Goal: Task Accomplishment & Management: Manage account settings

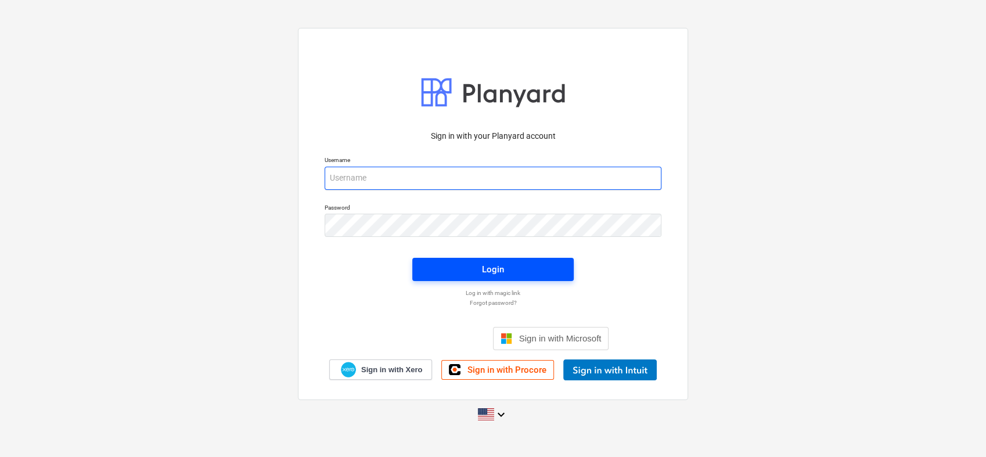
type input "[PERSON_NAME][EMAIL_ADDRESS][PERSON_NAME][DOMAIN_NAME]"
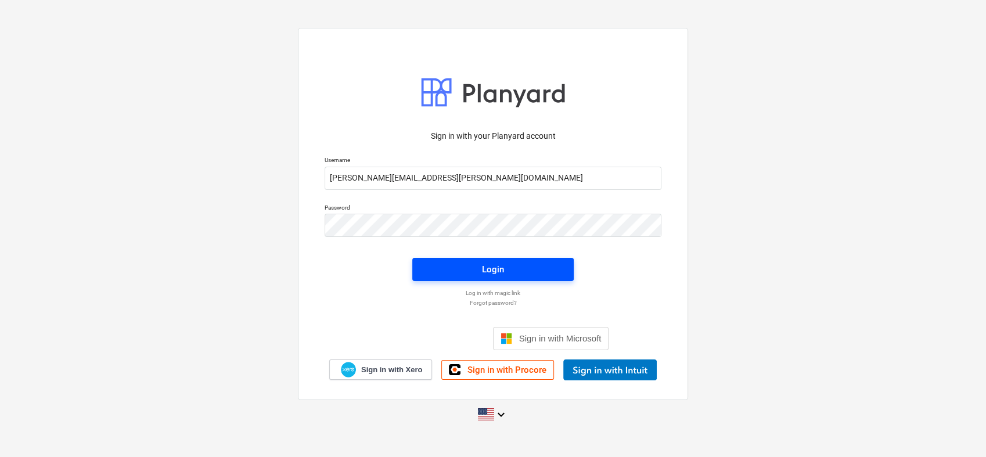
click at [481, 262] on span "Login" at bounding box center [493, 269] width 134 height 15
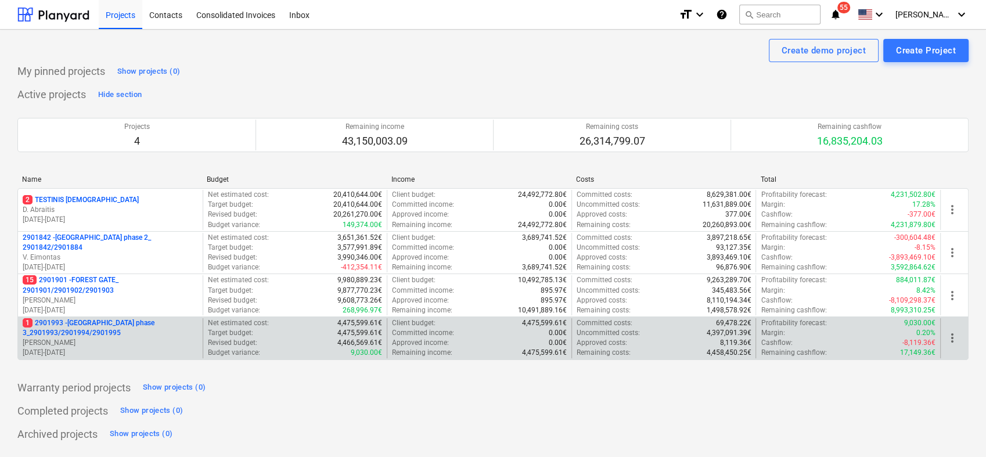
click at [114, 328] on p "1 2901993 - [GEOGRAPHIC_DATA] phase 3_2901993/2901994/2901995" at bounding box center [110, 328] width 175 height 20
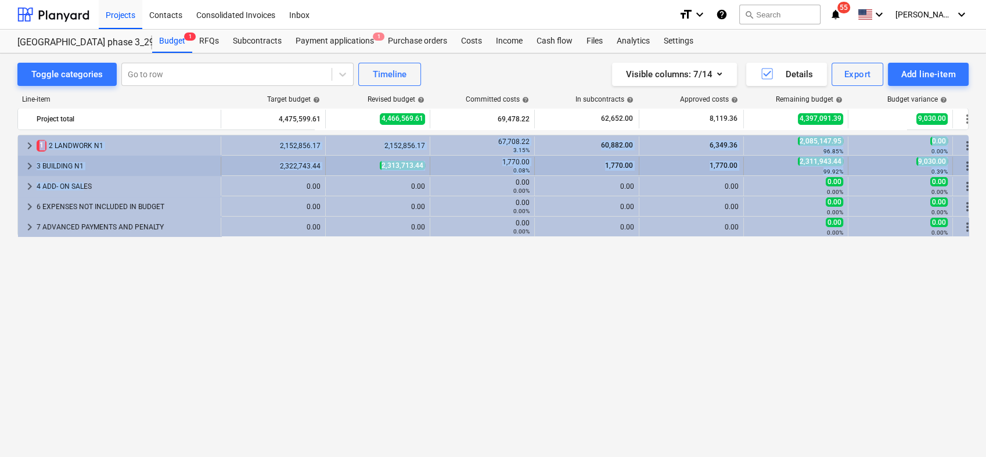
click at [84, 173] on div "keyboard_arrow_right 1 2 LANDWORK N1 2,152,856.17 2,152,856.17 67,708.22 3.15% …" at bounding box center [492, 272] width 951 height 274
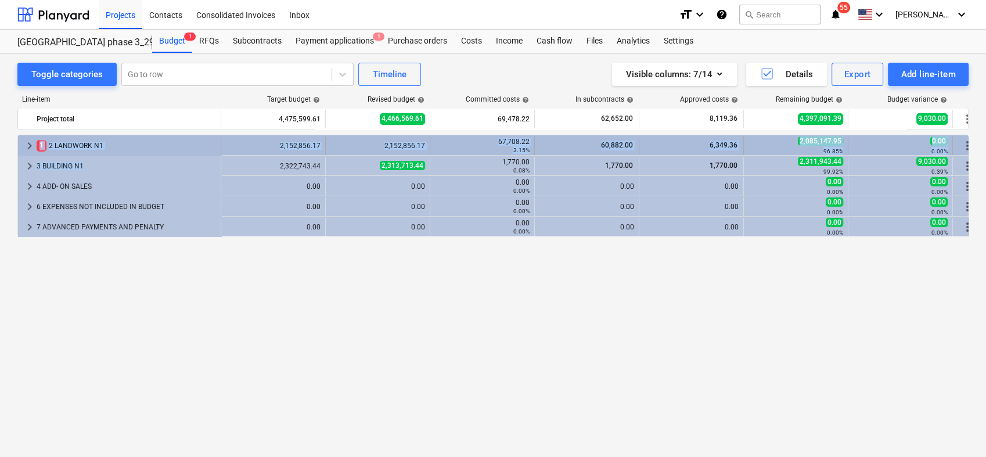
drag, startPoint x: 84, startPoint y: 173, endPoint x: 26, endPoint y: 149, distance: 63.0
click at [26, 149] on span "keyboard_arrow_right" at bounding box center [30, 146] width 14 height 14
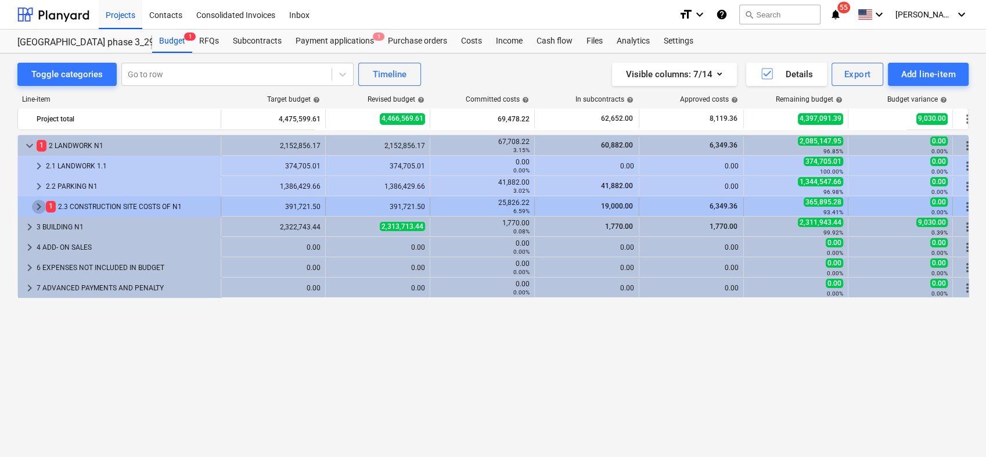
click at [37, 208] on span "keyboard_arrow_right" at bounding box center [39, 207] width 14 height 14
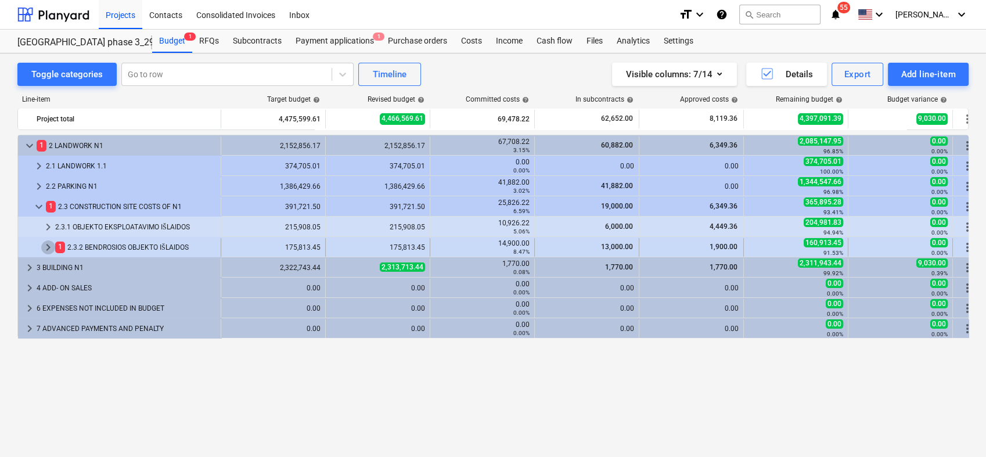
click at [46, 250] on span "keyboard_arrow_right" at bounding box center [48, 247] width 14 height 14
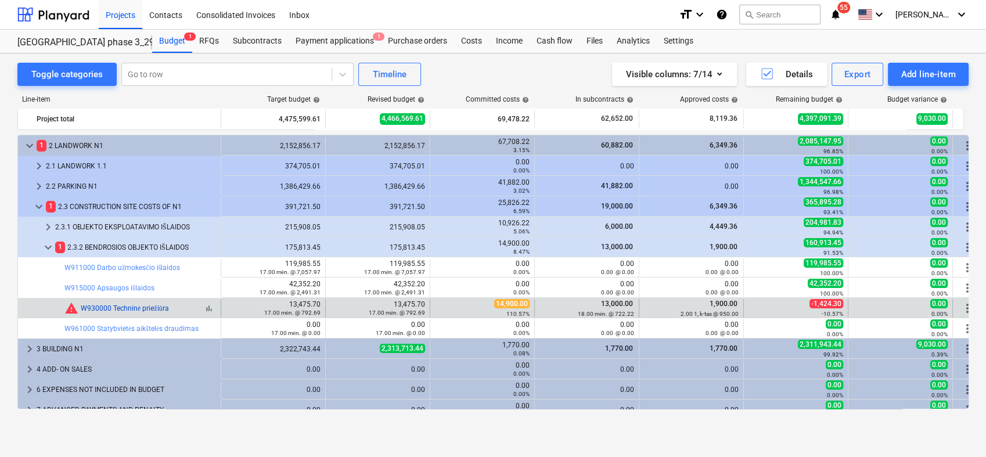
click at [155, 307] on link "W930000 Techninė priežiūra" at bounding box center [125, 308] width 88 height 8
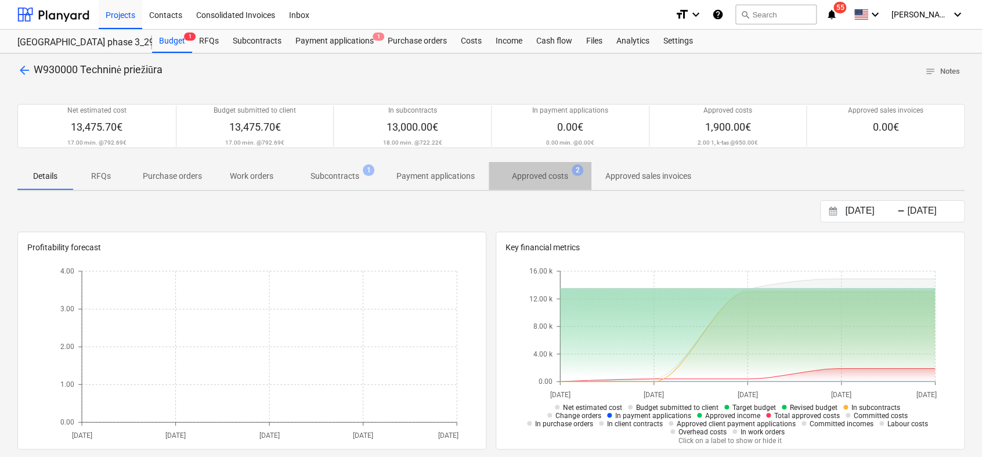
click at [517, 174] on p "Approved costs" at bounding box center [540, 176] width 56 height 12
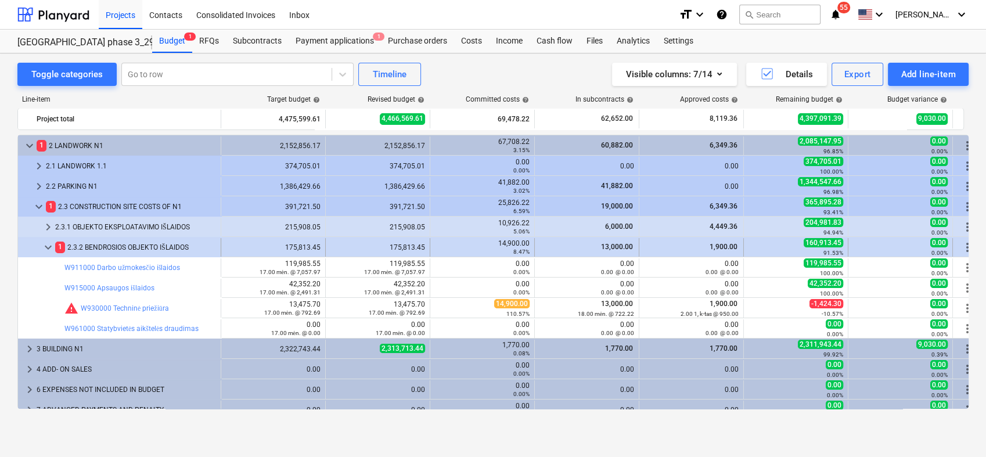
click at [45, 245] on span "keyboard_arrow_down" at bounding box center [48, 247] width 14 height 14
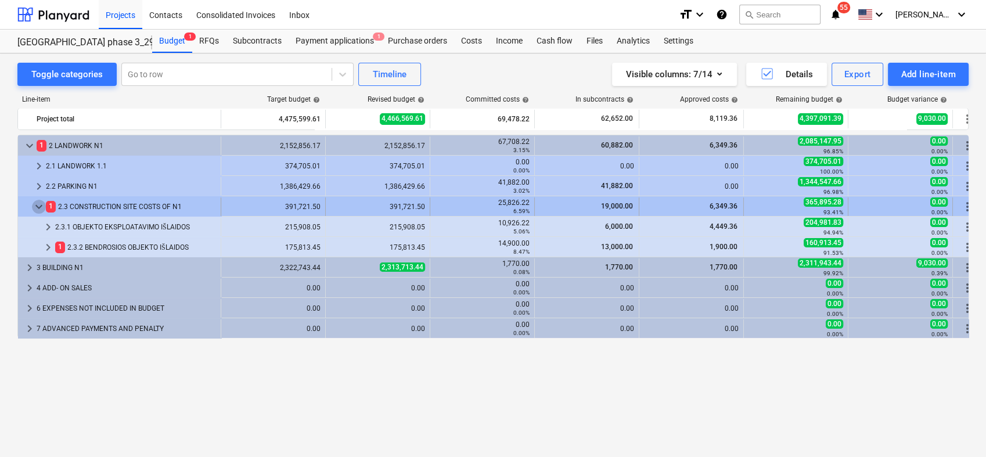
click at [39, 204] on span "keyboard_arrow_down" at bounding box center [39, 207] width 14 height 14
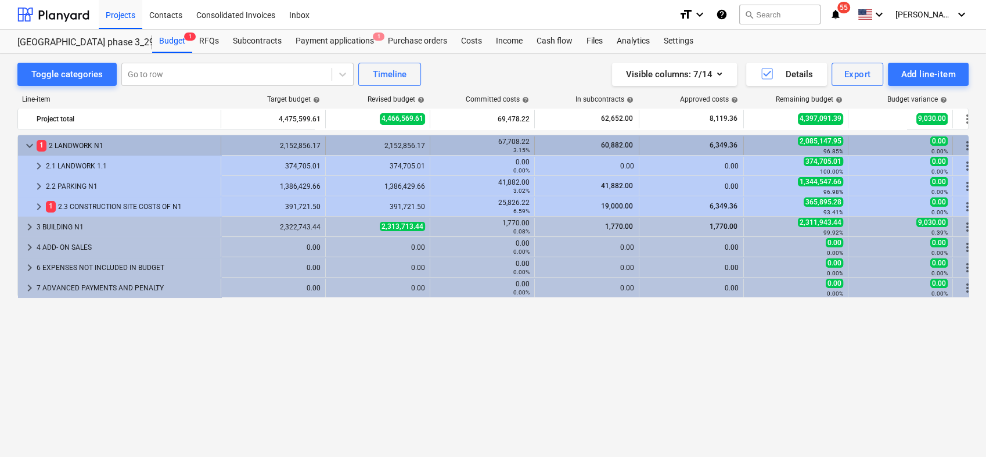
click at [23, 142] on span "keyboard_arrow_down" at bounding box center [30, 146] width 14 height 14
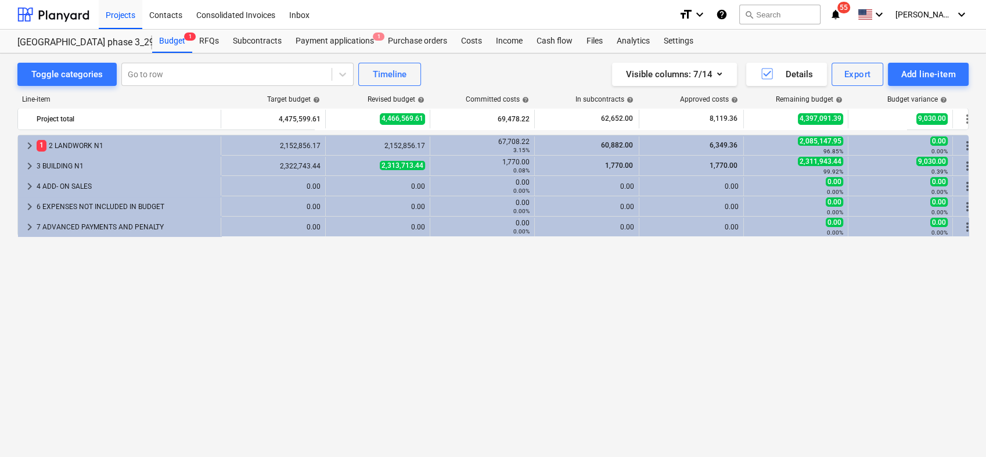
click at [23, 142] on span "keyboard_arrow_right" at bounding box center [30, 146] width 14 height 14
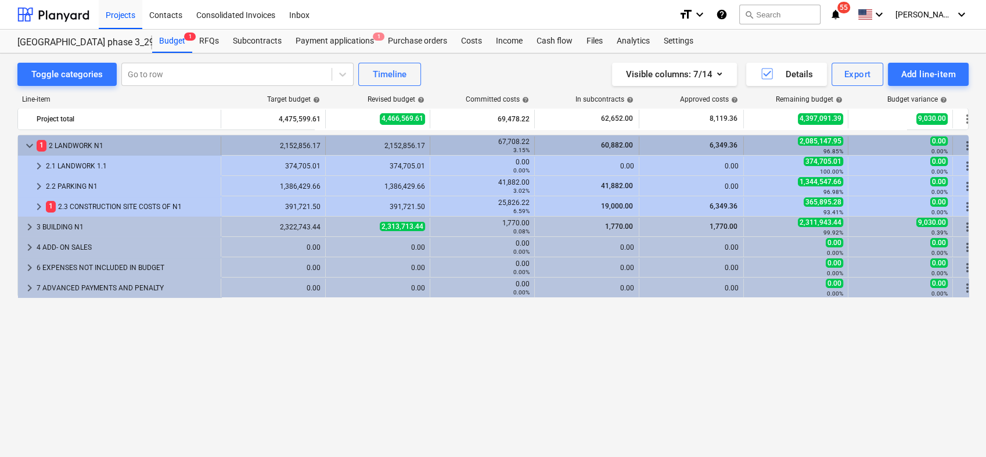
click at [23, 142] on span "keyboard_arrow_down" at bounding box center [30, 146] width 14 height 14
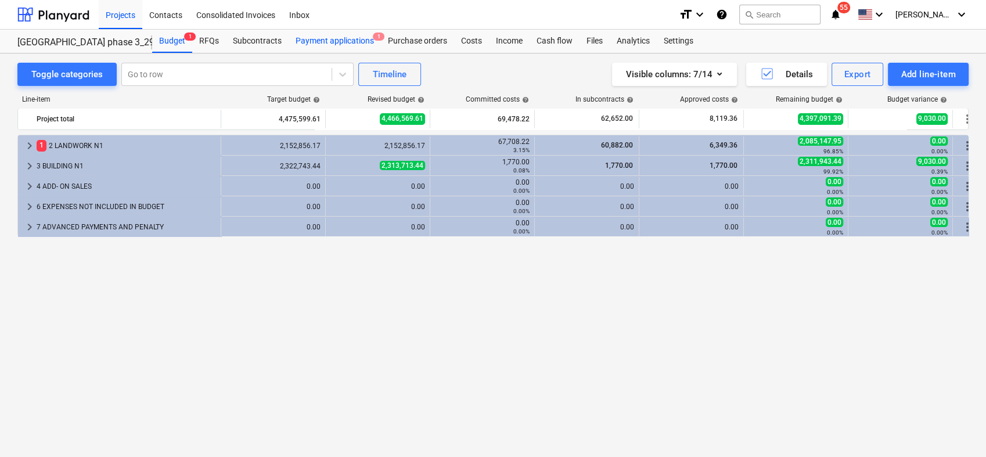
click at [336, 40] on div "Payment applications 1" at bounding box center [335, 41] width 92 height 23
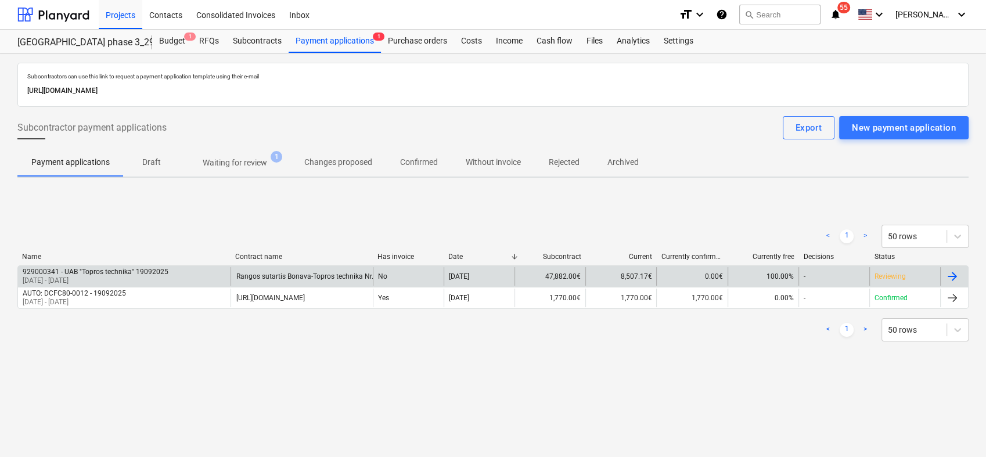
click at [950, 276] on div at bounding box center [952, 276] width 14 height 14
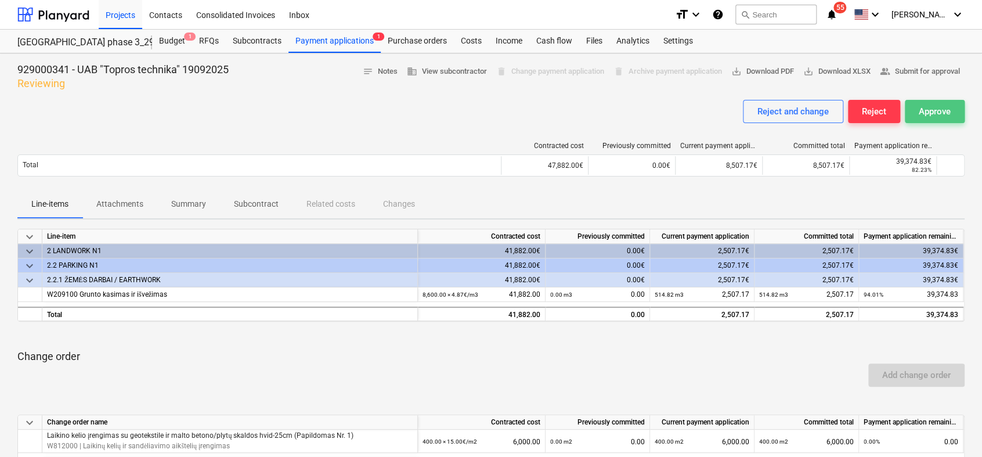
click at [935, 110] on div "Approve" at bounding box center [935, 111] width 32 height 15
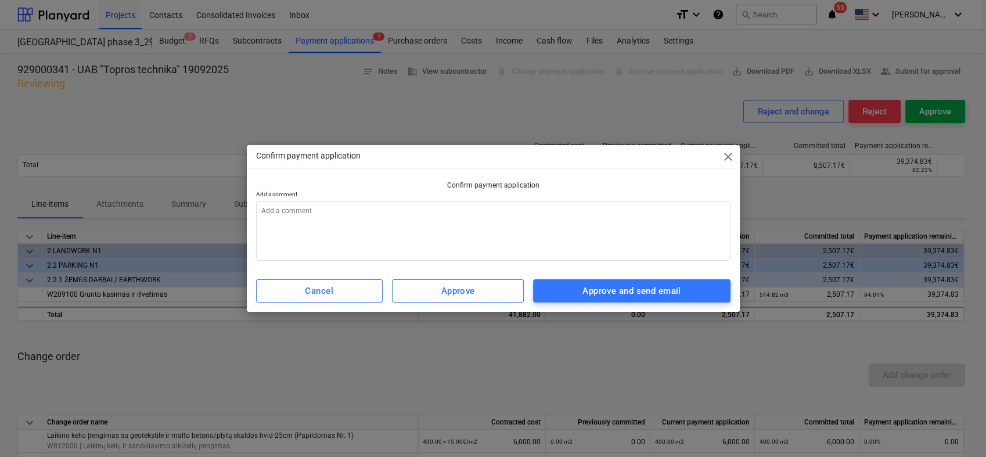
type textarea "x"
click at [395, 224] on textarea at bounding box center [493, 231] width 474 height 60
type textarea "0"
type textarea "x"
type textarea "09"
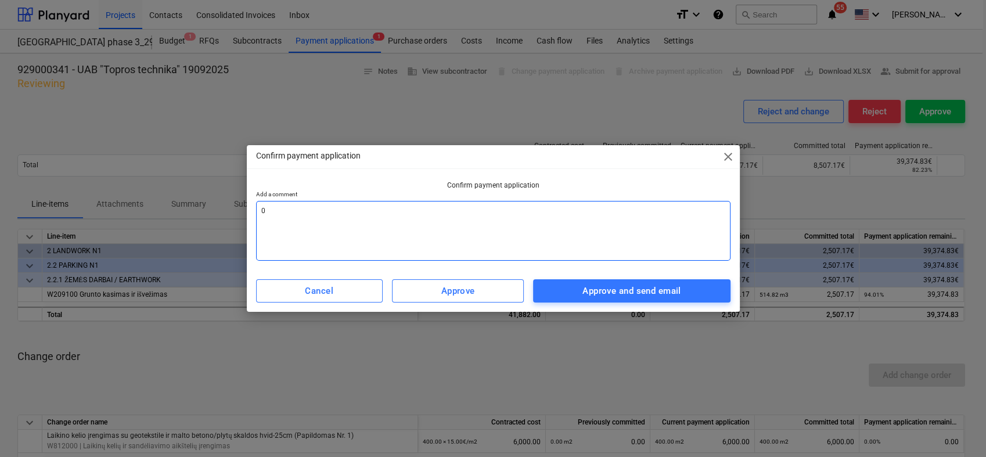
type textarea "x"
type textarea "09"
type textarea "x"
type textarea "09 m"
type textarea "x"
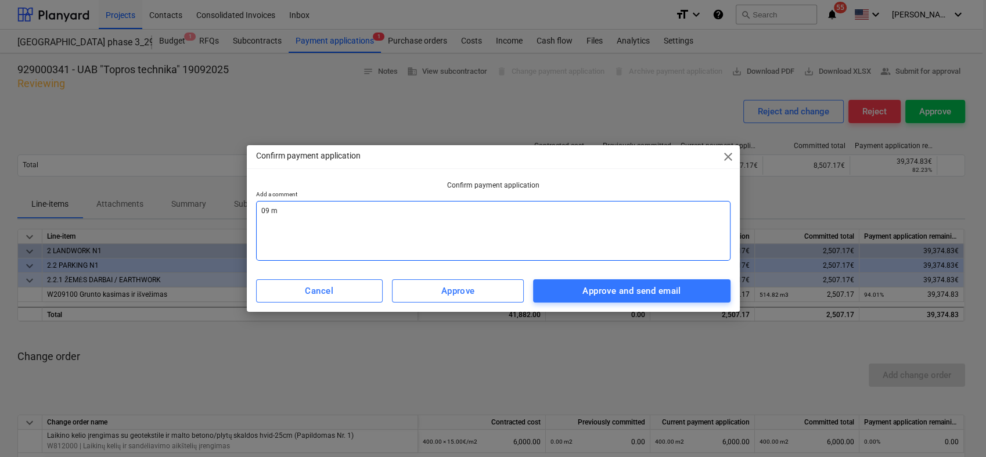
type textarea "09 mė"
type textarea "x"
type textarea "09 mėn"
type textarea "x"
type textarea "09 mėn"
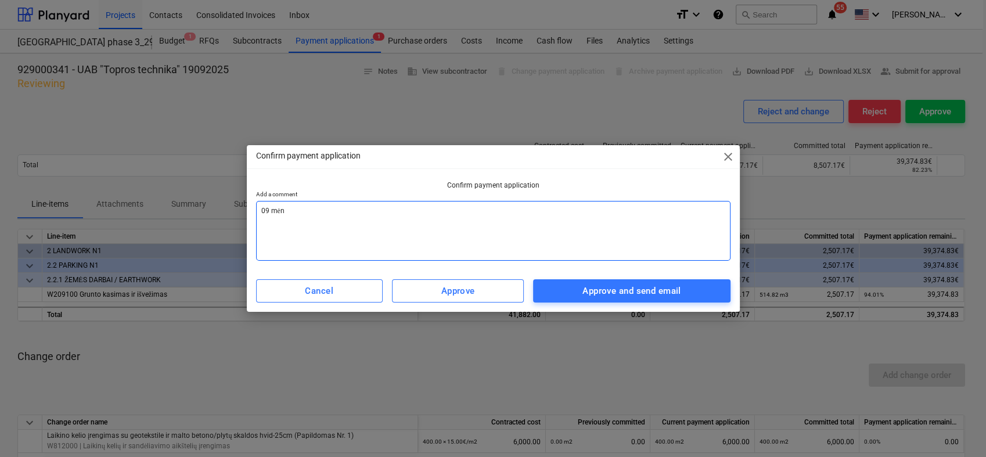
type textarea "x"
type textarea "09 mėn a"
type textarea "x"
type textarea "09 mėn ak"
type textarea "x"
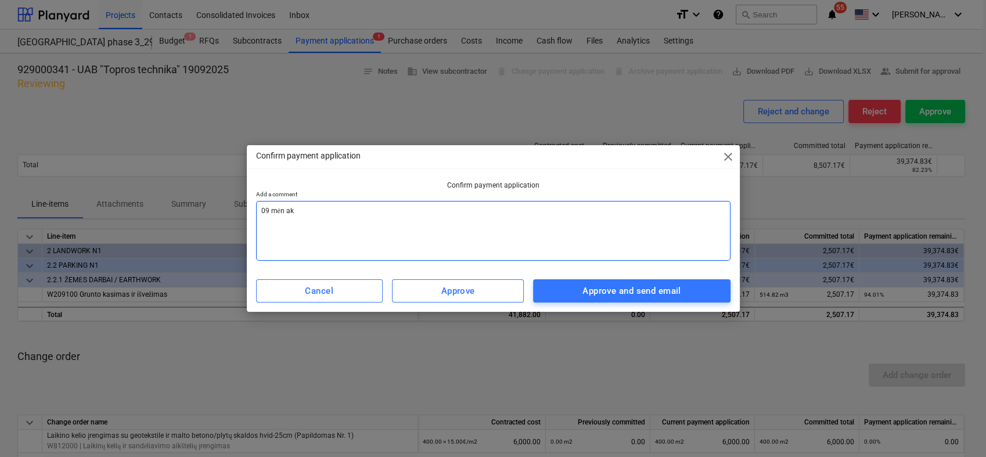
type textarea "09 mėn akt"
type textarea "x"
type textarea "09 mėn akta"
type textarea "x"
type textarea "09 mėn aktas"
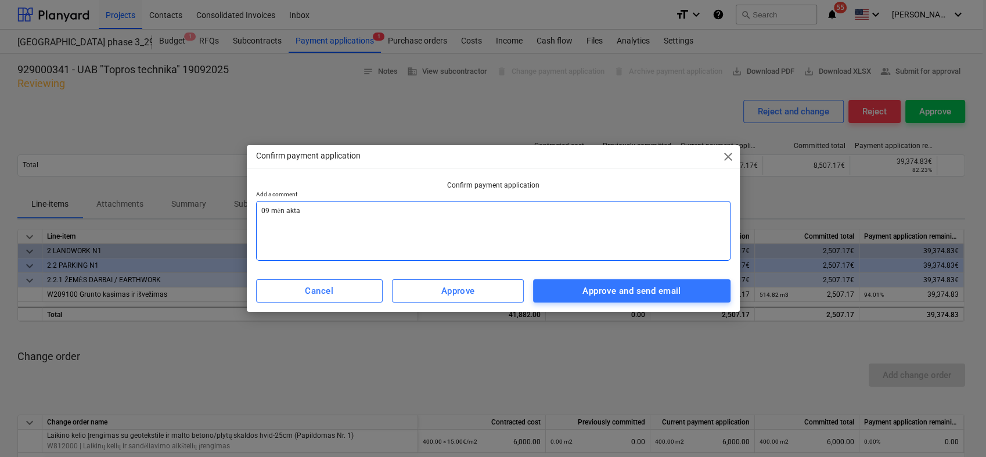
type textarea "x"
type textarea "09 mėn aktas"
type textarea "x"
type textarea "09 mėn aktas s"
type textarea "x"
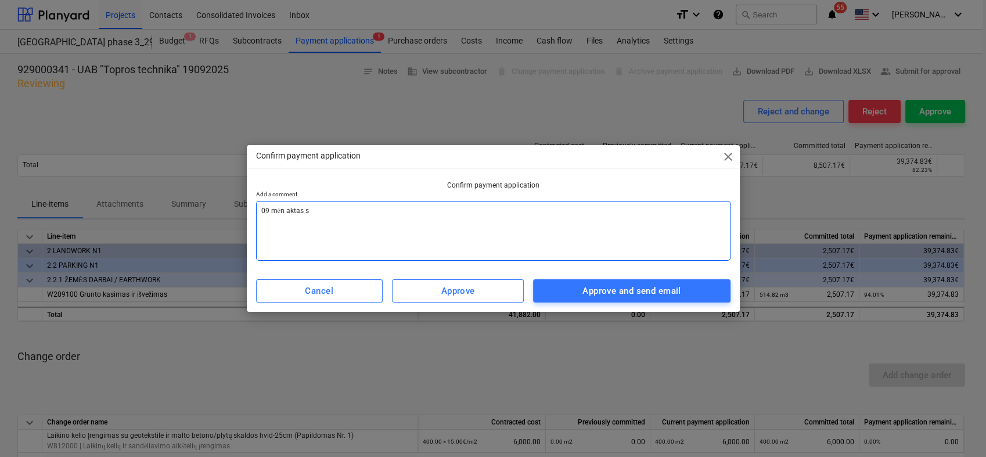
type textarea "09 mėn aktas su"
type textarea "x"
type textarea "09 mėn aktas sud"
type textarea "x"
type textarea "09 mėn aktas sude"
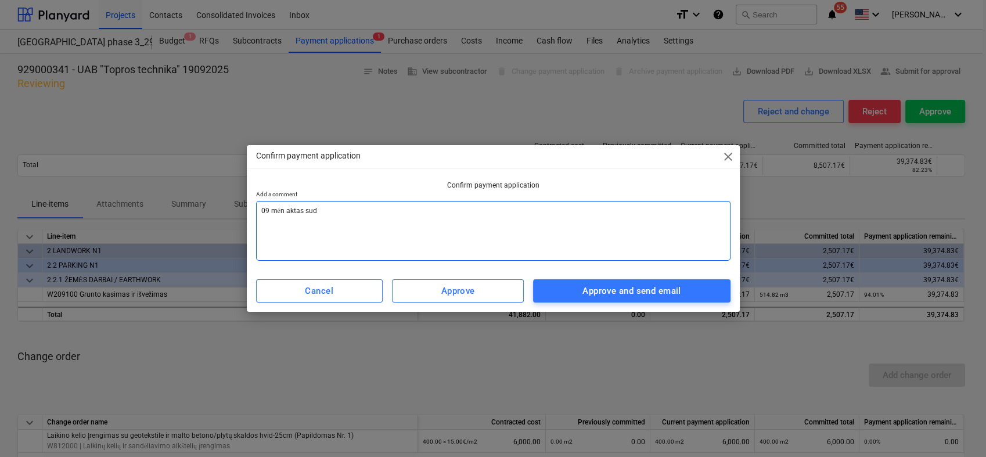
type textarea "x"
type textarea "09 mėn aktas suder"
type textarea "x"
type textarea "09 mėn aktas suderi"
type textarea "x"
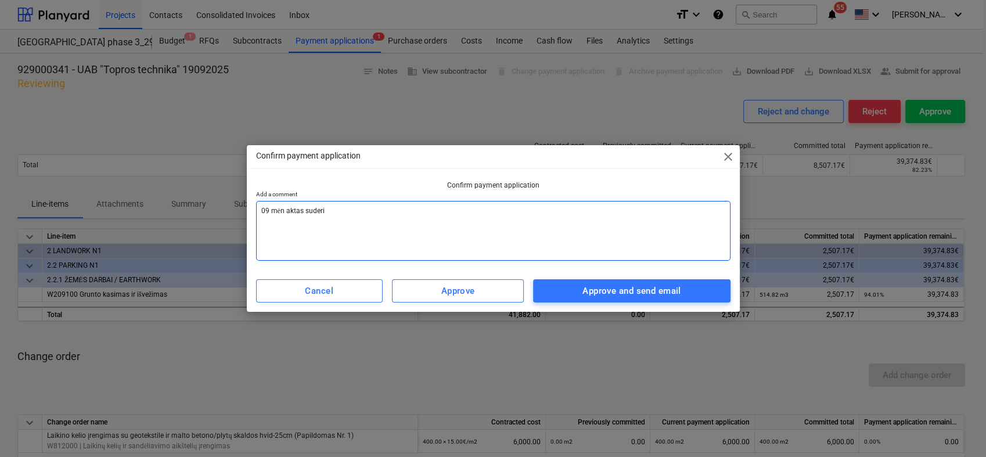
type textarea "09 mėn aktas suderin"
type textarea "x"
type textarea "09 mėn aktas suderint"
type textarea "x"
type textarea "09 mėn aktas suderinta"
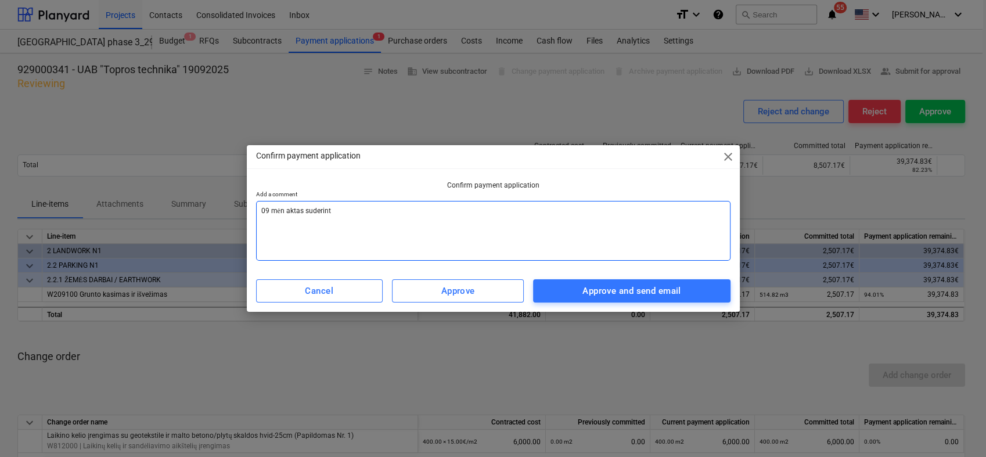
type textarea "x"
type textarea "09 mėn aktas suderintas"
type textarea "x"
type textarea "09 mėn aktas suderintas,"
type textarea "x"
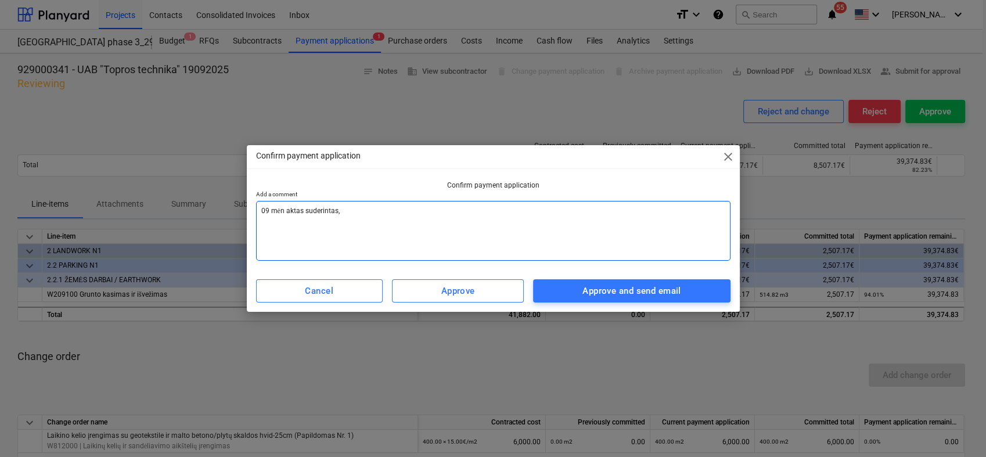
type textarea "09 mėn aktas suderintas,"
type textarea "x"
type textarea "09 mėn aktas suderintas, p"
type textarea "x"
type textarea "09 mėn aktas suderintas, [GEOGRAPHIC_DATA]"
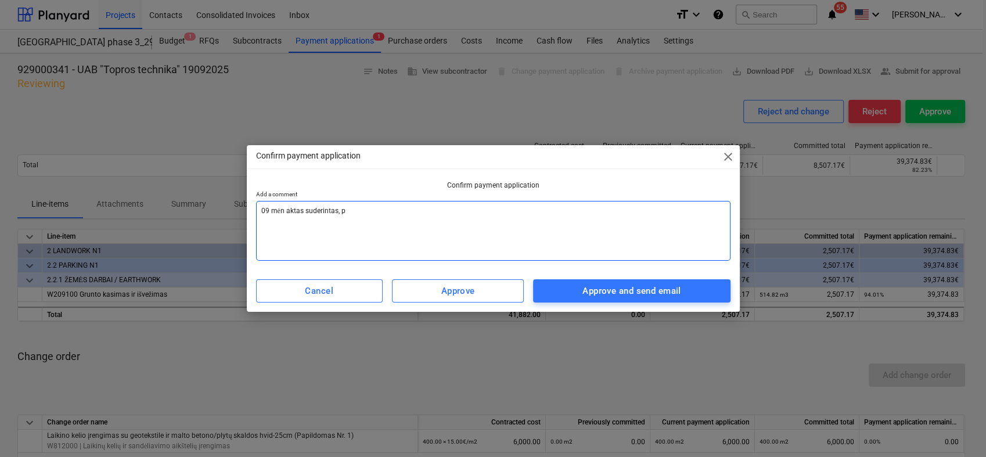
type textarea "x"
type textarea "09 mėn aktas suderintas, pat"
type textarea "x"
type textarea "09 mėn aktas suderintas, pate"
type textarea "x"
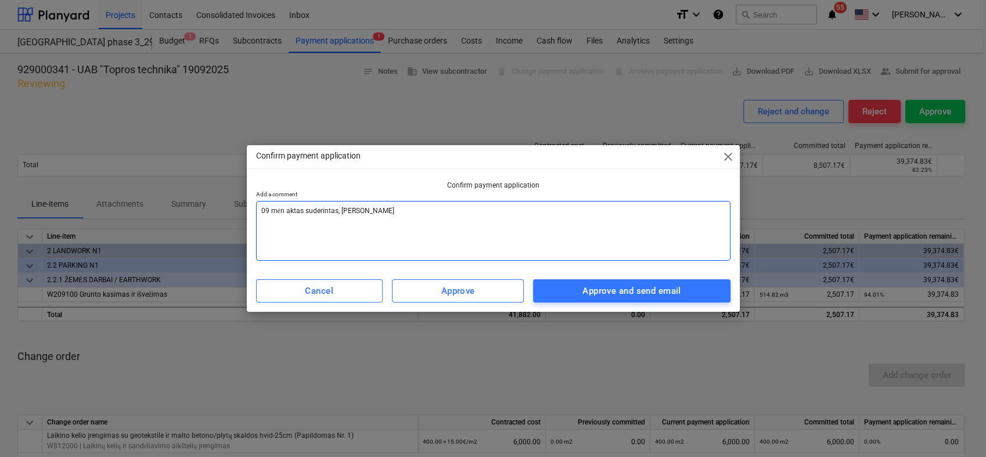
type textarea "09 mėn aktas suderintas, patei"
type textarea "x"
type textarea "09 mėn aktas suderintas, [GEOGRAPHIC_DATA]"
type textarea "x"
type textarea "09 mėn aktas suderintas, pateiki"
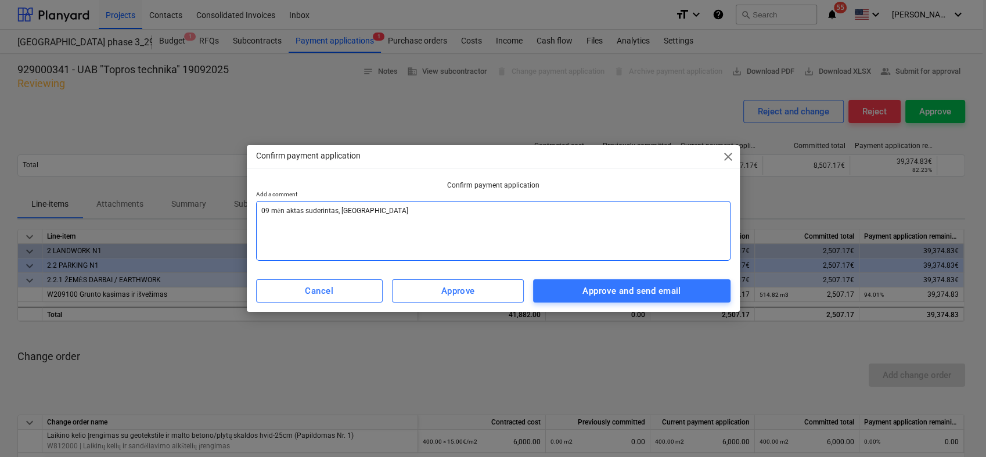
type textarea "x"
type textarea "09 mėn aktas suderintas, pateikit"
type textarea "x"
type textarea "09 mėn aktas suderintas, pateikite"
type textarea "x"
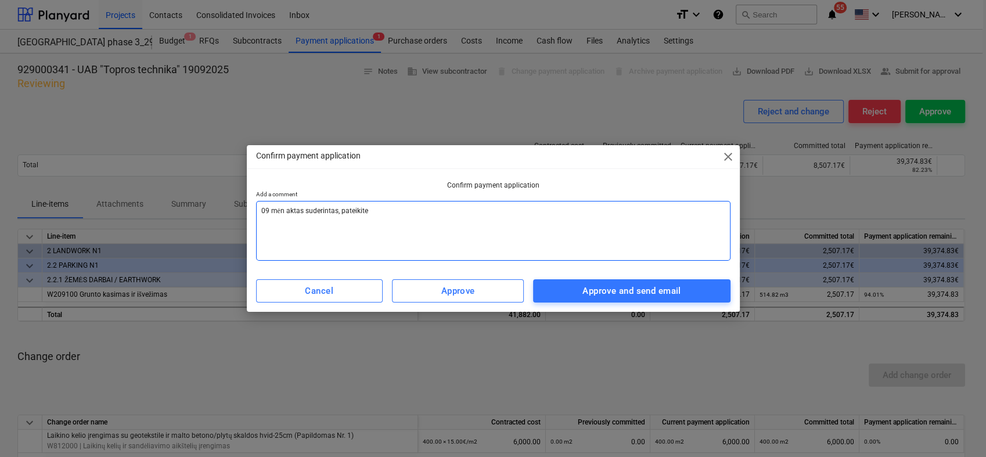
type textarea "09 mėn aktas suderintas, pateikite"
type textarea "x"
type textarea "09 mėn aktas suderintas, pateikite s"
type textarea "x"
type textarea "09 mėn aktas suderintas, pateikite są"
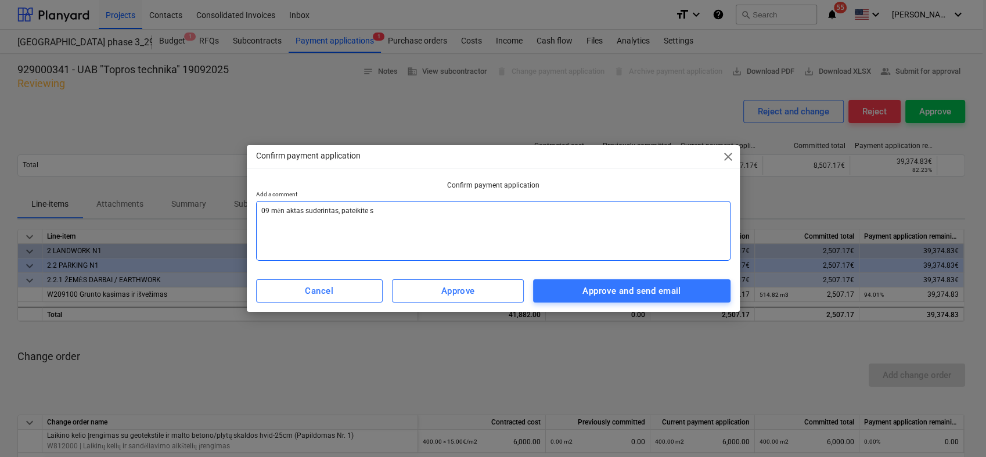
type textarea "x"
type textarea "09 mėn aktas suderintas, pateikite sąs"
type textarea "x"
type textarea "09 mėn aktas suderintas, pateikite sąsk"
type textarea "x"
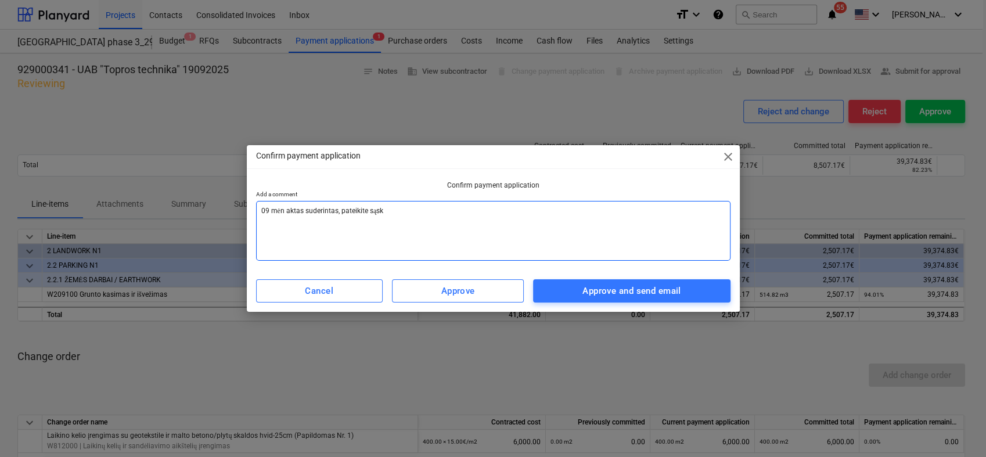
type textarea "09 mėn aktas suderintas, pateikite sąska"
type textarea "x"
type textarea "09 mėn aktas suderintas, pateikite sąskai"
type textarea "x"
type textarea "09 mėn aktas suderintas, pateikite sąskait"
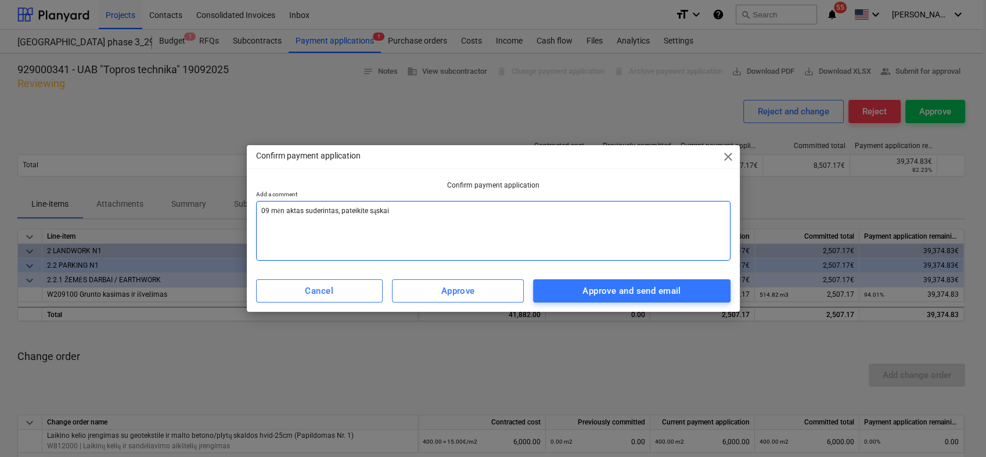
type textarea "x"
type textarea "09 mėn aktas suderintas, pateikite sąskaitą"
type textarea "x"
type textarea "09 mėn aktas suderintas, pateikite sąskaitą"
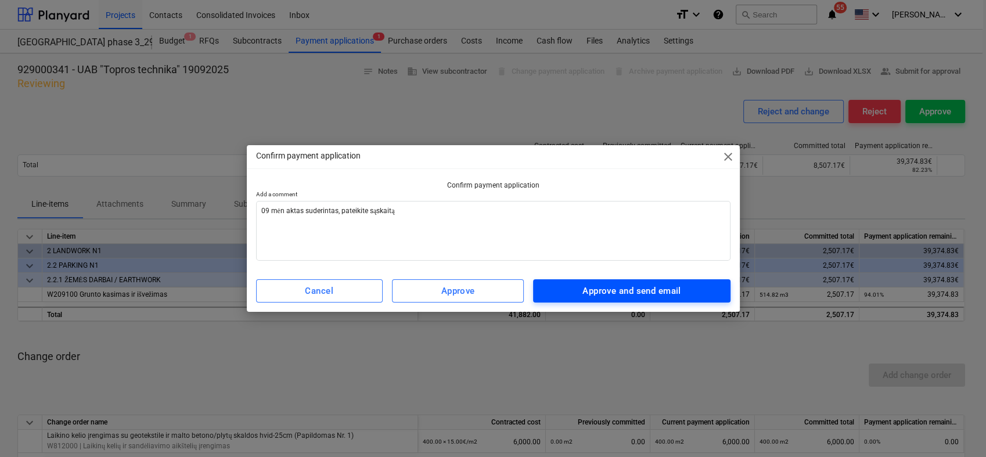
click at [620, 288] on div "Approve and send email" at bounding box center [631, 290] width 98 height 15
type textarea "x"
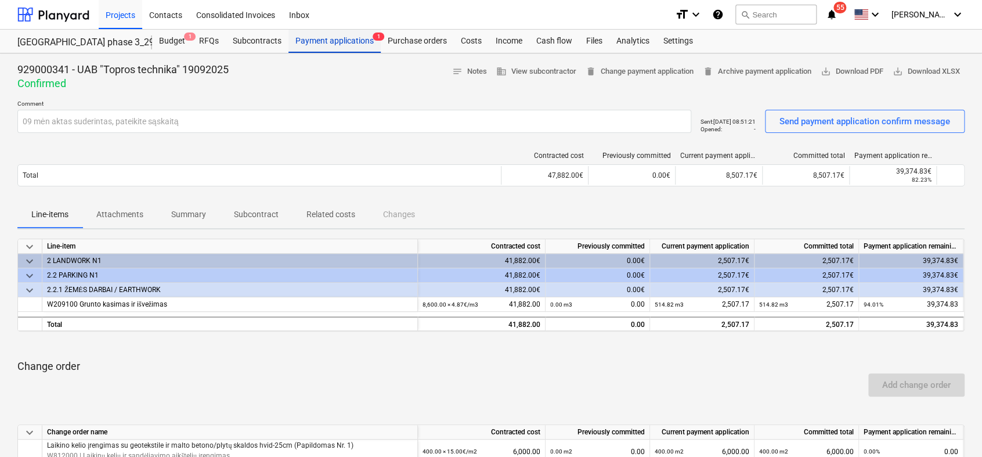
click at [327, 37] on div "Payment applications 1" at bounding box center [335, 41] width 92 height 23
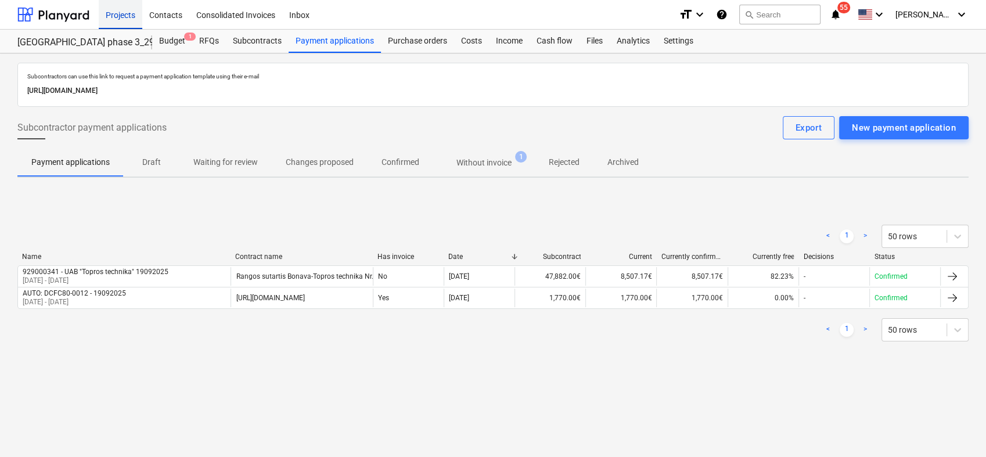
click at [117, 20] on div "Projects" at bounding box center [121, 14] width 44 height 30
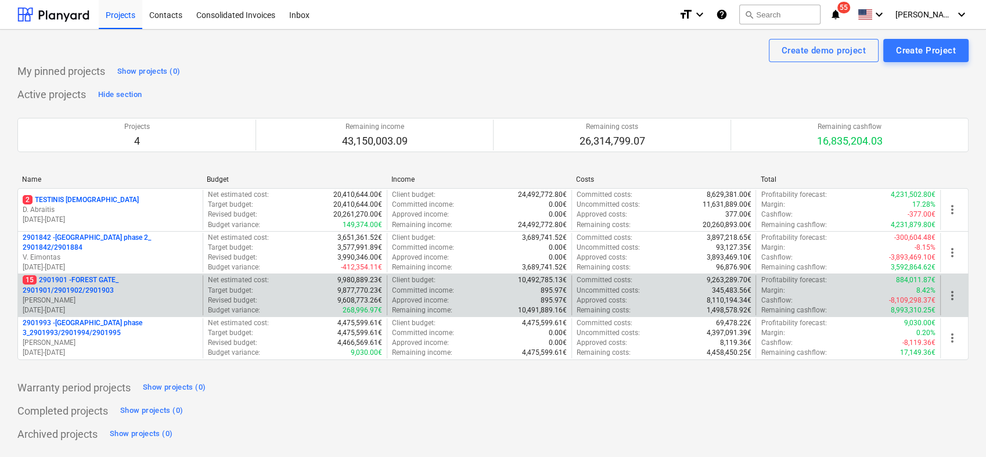
click at [62, 291] on p "15 2901901 - FOREST GATE_ 2901901/2901902/2901903" at bounding box center [110, 285] width 175 height 20
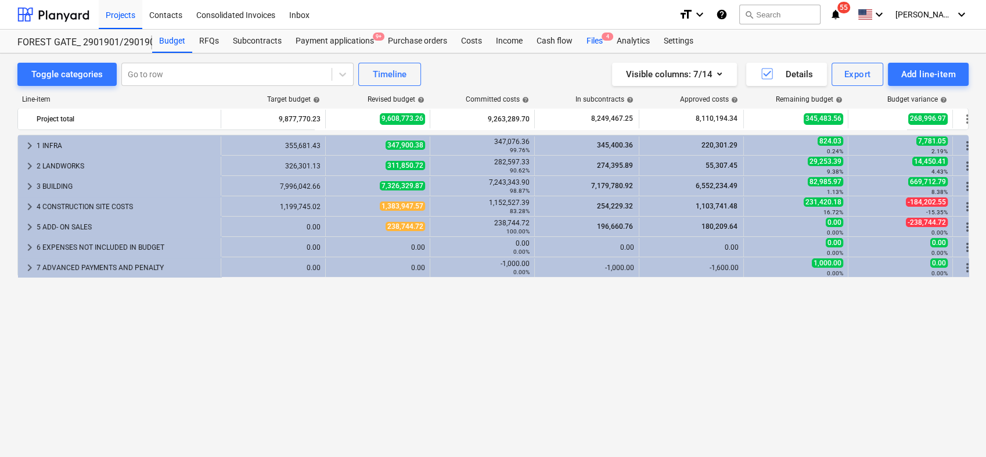
click at [595, 38] on div "Files 4" at bounding box center [594, 41] width 30 height 23
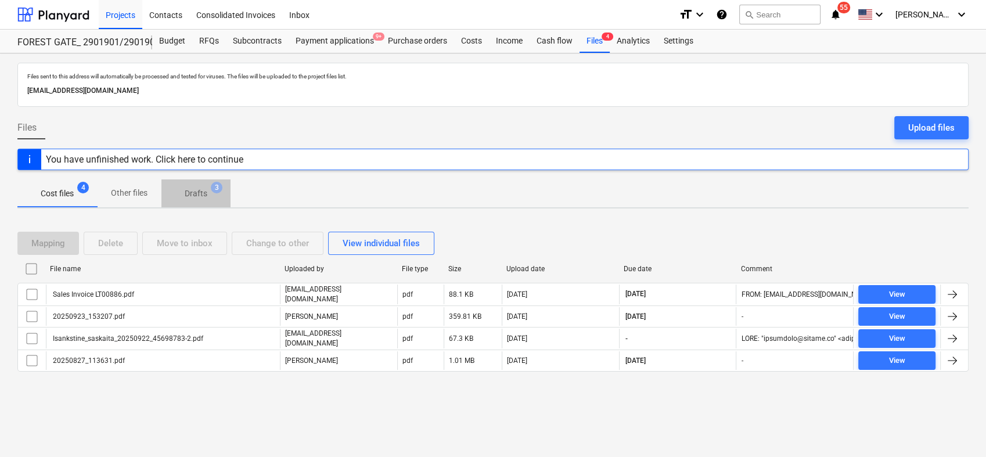
click at [190, 195] on p "Drafts" at bounding box center [196, 194] width 23 height 12
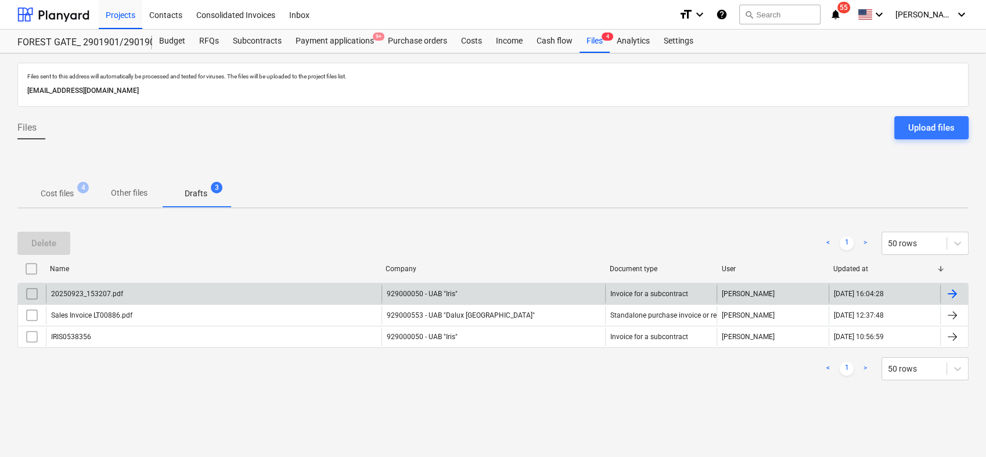
click at [963, 290] on div at bounding box center [954, 294] width 28 height 19
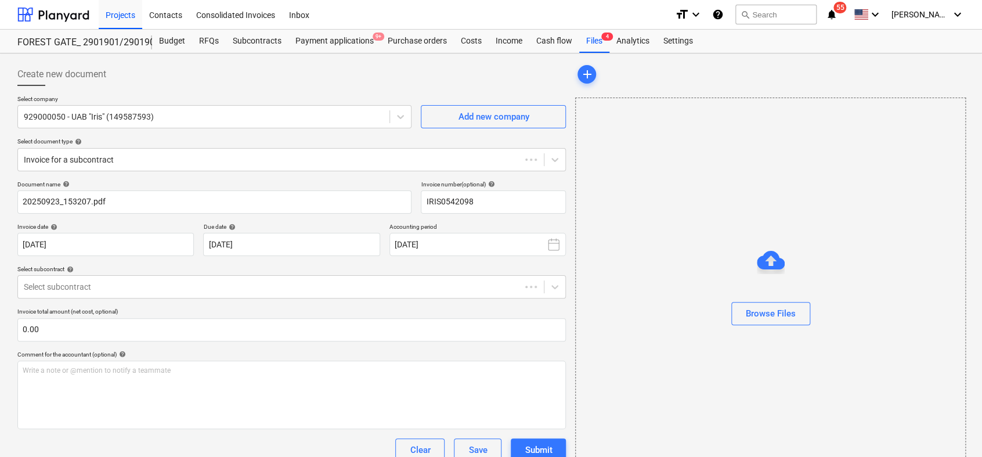
type input "IRIS0542098"
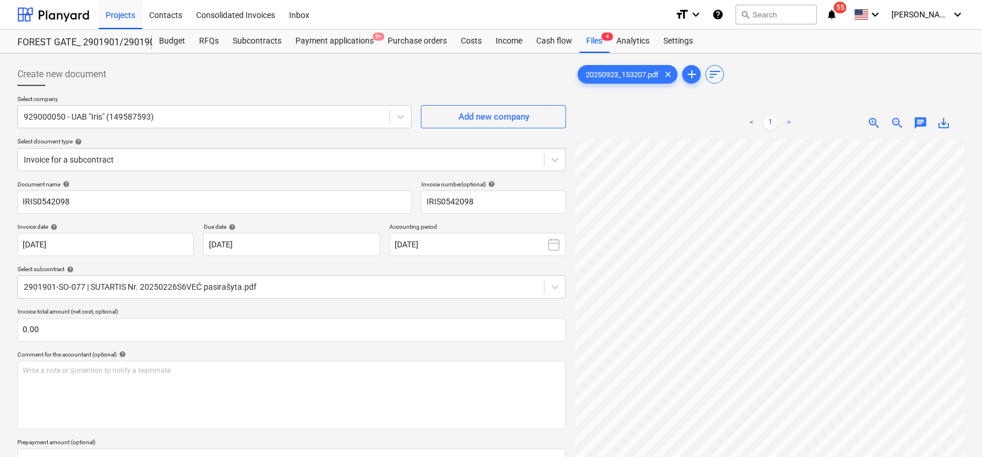
click at [901, 128] on div "< 1 > zoom_in zoom_out chat 0 save_alt" at bounding box center [770, 123] width 390 height 33
click at [898, 123] on span "zoom_out" at bounding box center [898, 123] width 14 height 14
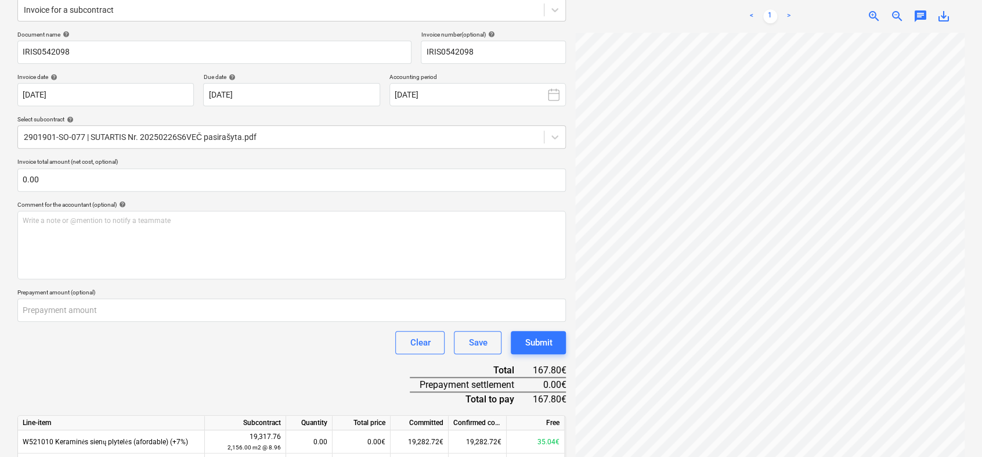
scroll to position [153, 0]
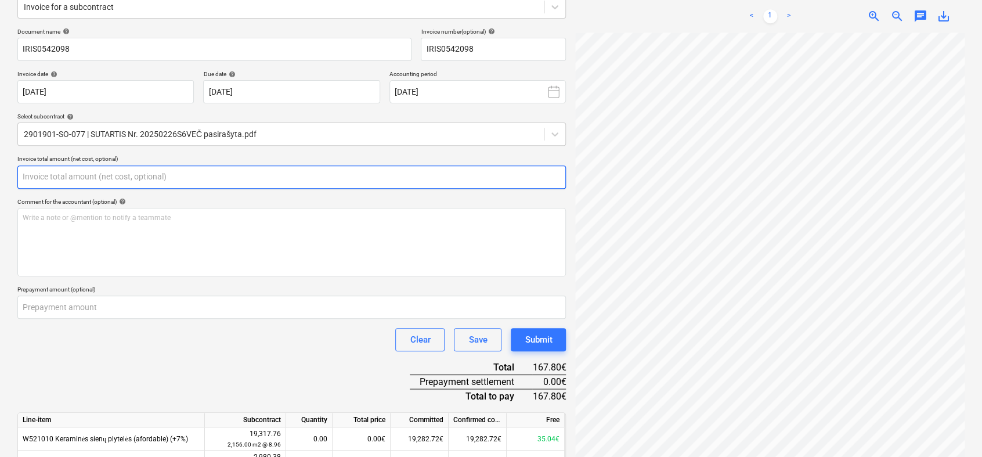
click at [78, 174] on input "text" at bounding box center [291, 176] width 549 height 23
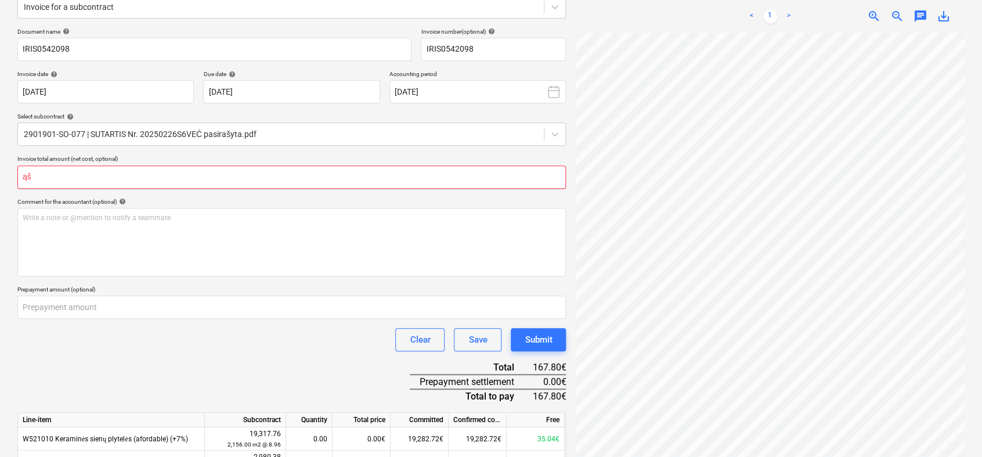
type input "ą"
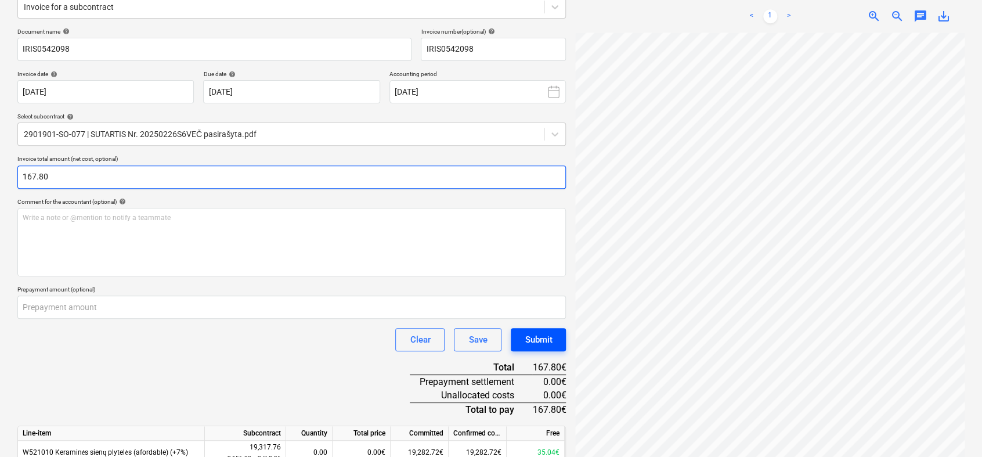
type input "167.80"
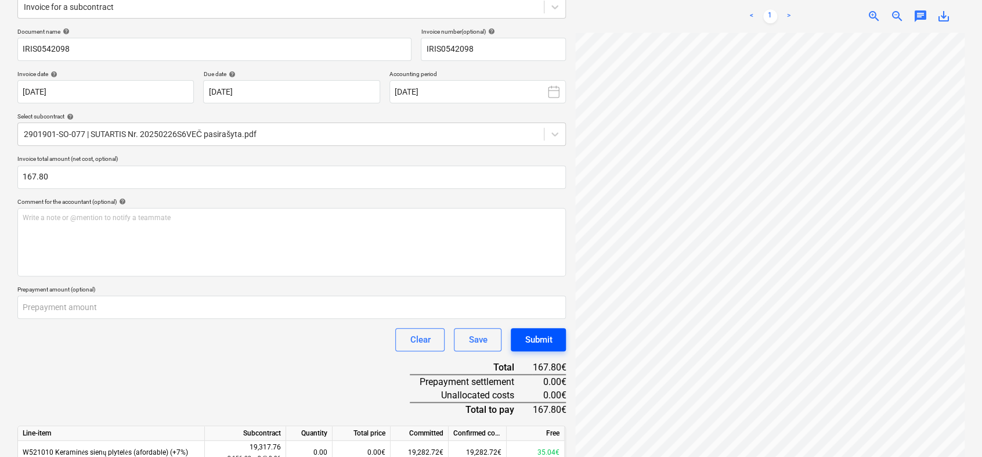
click at [543, 341] on div "Submit" at bounding box center [538, 339] width 27 height 15
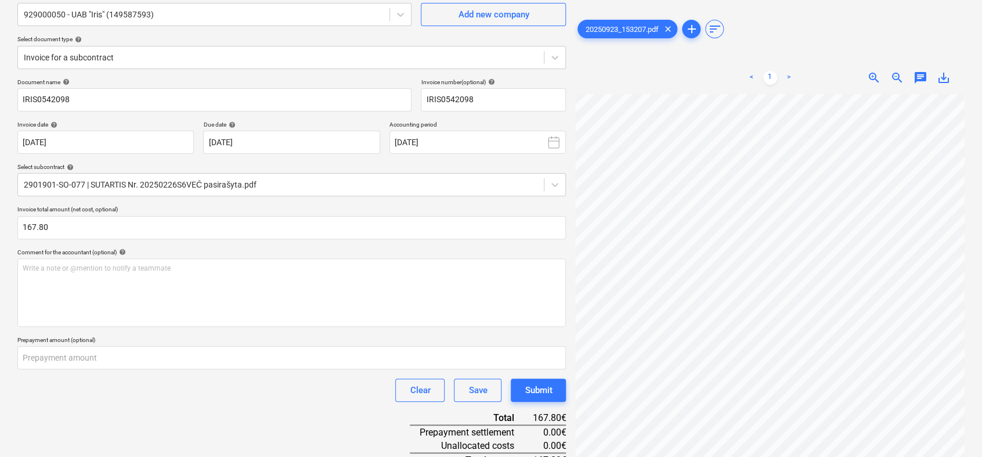
scroll to position [0, 0]
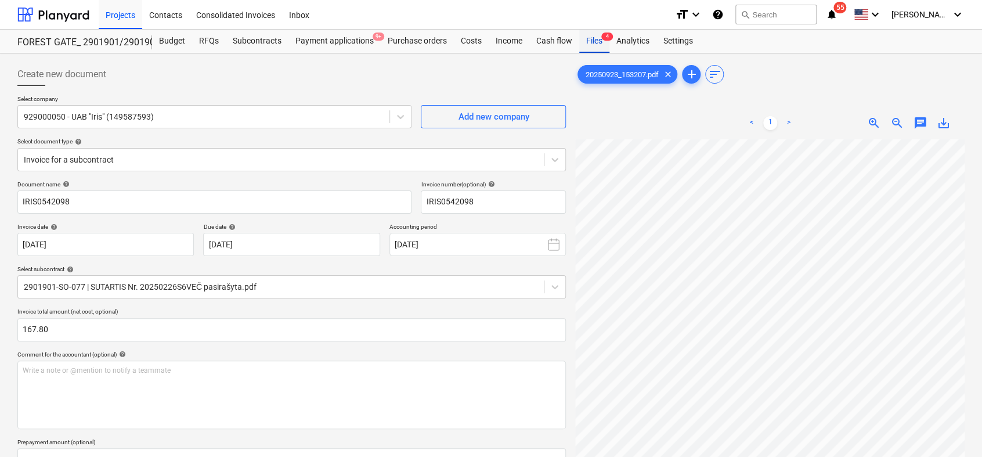
click at [593, 39] on div "Files 4" at bounding box center [594, 41] width 30 height 23
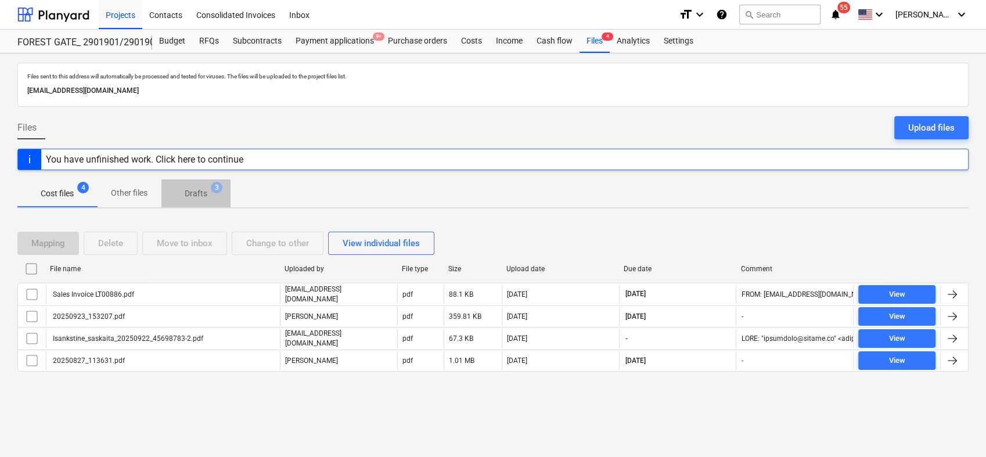
click at [193, 199] on span "Drafts 3" at bounding box center [195, 193] width 69 height 21
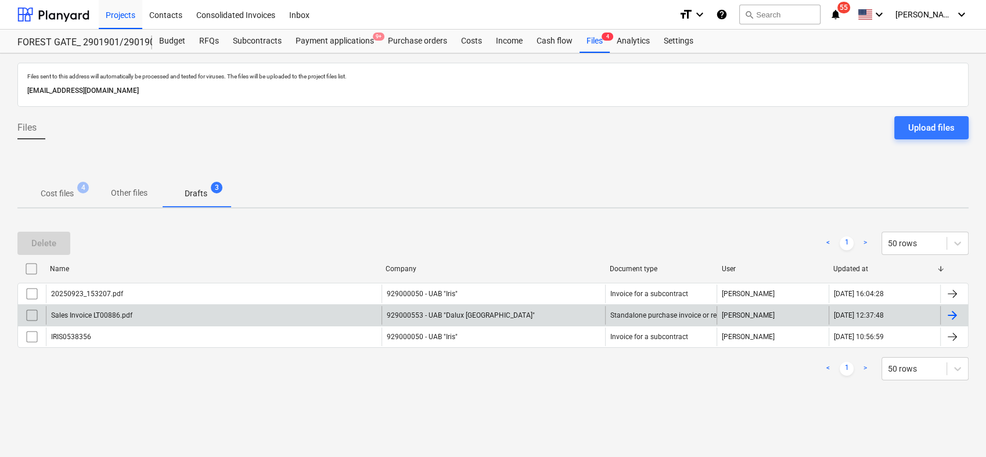
click at [952, 316] on div at bounding box center [952, 315] width 14 height 14
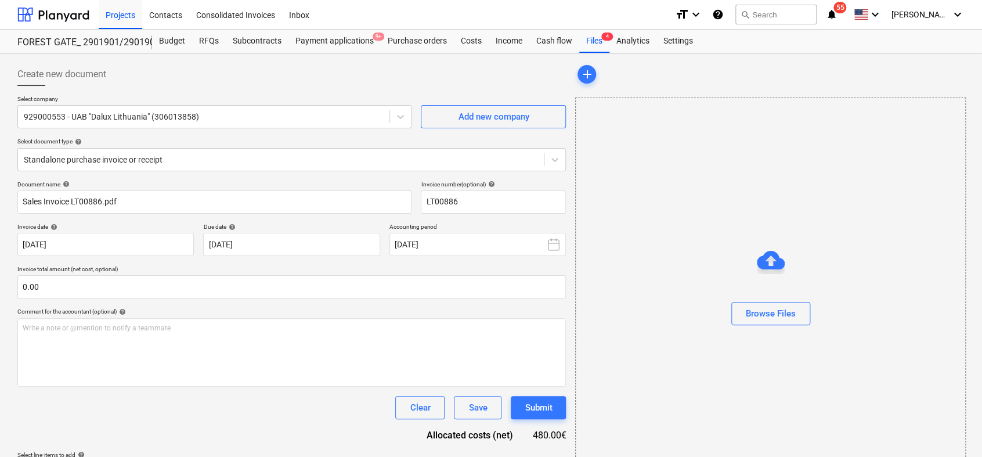
type input "LT00886"
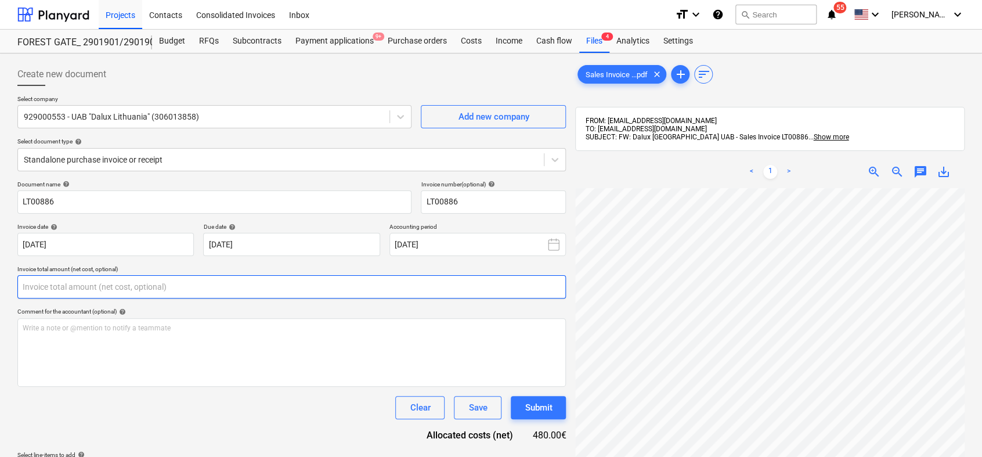
click at [114, 290] on input "text" at bounding box center [291, 286] width 549 height 23
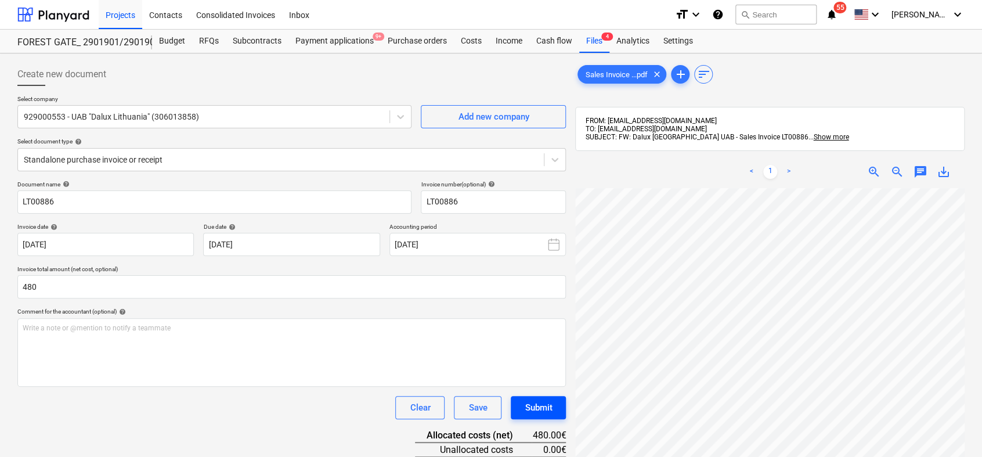
type input "480.00"
click at [543, 404] on div "Submit" at bounding box center [538, 407] width 27 height 15
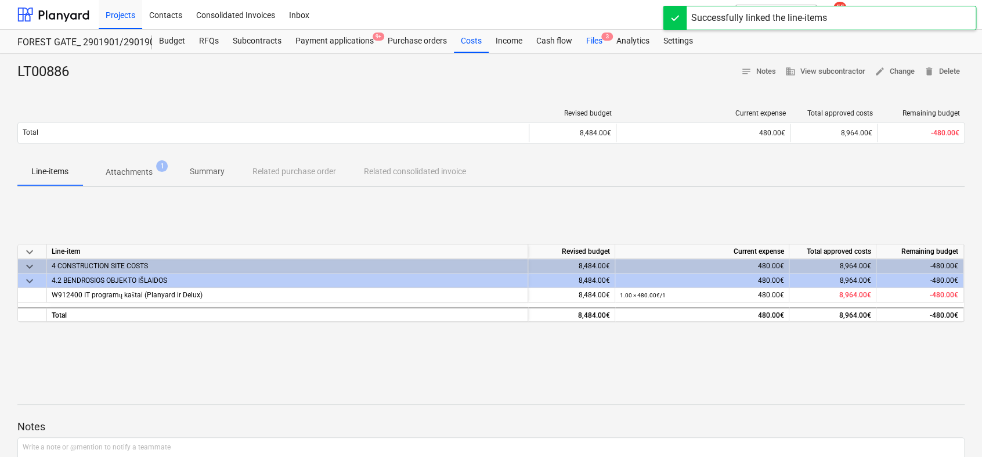
click at [595, 38] on div "Files 3" at bounding box center [594, 41] width 30 height 23
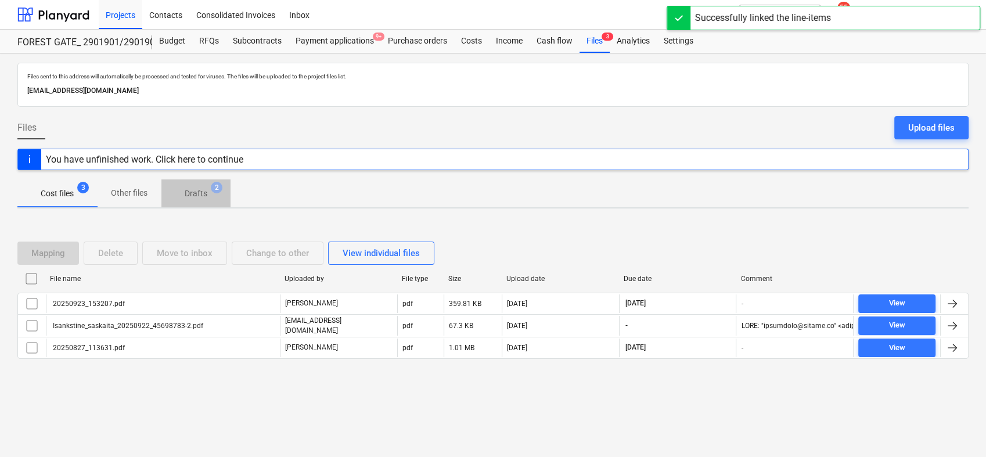
click at [200, 193] on p "Drafts" at bounding box center [196, 194] width 23 height 12
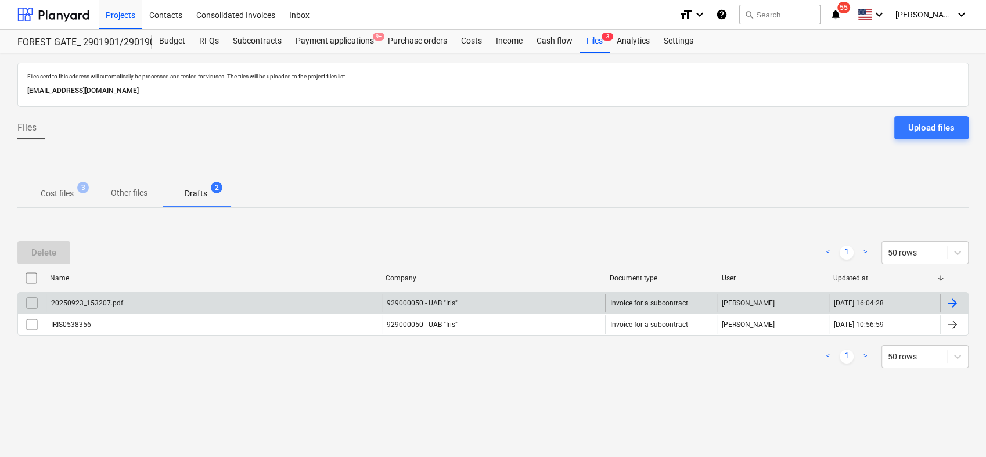
click at [948, 303] on div at bounding box center [952, 303] width 14 height 14
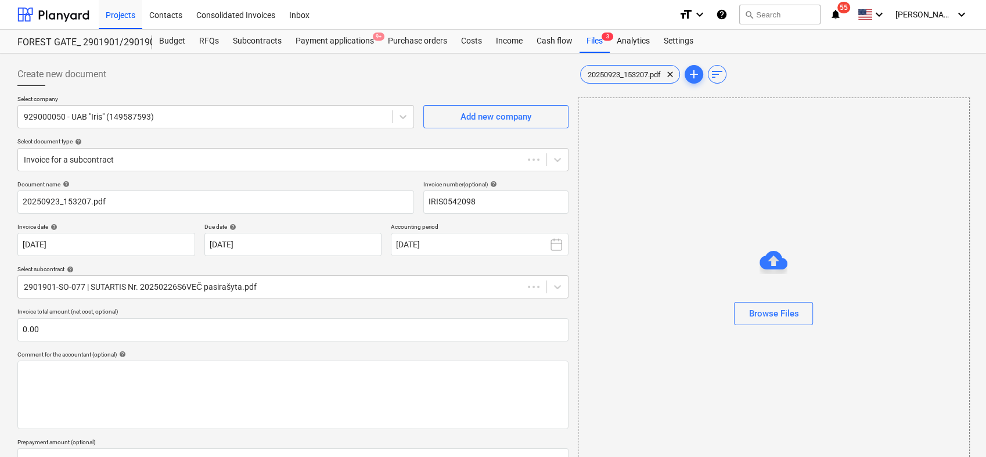
type input "IRIS0542098"
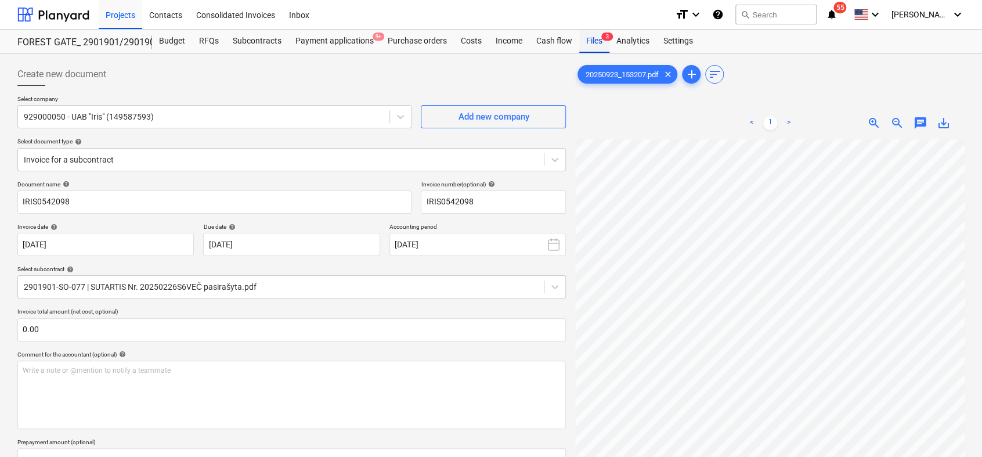
click at [596, 39] on div "Files 3" at bounding box center [594, 41] width 30 height 23
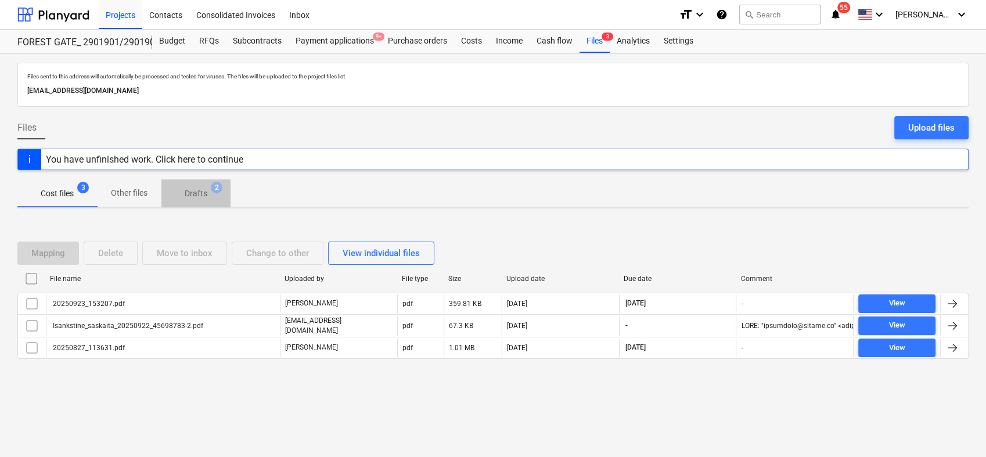
click at [201, 196] on p "Drafts" at bounding box center [196, 194] width 23 height 12
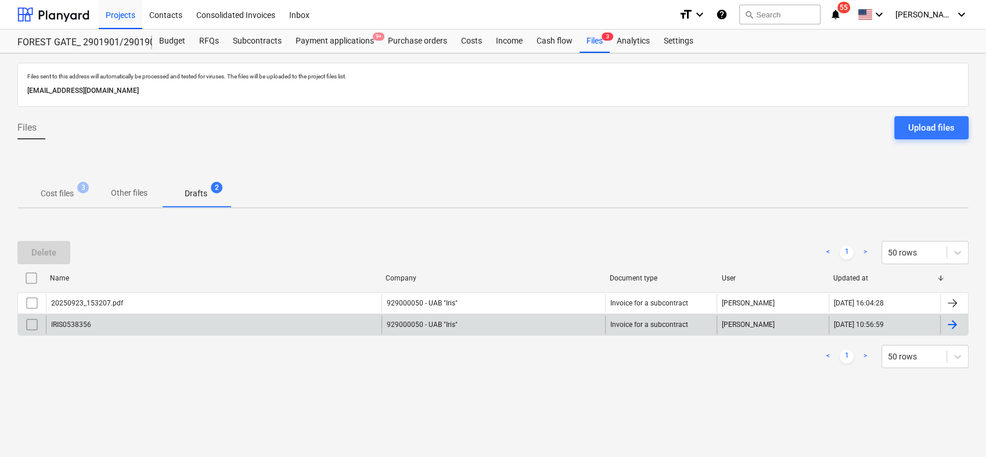
click at [952, 321] on div at bounding box center [952, 325] width 14 height 14
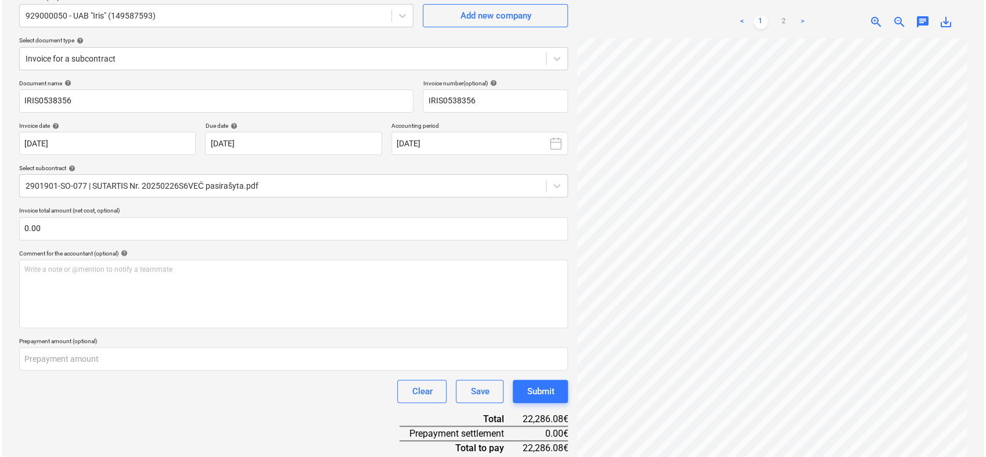
scroll to position [109, 0]
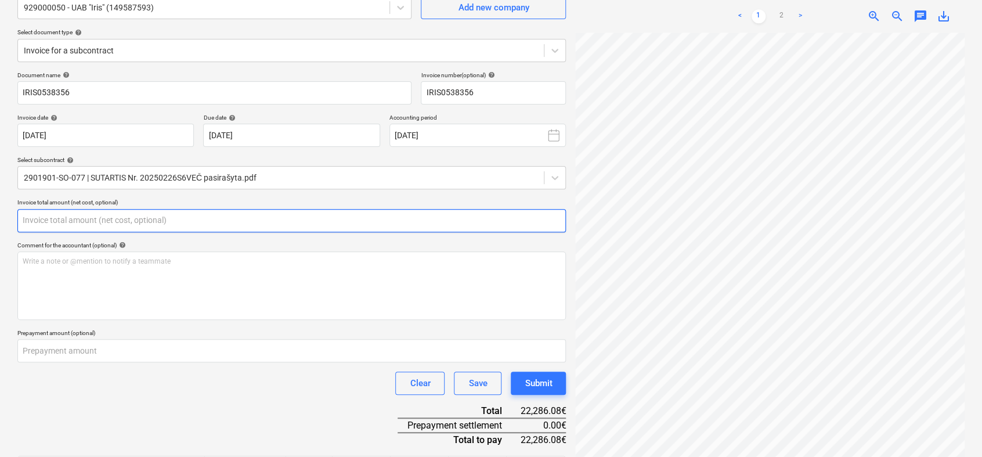
click at [272, 224] on input "text" at bounding box center [291, 220] width 549 height 23
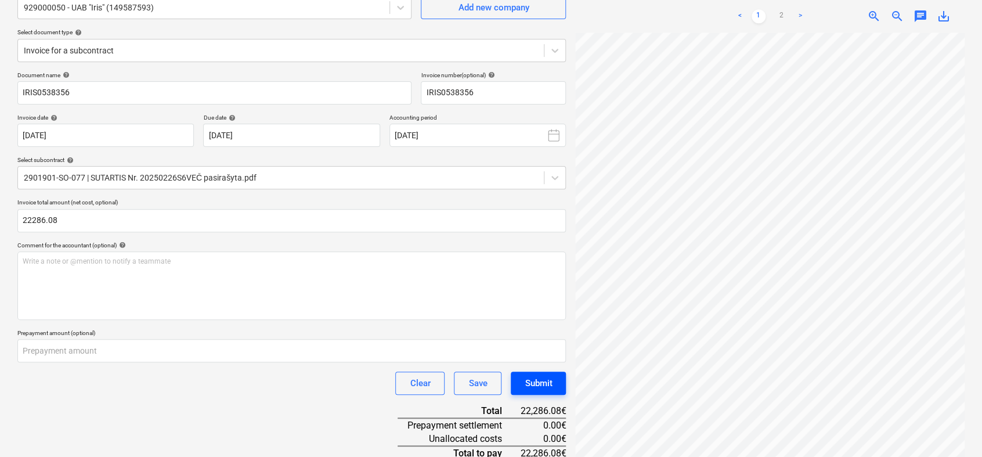
type input "22,286.08"
click at [528, 376] on div "Submit" at bounding box center [538, 383] width 27 height 15
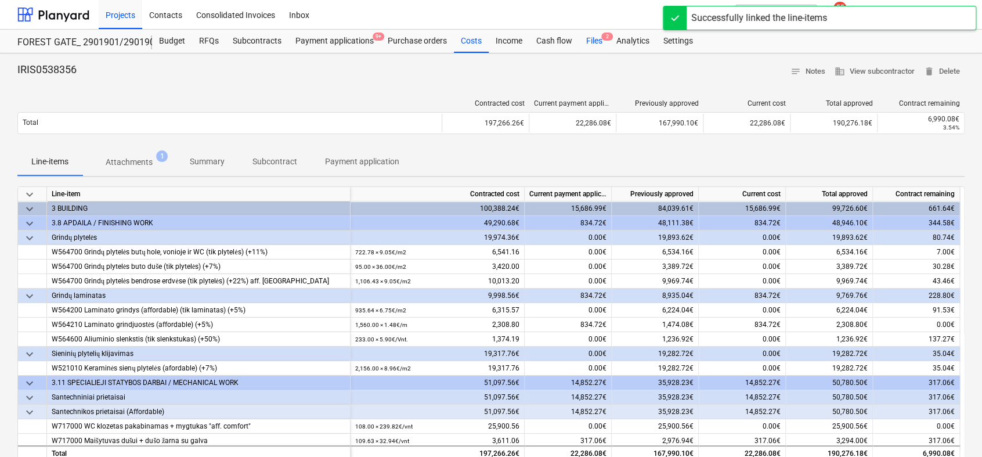
click at [599, 39] on div "Files 2" at bounding box center [594, 41] width 30 height 23
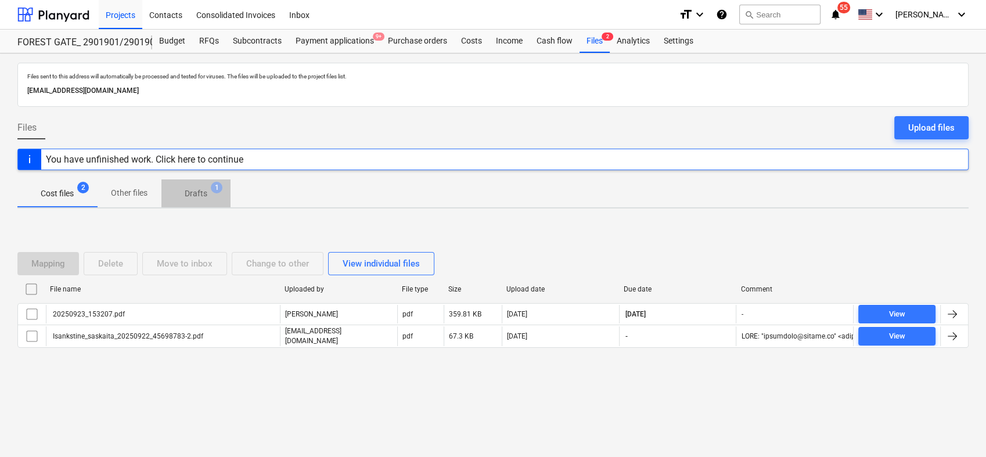
click at [190, 200] on span "Drafts 1" at bounding box center [195, 193] width 69 height 21
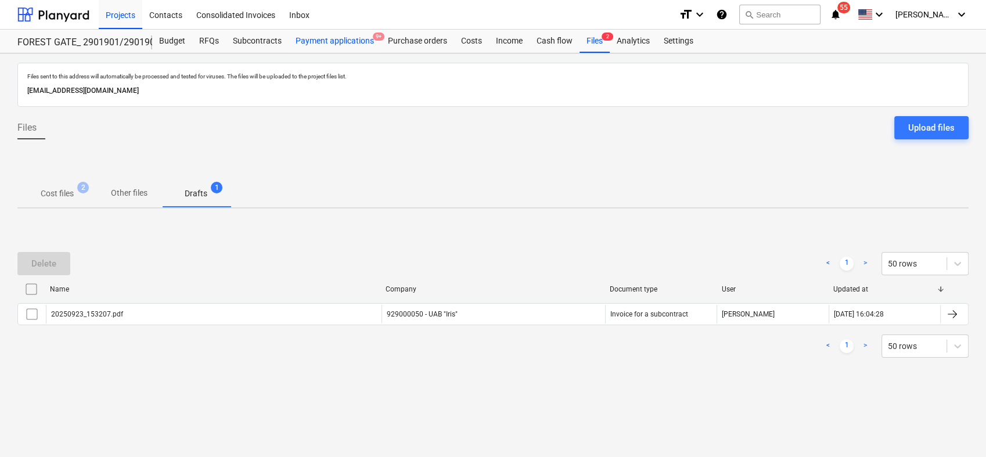
click at [339, 41] on div "Payment applications 9+" at bounding box center [335, 41] width 92 height 23
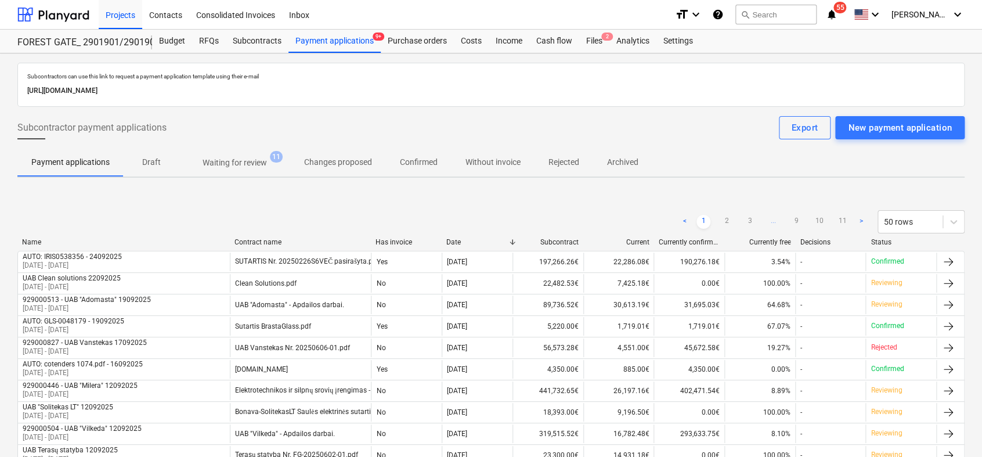
click at [209, 157] on p "Waiting for review" at bounding box center [235, 163] width 64 height 12
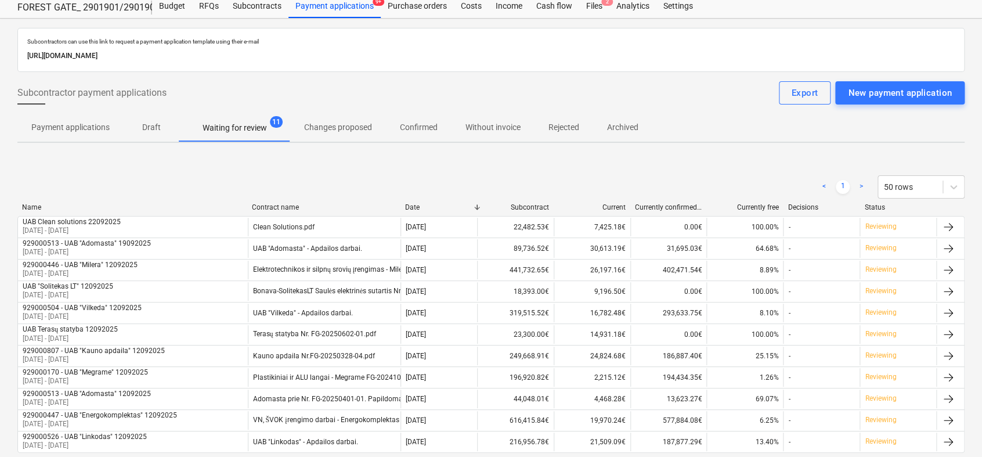
scroll to position [95, 0]
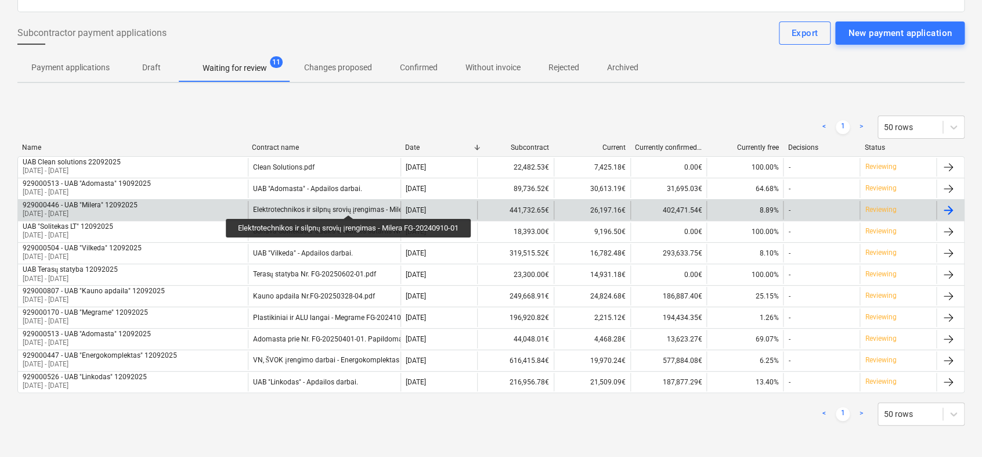
click at [351, 206] on div "Elektrotechnikos ir silpnų srovių įrengimas - Milera FG-20240910-01" at bounding box center [358, 210] width 210 height 9
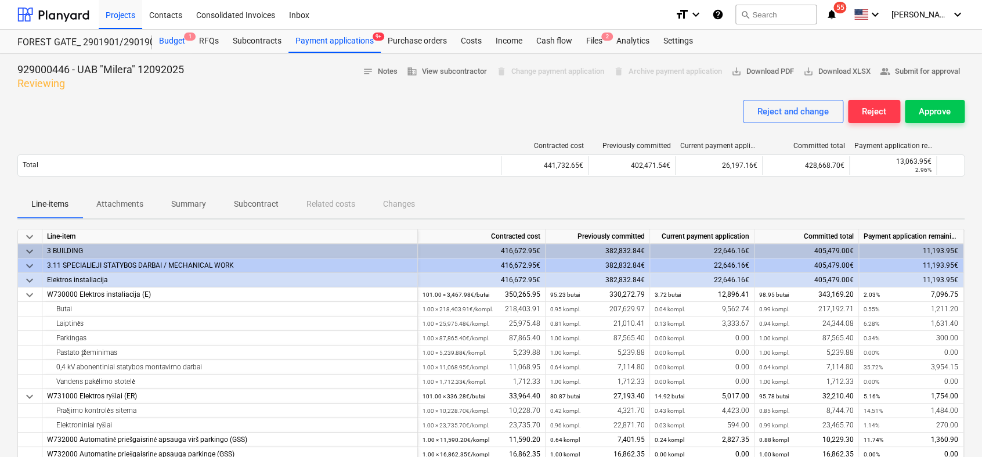
click at [172, 40] on div "Budget 1" at bounding box center [172, 41] width 40 height 23
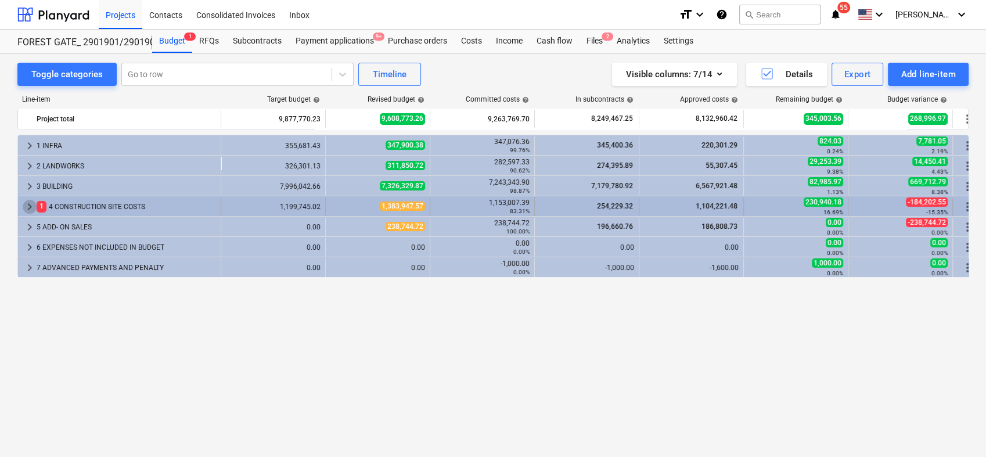
click at [25, 207] on span "keyboard_arrow_right" at bounding box center [30, 207] width 14 height 14
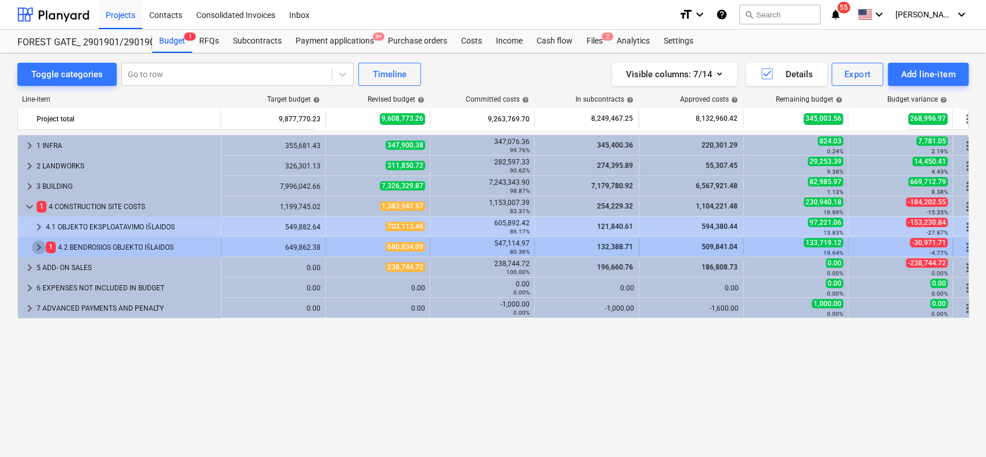
click at [35, 244] on span "keyboard_arrow_right" at bounding box center [39, 247] width 14 height 14
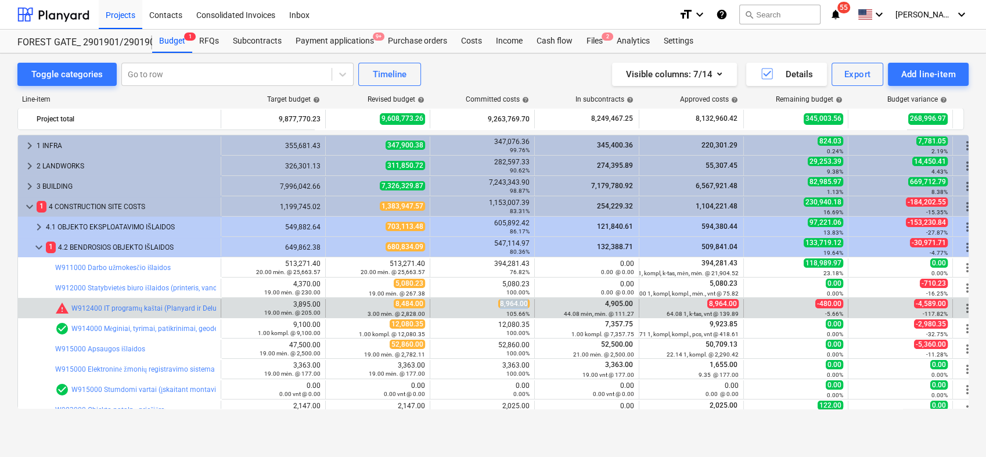
drag, startPoint x: 501, startPoint y: 305, endPoint x: 531, endPoint y: 304, distance: 30.8
click at [531, 304] on div "8,964.00 105.66%" at bounding box center [482, 308] width 105 height 19
drag, startPoint x: 531, startPoint y: 304, endPoint x: 517, endPoint y: 302, distance: 14.1
copy span "8,964.00"
click at [335, 307] on span "edit" at bounding box center [337, 308] width 9 height 9
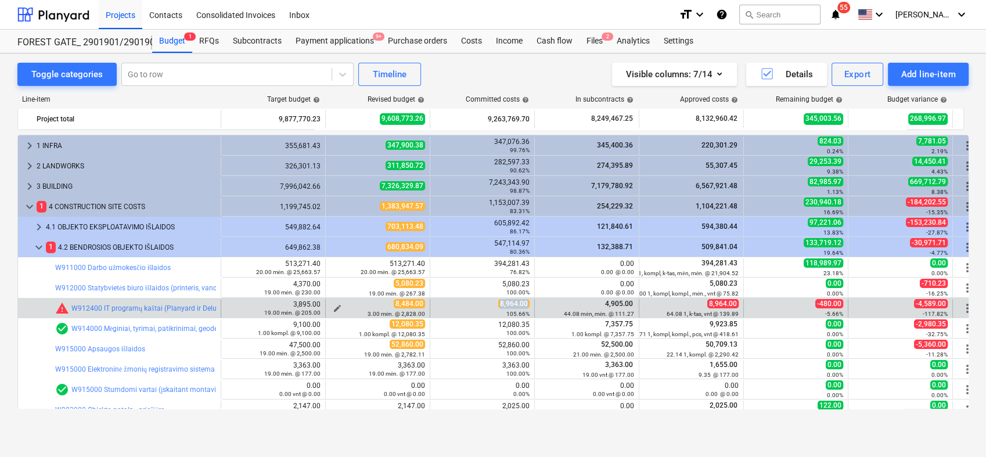
type textarea "x"
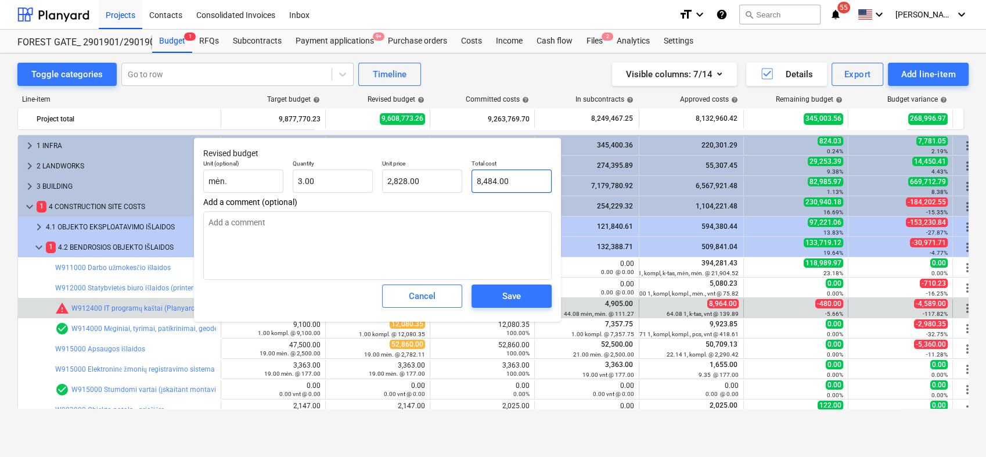
type input "8484"
drag, startPoint x: 524, startPoint y: 183, endPoint x: 466, endPoint y: 190, distance: 58.5
click at [467, 190] on div "Total cost 8484" at bounding box center [511, 176] width 89 height 42
paste input ",964.00"
type textarea "x"
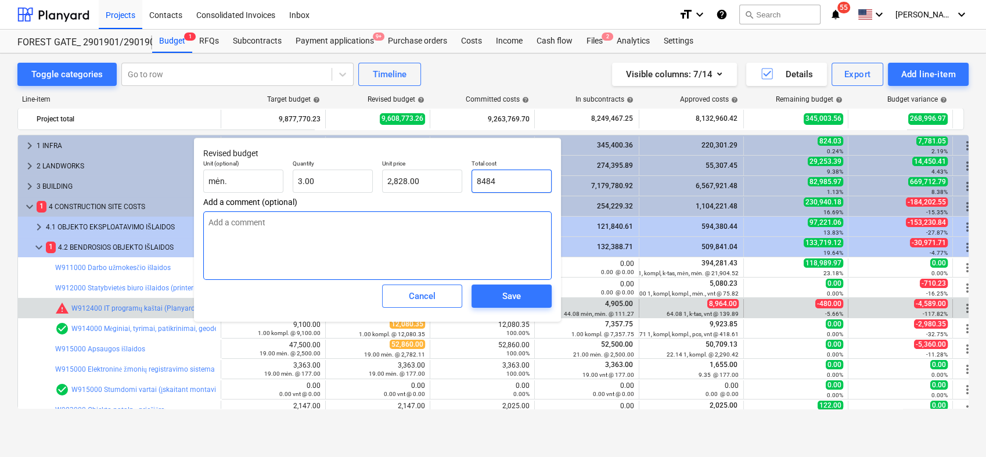
type input "8,964.00"
type input "2,988.00"
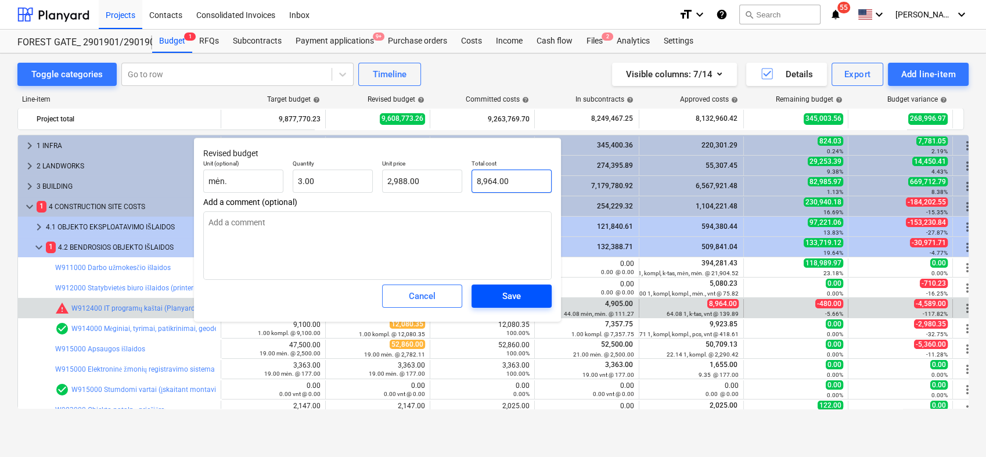
type input "8,964.00"
click at [518, 294] on div "Save" at bounding box center [511, 296] width 19 height 15
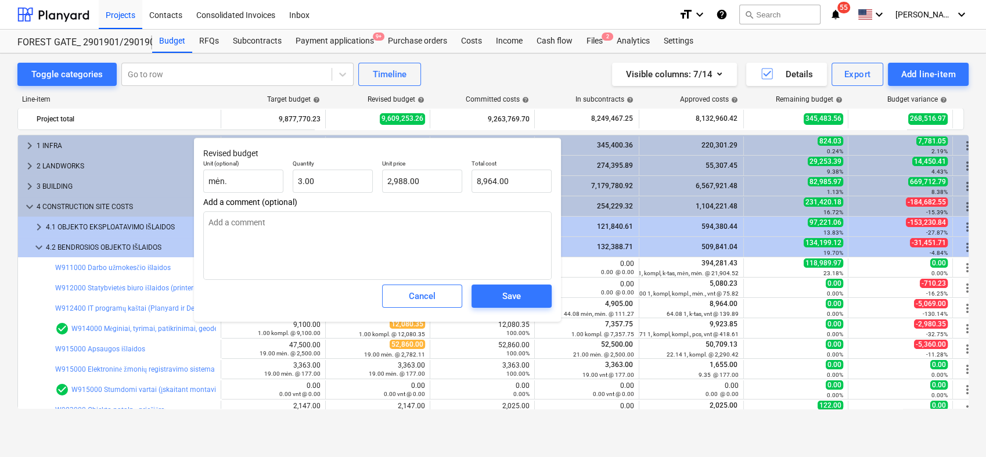
type textarea "x"
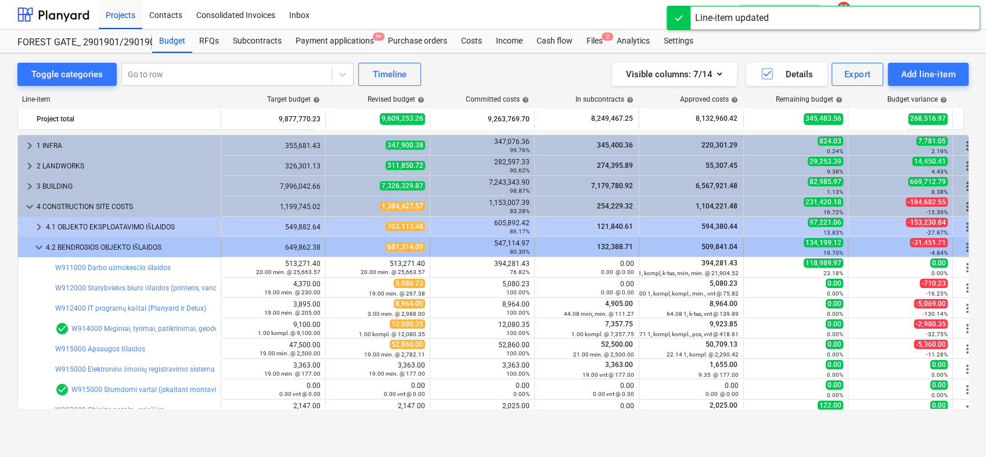
click at [39, 246] on span "keyboard_arrow_down" at bounding box center [39, 247] width 14 height 14
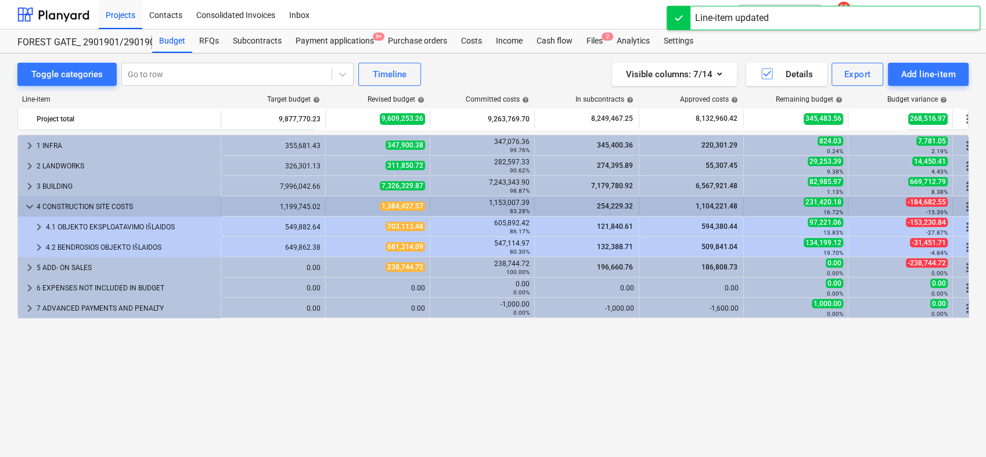
click at [31, 205] on span "keyboard_arrow_down" at bounding box center [30, 207] width 14 height 14
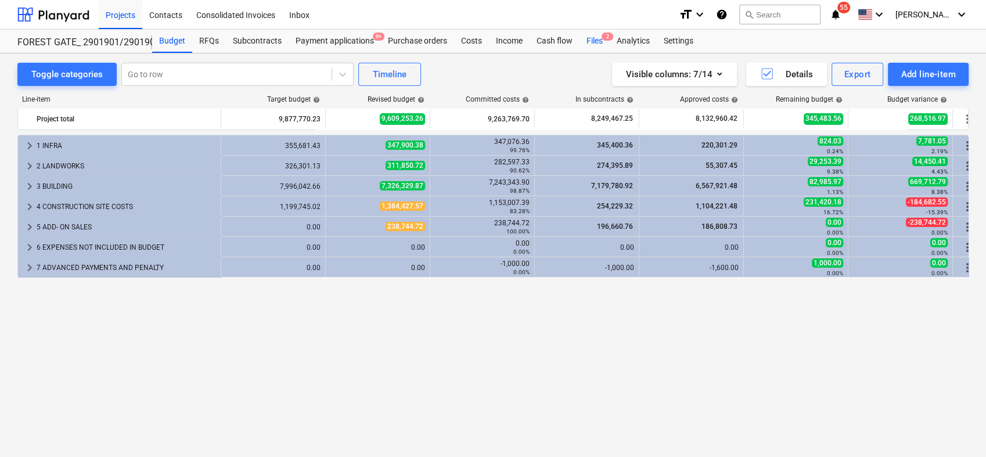
click at [598, 41] on div "Files 2" at bounding box center [594, 41] width 30 height 23
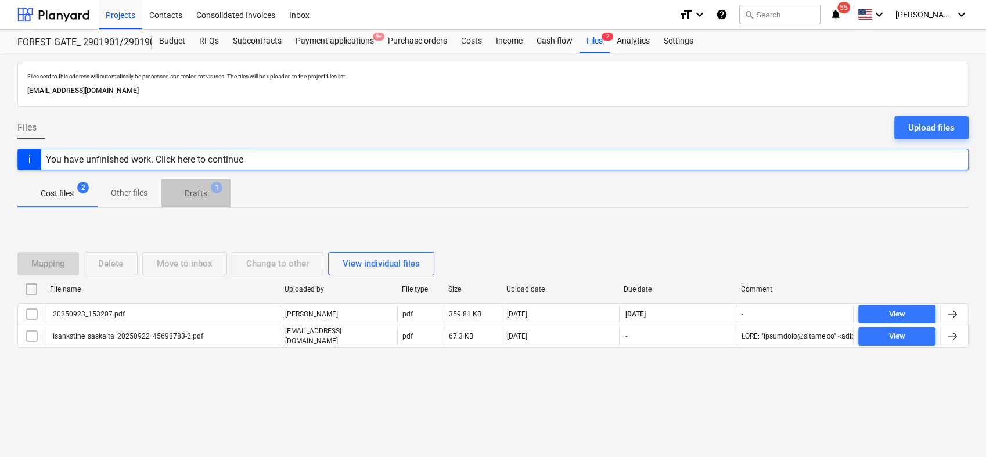
click at [189, 190] on p "Drafts" at bounding box center [196, 194] width 23 height 12
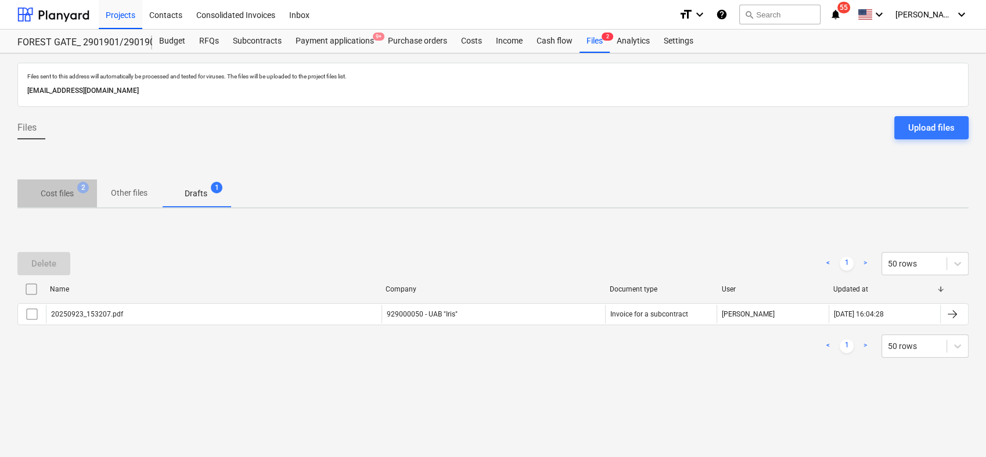
click at [70, 193] on p "Cost files" at bounding box center [57, 194] width 33 height 12
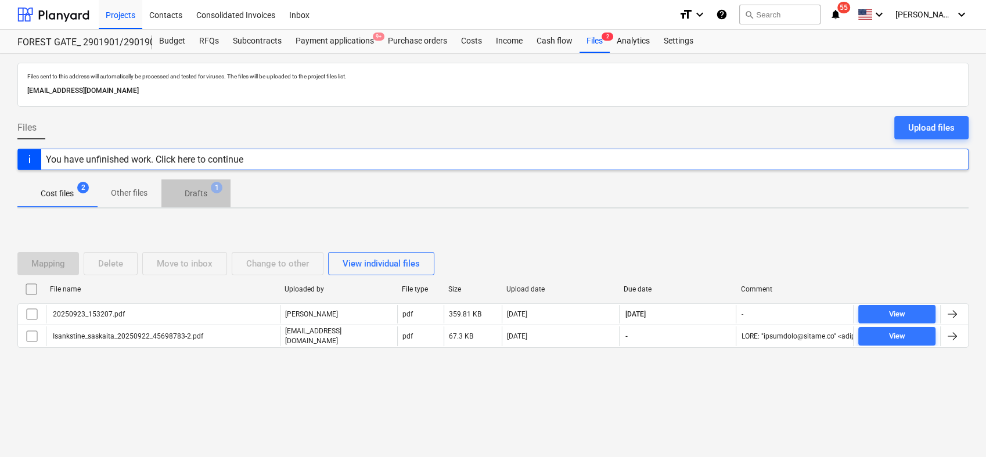
click at [200, 192] on p "Drafts" at bounding box center [196, 194] width 23 height 12
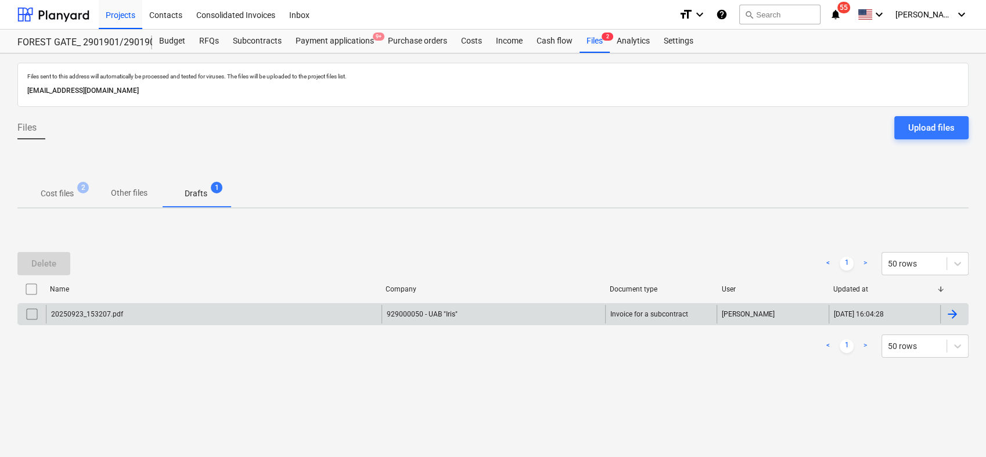
click at [949, 316] on div at bounding box center [952, 314] width 14 height 14
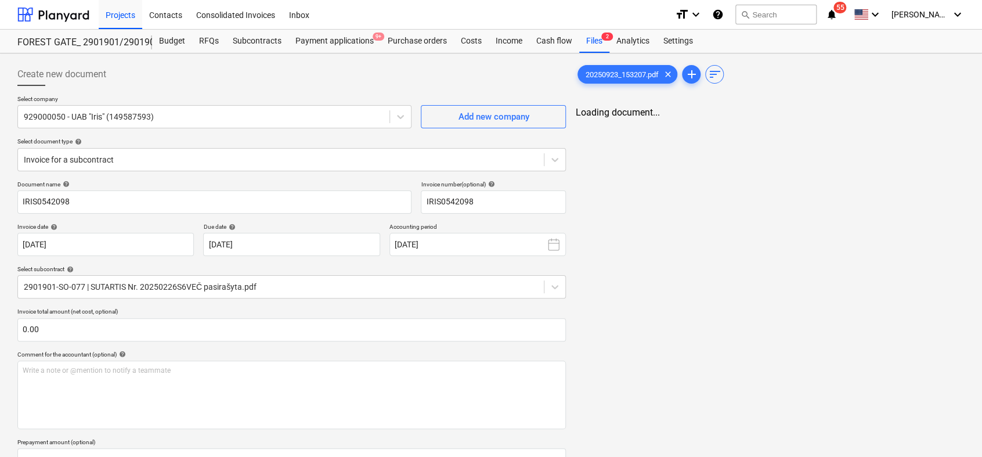
type input "IRIS0542098"
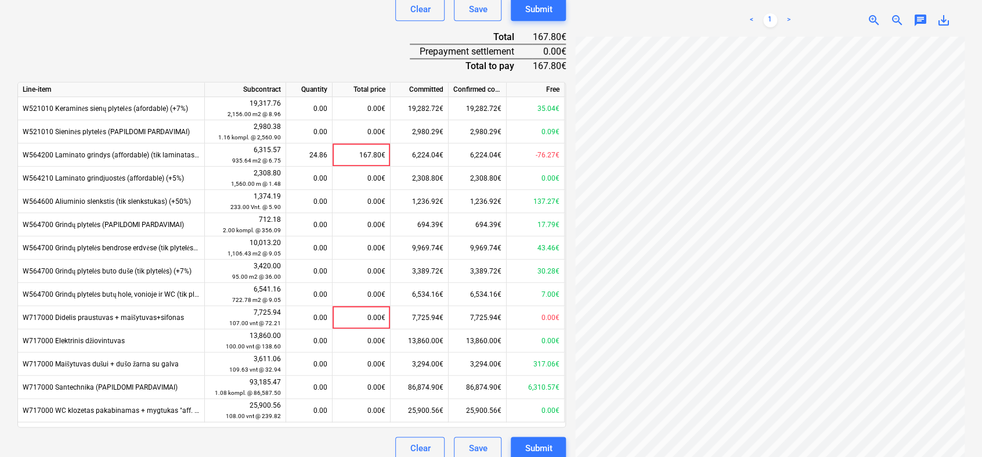
scroll to position [494, 0]
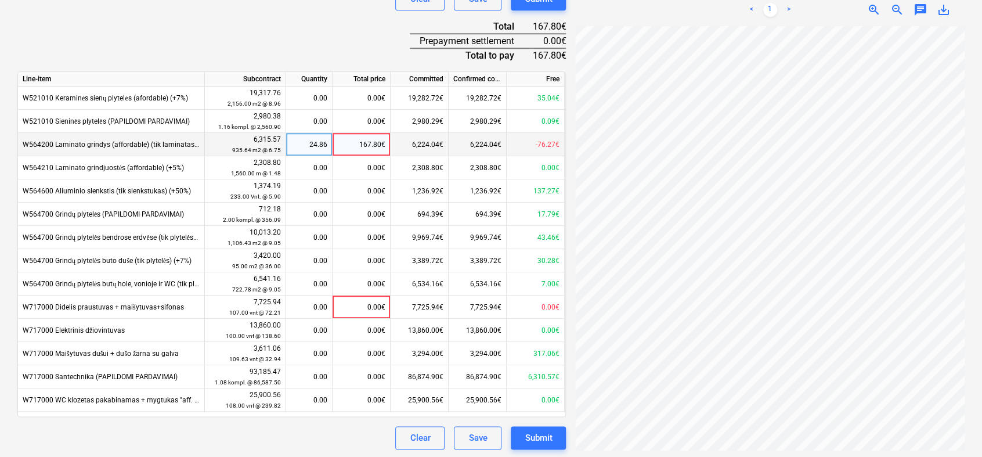
click at [322, 143] on div "24.86" at bounding box center [309, 144] width 37 height 23
click at [325, 138] on div "24.86" at bounding box center [309, 144] width 37 height 23
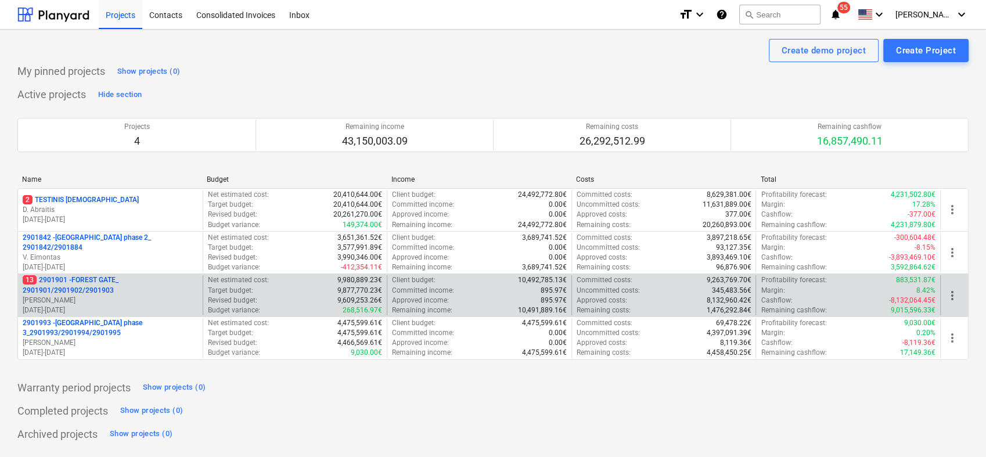
click at [111, 290] on p "13 2901901 - FOREST GATE_ 2901901/2901902/2901903" at bounding box center [110, 285] width 175 height 20
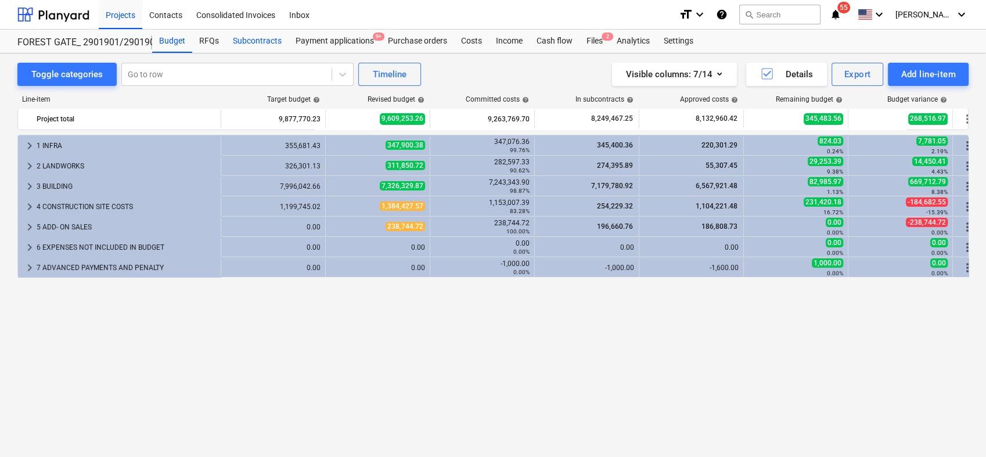
click at [255, 37] on div "Subcontracts" at bounding box center [257, 41] width 63 height 23
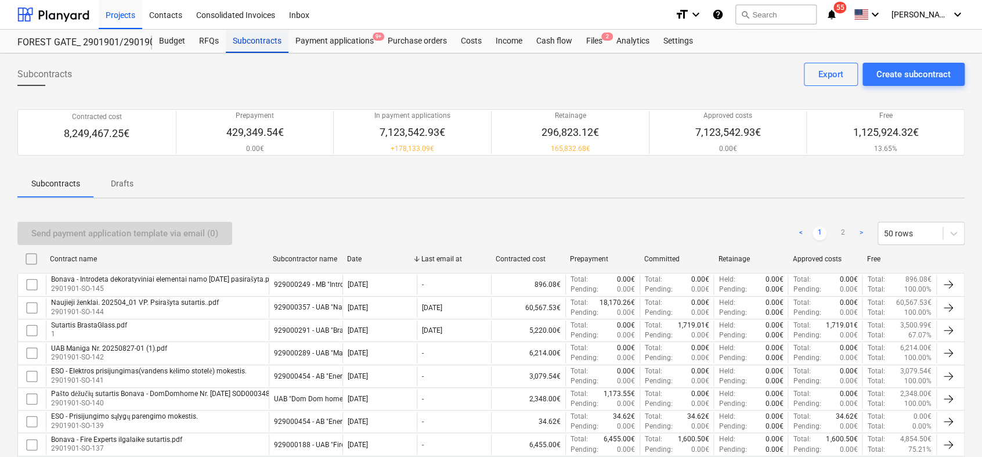
scroll to position [924, 0]
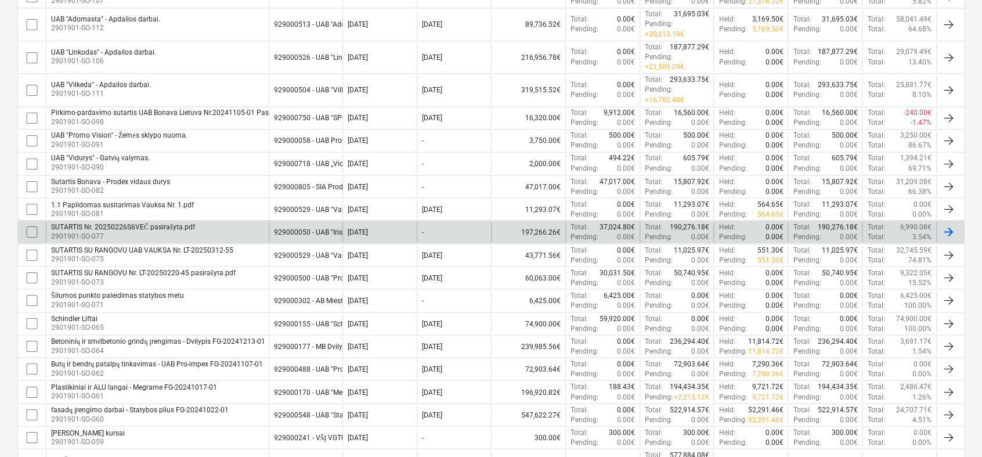
click at [79, 222] on div "SUTARTIS Nr. 20250226S6VEČ pasirašyta.pdf" at bounding box center [123, 226] width 144 height 9
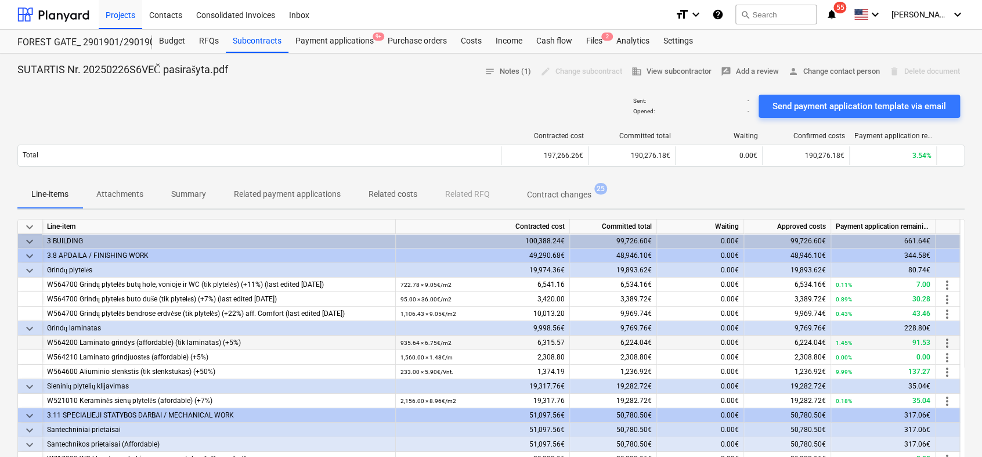
click at [948, 339] on span "more_vert" at bounding box center [948, 343] width 14 height 14
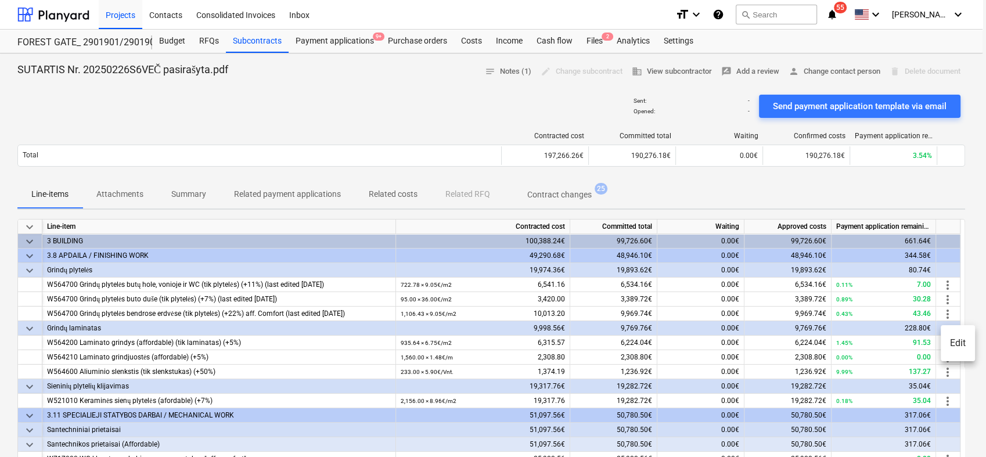
click at [959, 340] on li "Edit" at bounding box center [958, 343] width 34 height 27
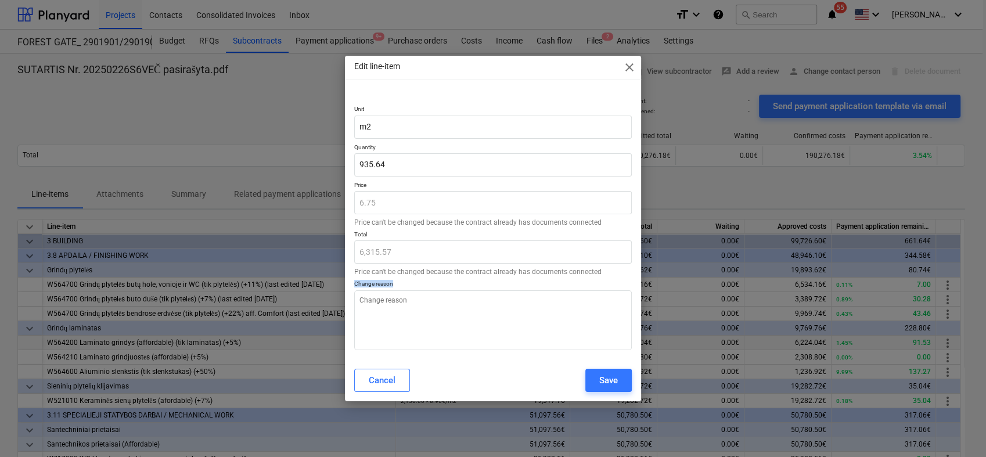
drag, startPoint x: 702, startPoint y: 327, endPoint x: 599, endPoint y: 341, distance: 103.7
click at [599, 341] on div "Edit line-item close Unit m2 Quantity 935.64 Price 6.75 Price can't be changed …" at bounding box center [493, 228] width 986 height 457
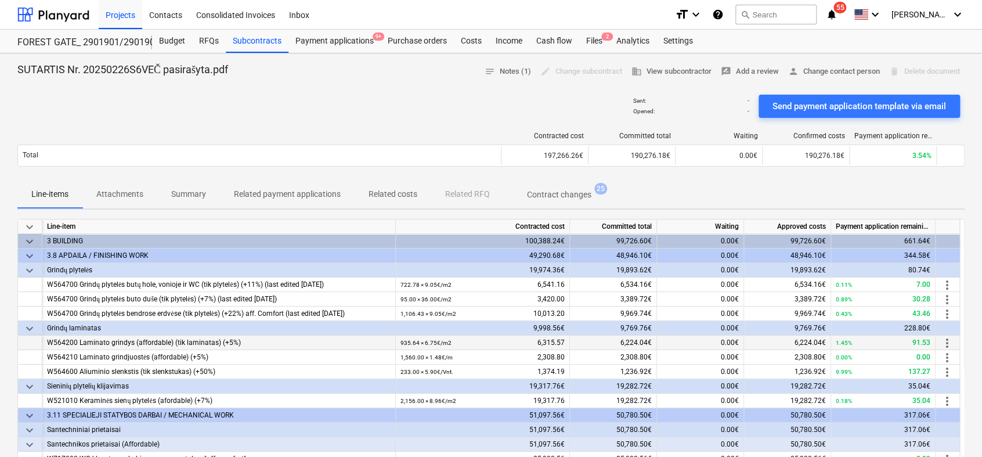
click at [233, 346] on div "W564200 Laminato grindys (affordable) (tik laminatas) (+5%)" at bounding box center [219, 343] width 344 height 15
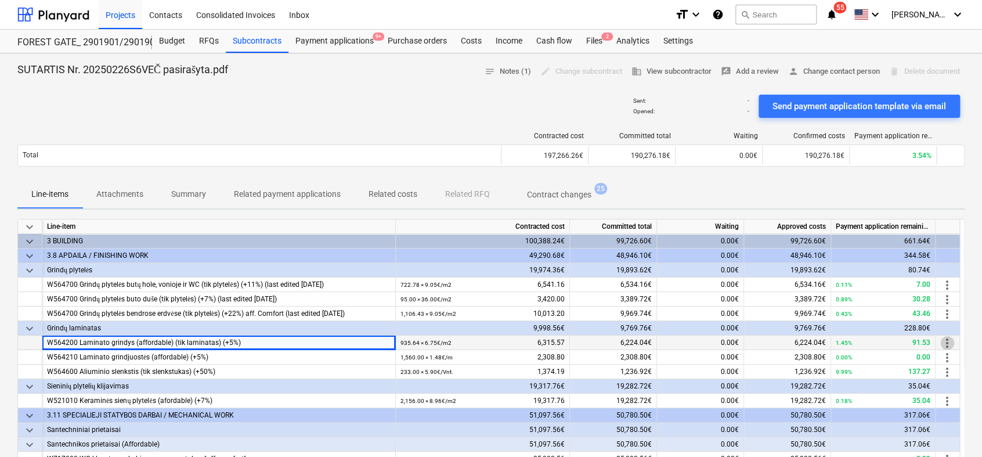
click at [948, 340] on span "more_vert" at bounding box center [948, 343] width 14 height 14
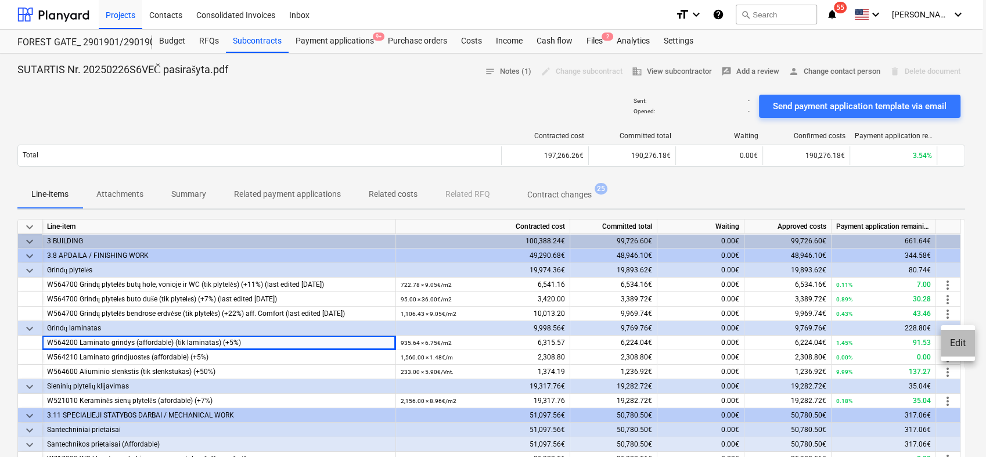
click at [959, 341] on li "Edit" at bounding box center [958, 343] width 34 height 27
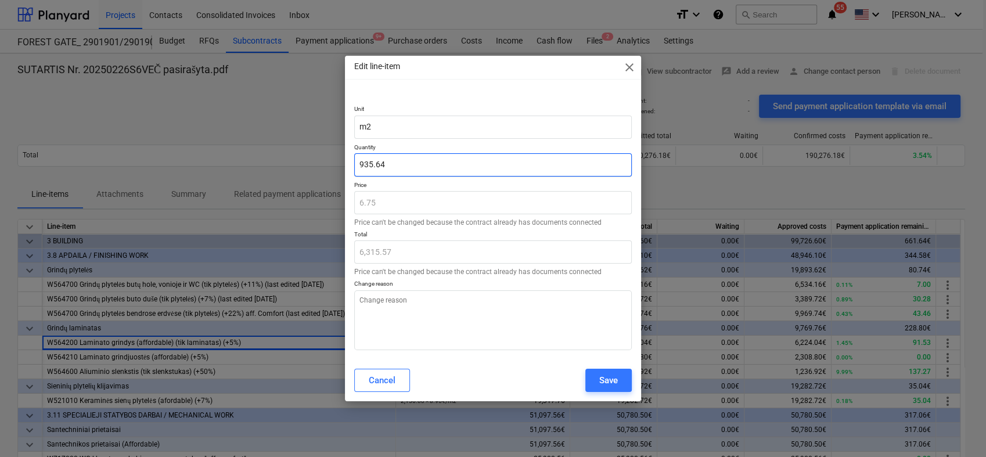
drag, startPoint x: 446, startPoint y: 173, endPoint x: 344, endPoint y: 175, distance: 102.2
click at [344, 175] on div "Edit line-item close Unit m2 Quantity 935.64 Price 6.75 Price can't be changed …" at bounding box center [493, 228] width 986 height 457
paste input "60.4993"
type textarea "x"
type input "960.4993"
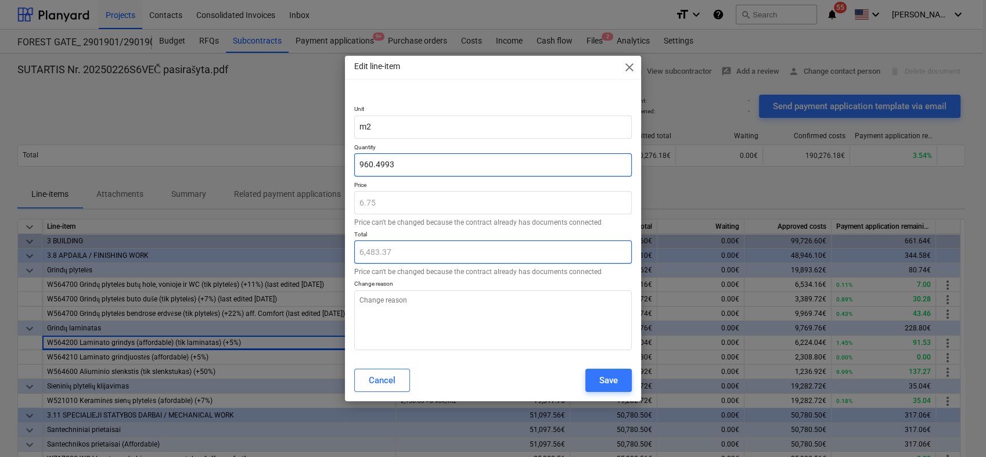
type input "6,483.37"
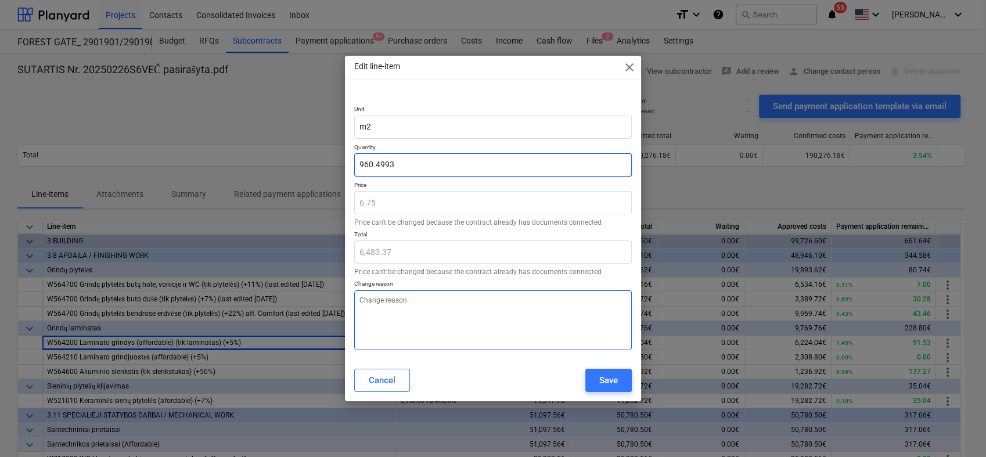
type input "960.4993"
type textarea "x"
type input "960.50"
click at [486, 308] on textarea at bounding box center [492, 320] width 277 height 60
type textarea "x"
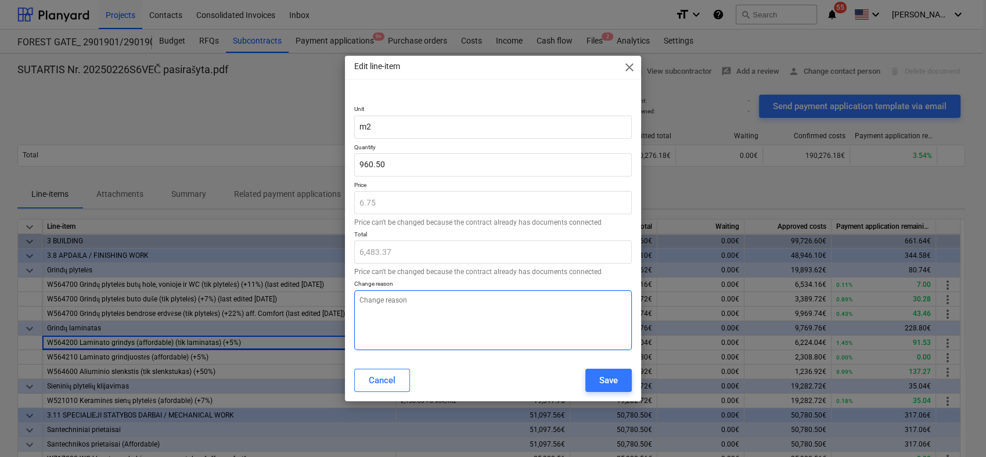
type textarea "P"
type textarea "x"
type textarea "Pa"
type textarea "x"
type textarea "Pad"
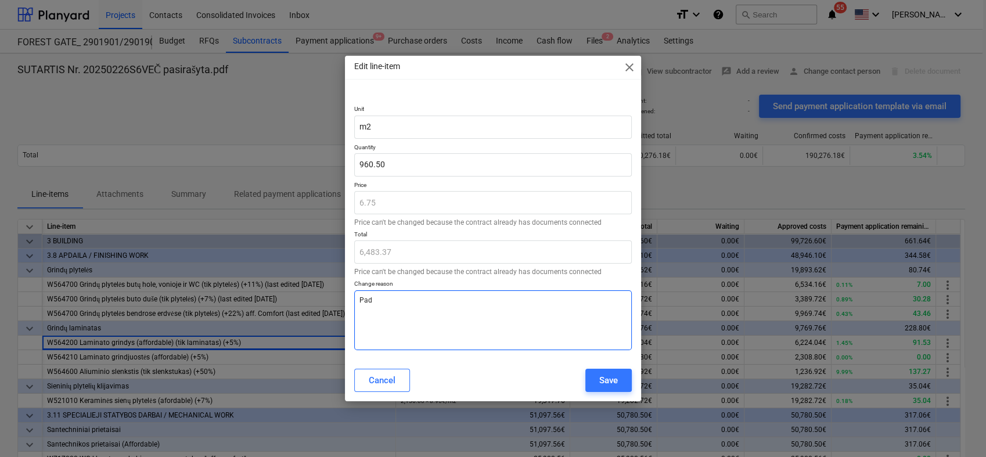
type textarea "x"
type textarea "Padi"
type textarea "x"
type textarea "Padid"
type textarea "x"
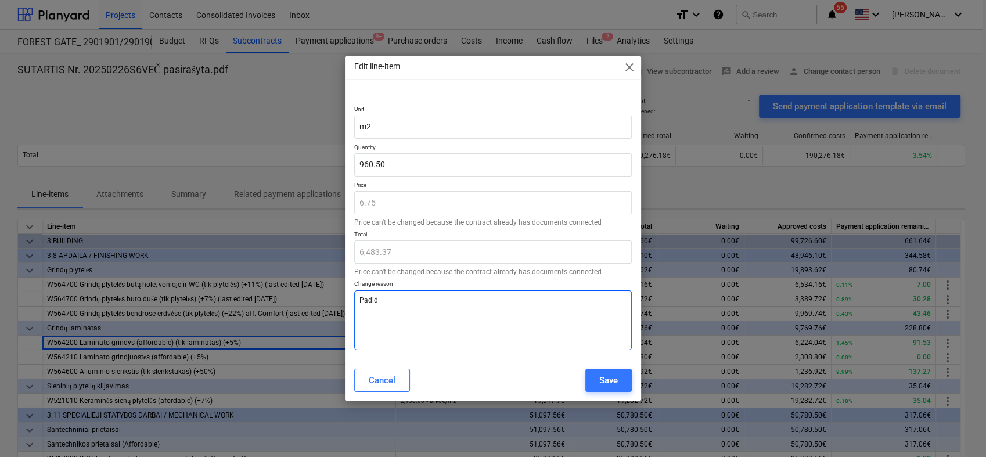
type textarea "Padide"
type textarea "x"
type textarea "Padidej"
type textarea "x"
type textarea "Padidejo"
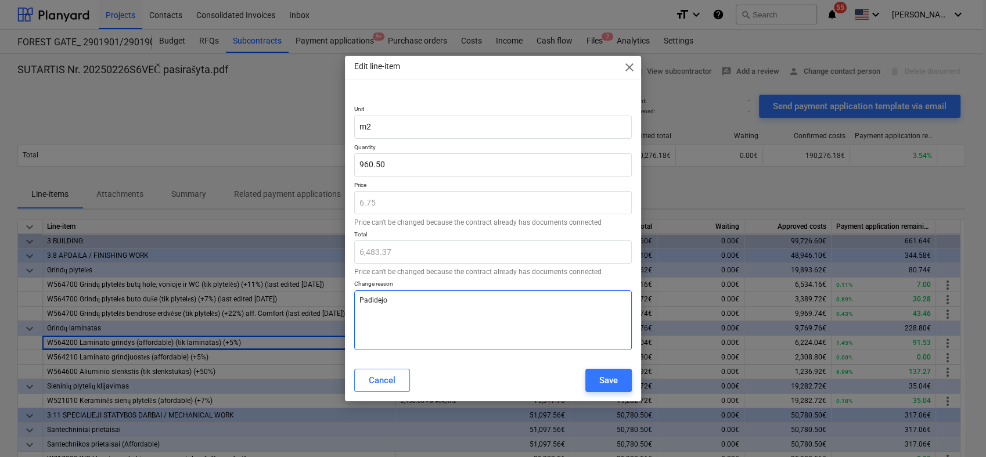
type textarea "x"
type textarea "Padidejo"
type textarea "x"
type textarea "Padidejo k"
type textarea "x"
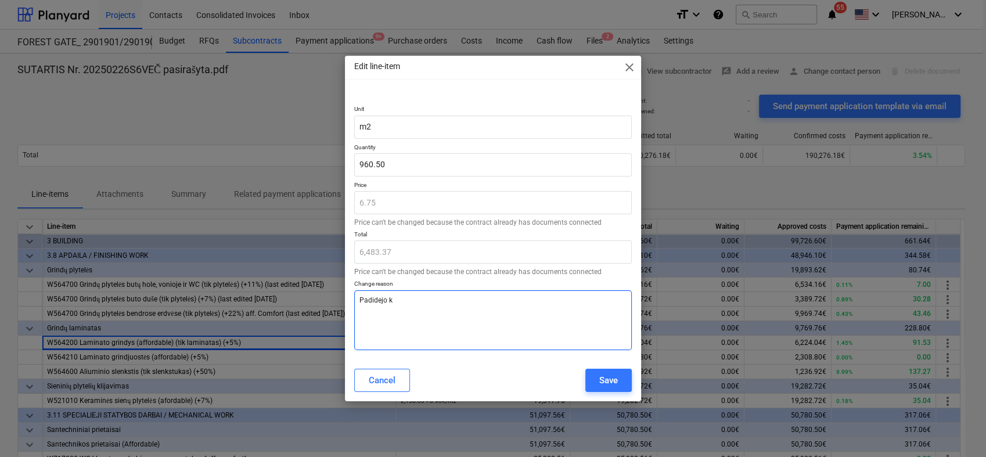
type textarea "Padidejo ki"
type textarea "x"
type textarea "Padidejo kie"
type textarea "x"
type textarea "Padidejo kiek"
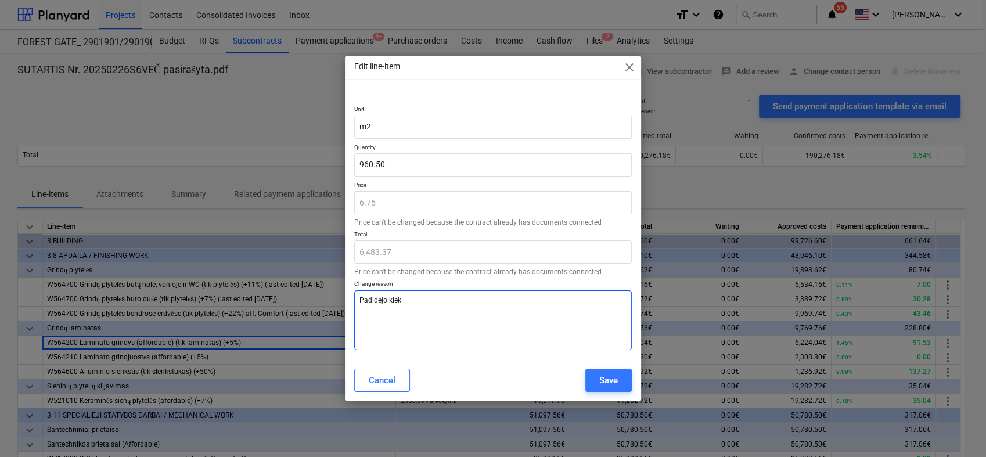
type textarea "x"
type textarea "Padidejo kieki"
type textarea "x"
type textarea "Padidejo kiekia"
type textarea "x"
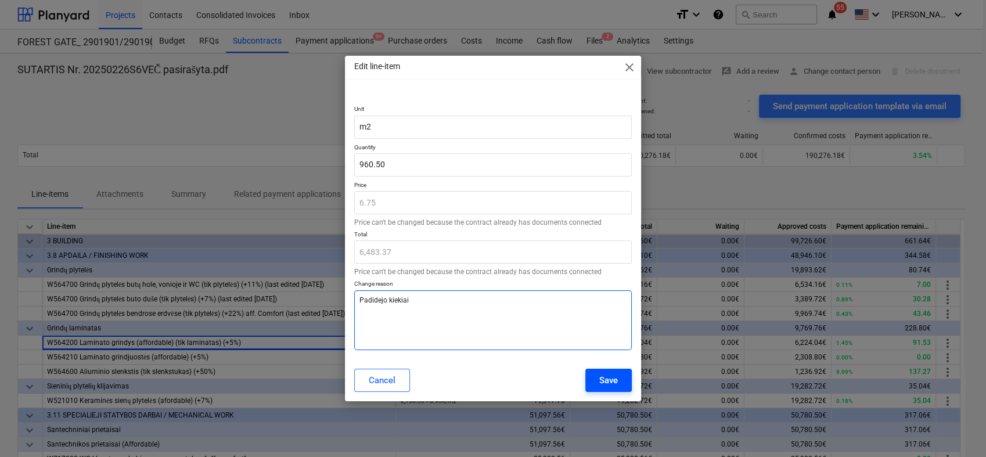
type textarea "Padidejo kiekiai"
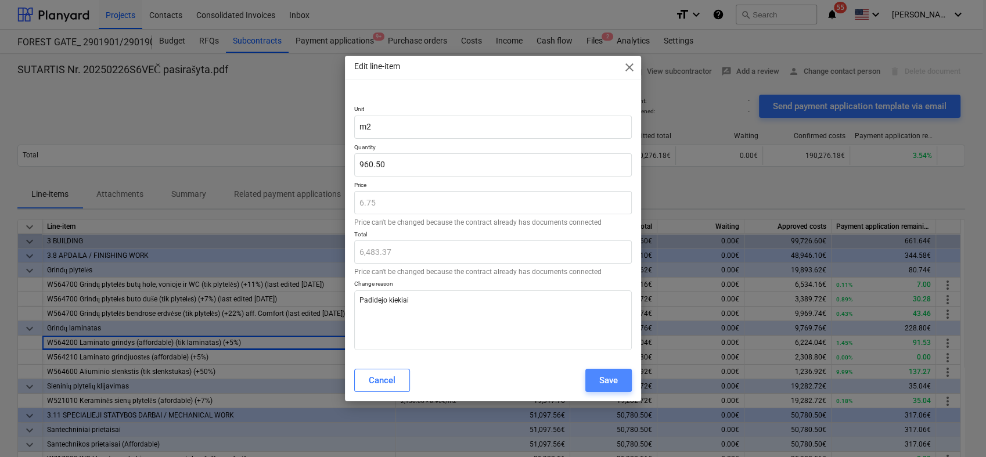
click at [611, 386] on div "Save" at bounding box center [608, 380] width 19 height 15
type textarea "x"
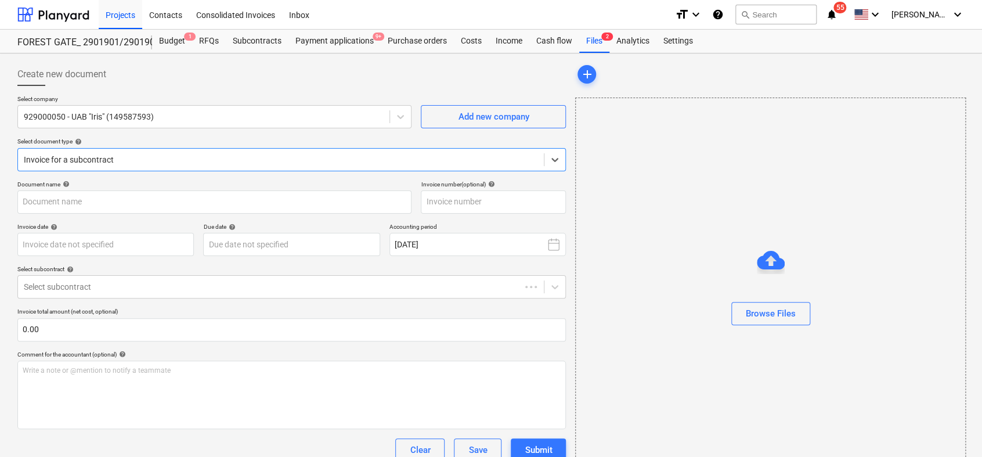
type input "20250923_153207.pdf"
type input "IRIS0542098"
type input "[DATE]"
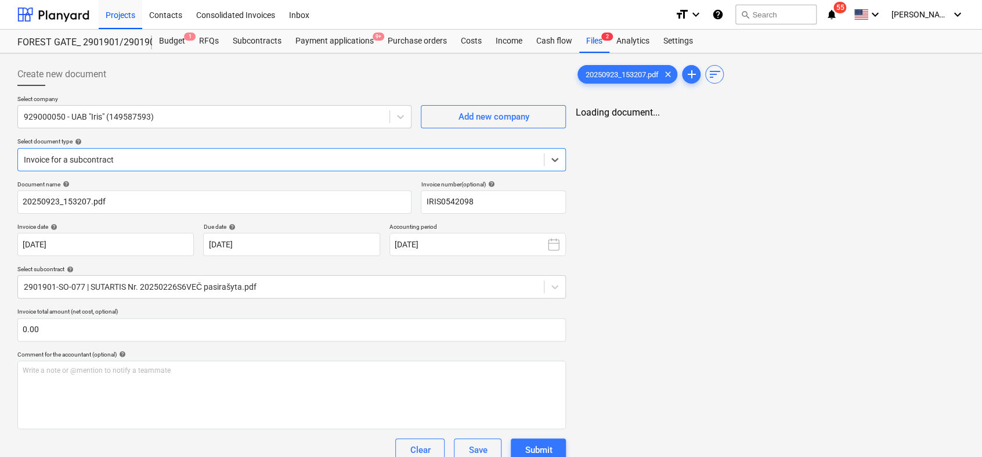
type input "IRIS0542098"
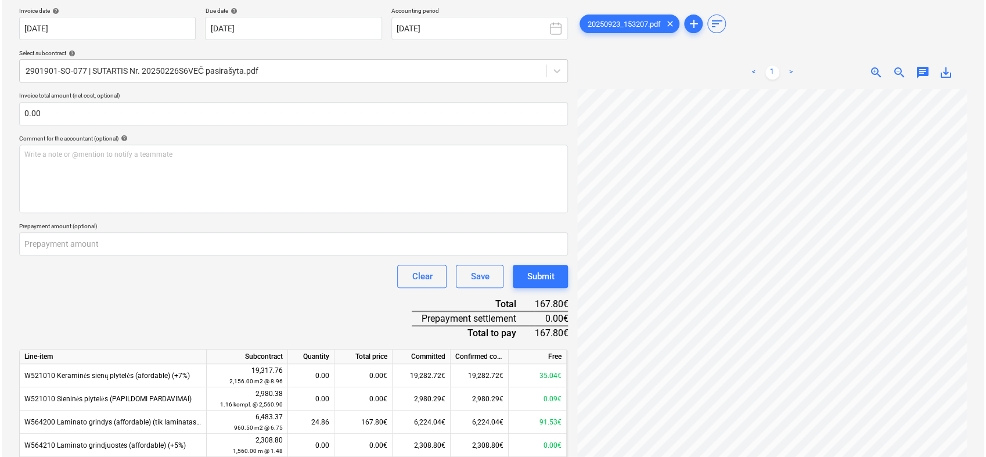
scroll to position [210, 0]
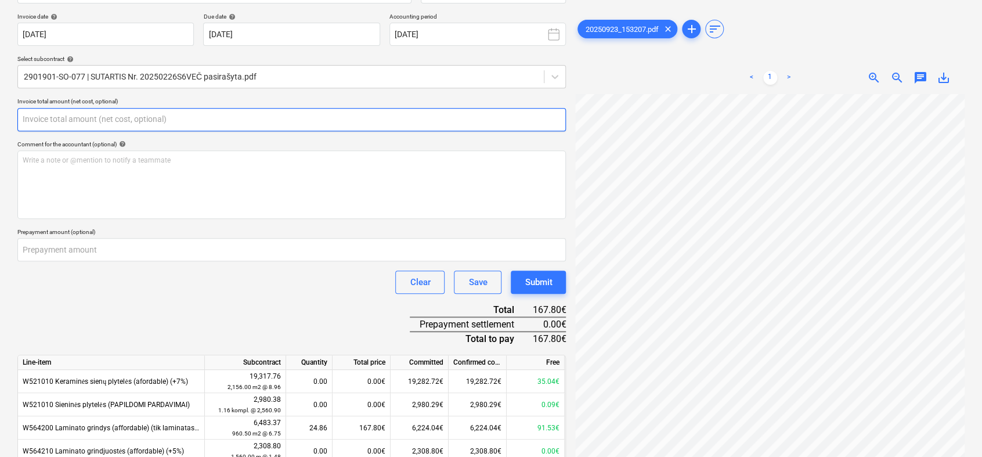
click at [202, 116] on input "text" at bounding box center [291, 119] width 549 height 23
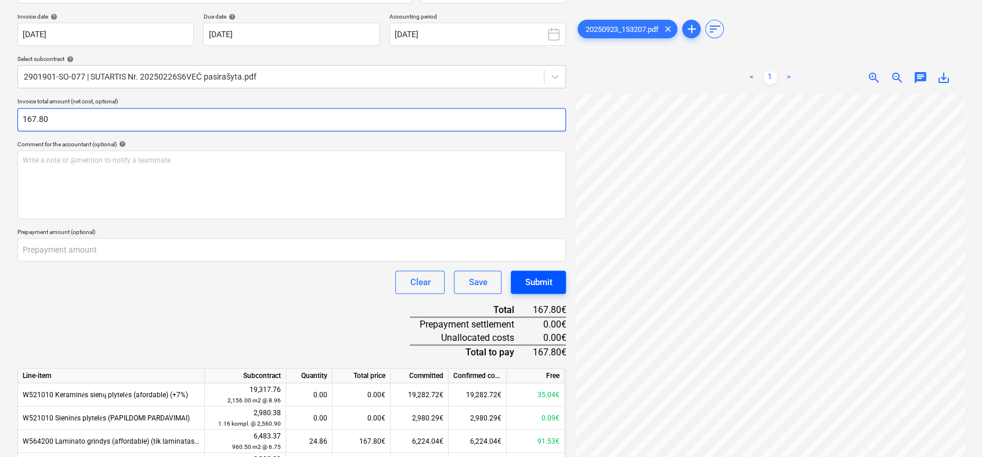
type input "167.80"
click at [545, 280] on div "Submit" at bounding box center [538, 282] width 27 height 15
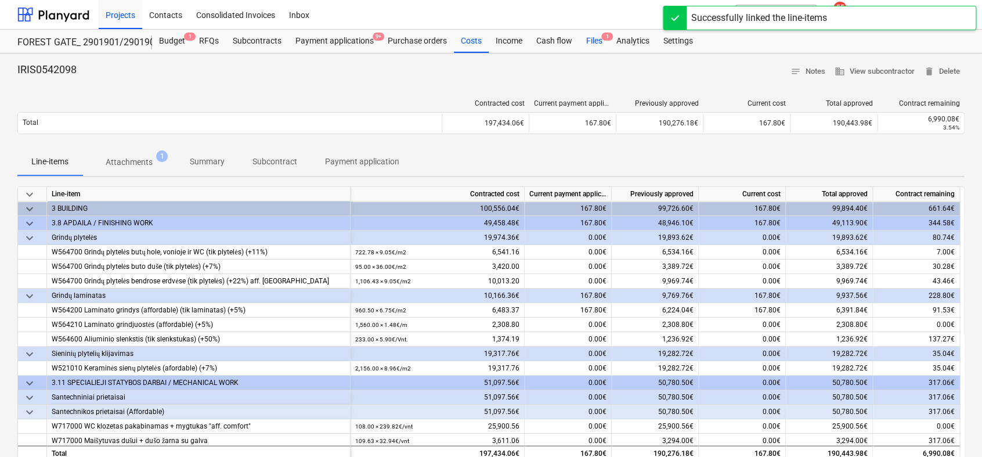
click at [592, 40] on div "Files 1" at bounding box center [594, 41] width 30 height 23
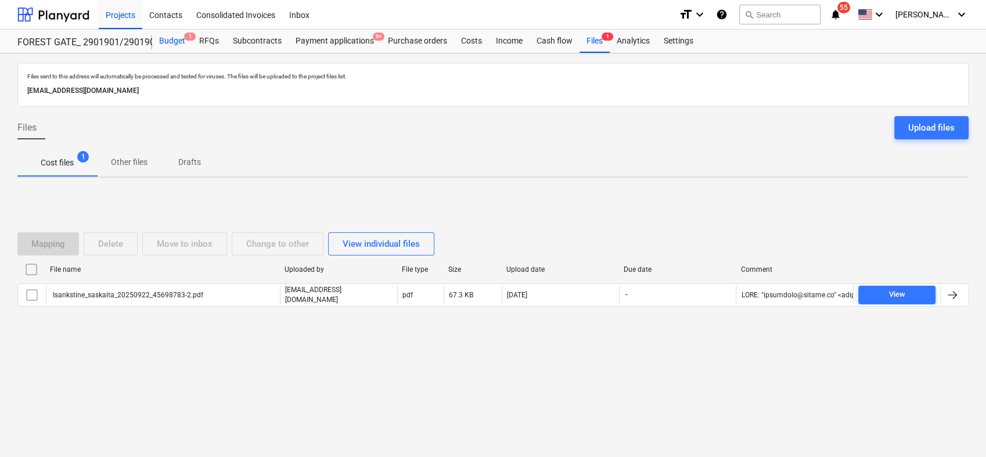
click at [164, 38] on div "Budget 1" at bounding box center [172, 41] width 40 height 23
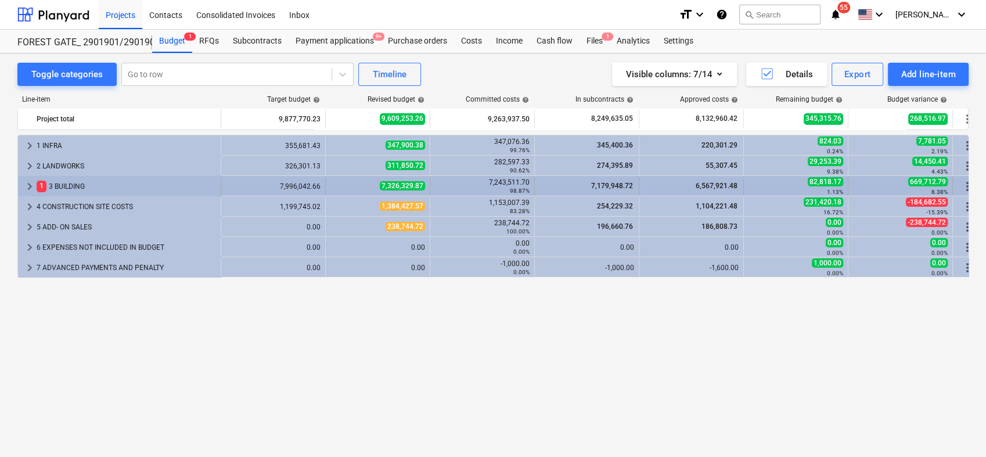
click at [31, 185] on span "keyboard_arrow_right" at bounding box center [30, 186] width 14 height 14
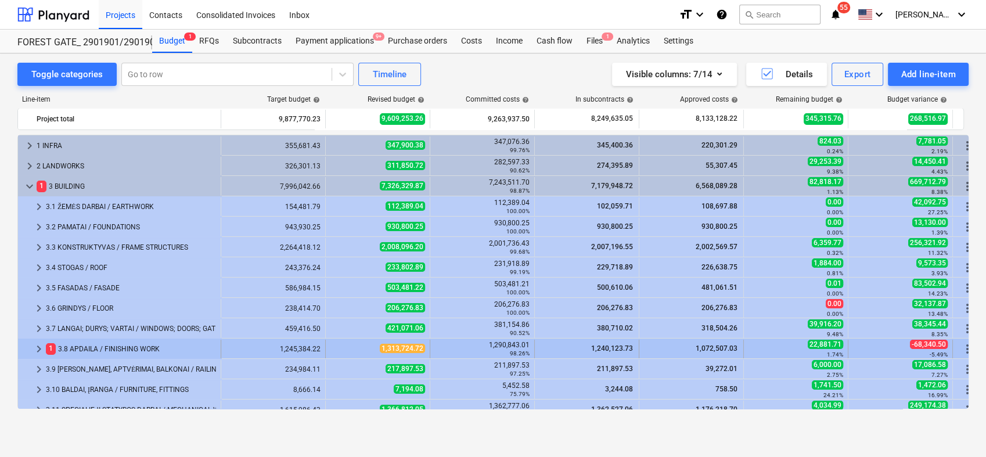
click at [34, 347] on span "keyboard_arrow_right" at bounding box center [39, 349] width 14 height 14
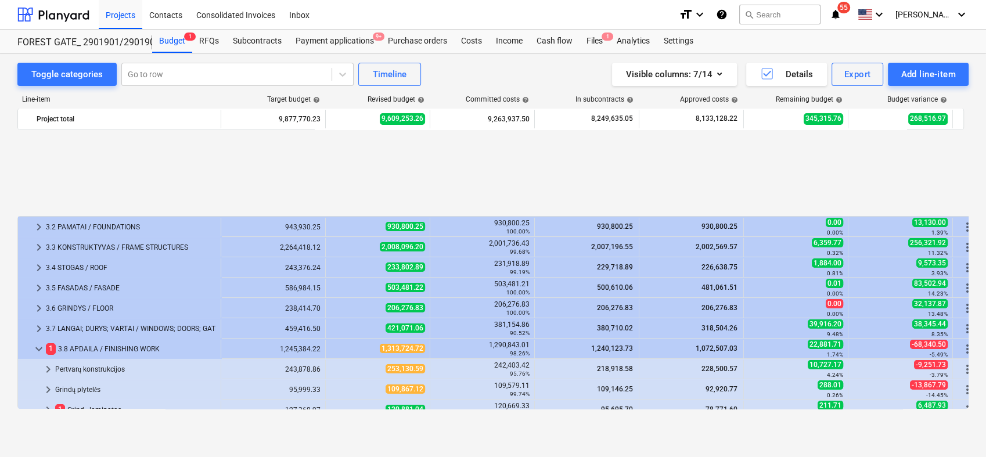
scroll to position [111, 0]
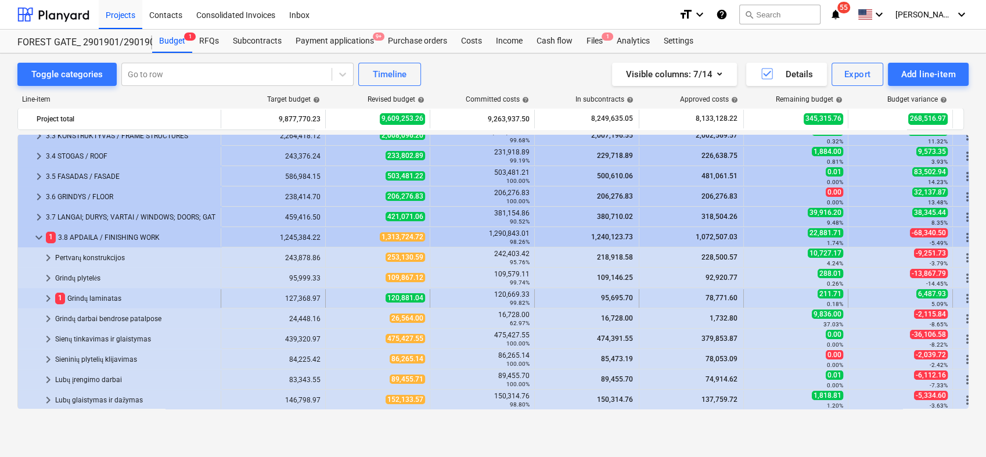
click at [46, 297] on span "keyboard_arrow_right" at bounding box center [48, 298] width 14 height 14
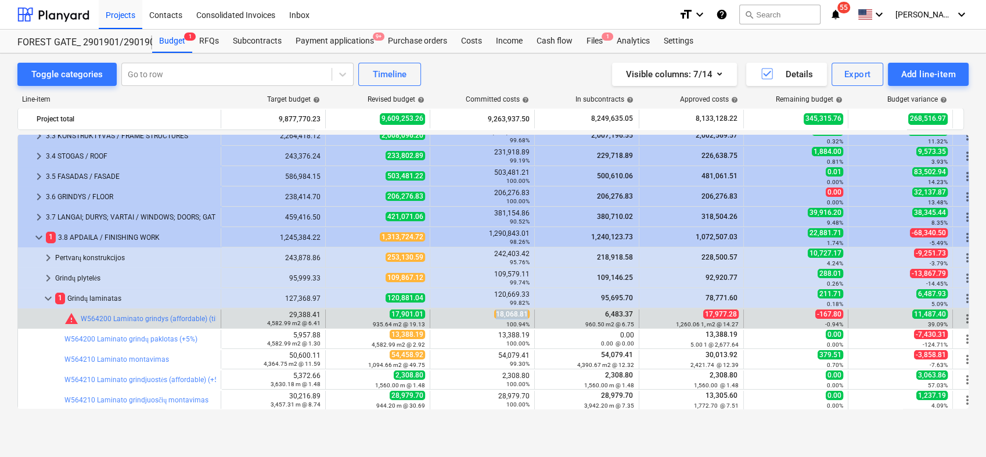
drag, startPoint x: 497, startPoint y: 312, endPoint x: 527, endPoint y: 312, distance: 30.2
click at [527, 312] on span "18,068.81" at bounding box center [511, 313] width 35 height 9
copy span "18,068.81"
click at [338, 316] on span "edit" at bounding box center [337, 318] width 9 height 9
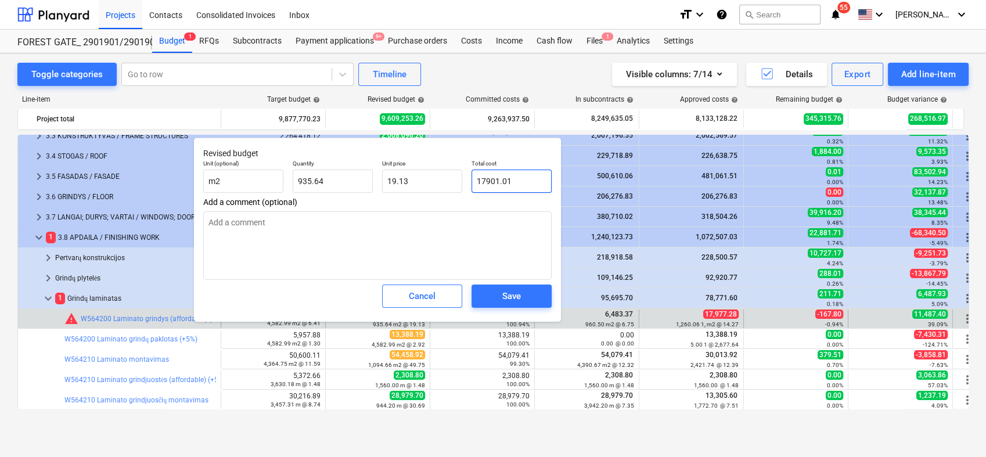
drag, startPoint x: 525, startPoint y: 185, endPoint x: 474, endPoint y: 189, distance: 51.3
click at [474, 189] on input "17901.01" at bounding box center [511, 181] width 80 height 23
paste input "8,068.8"
type input "18,068.81"
type textarea "x"
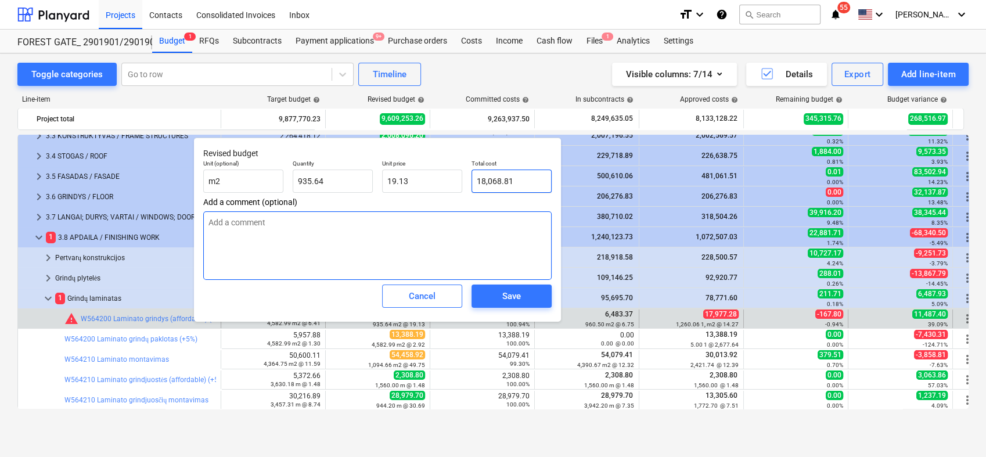
type input "19.31"
type input "18,068.81"
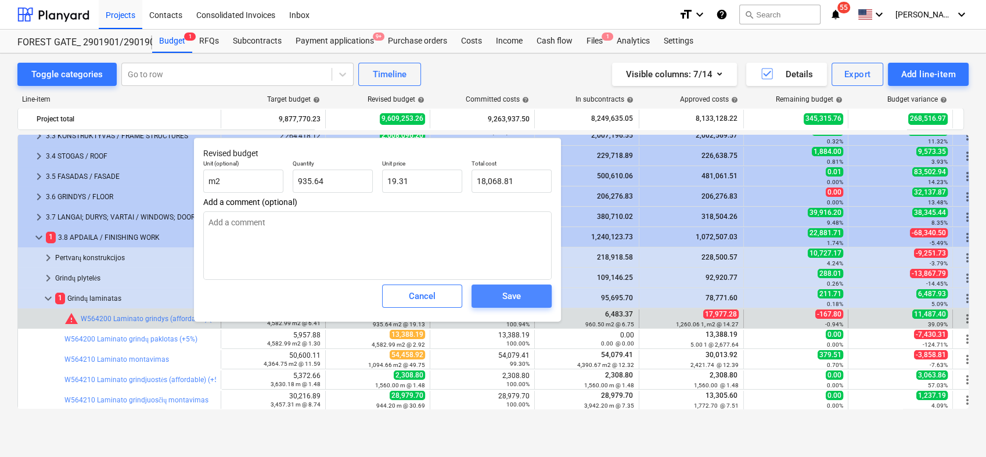
click at [515, 293] on div "Save" at bounding box center [511, 296] width 19 height 15
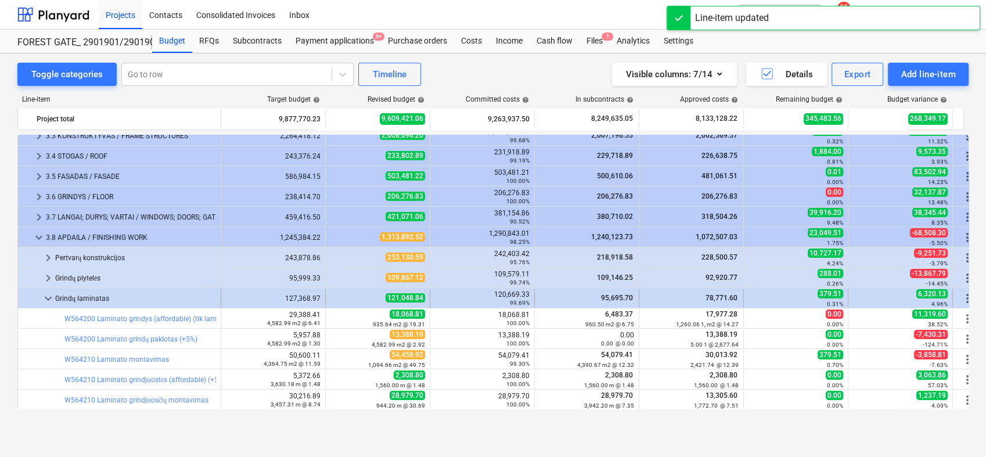
click at [55, 296] on span "keyboard_arrow_down" at bounding box center [48, 298] width 14 height 14
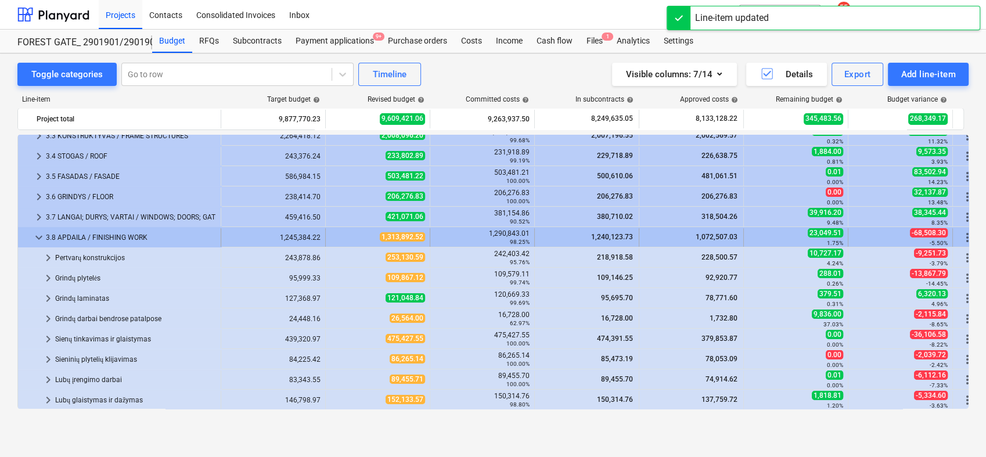
click at [41, 232] on span "keyboard_arrow_down" at bounding box center [39, 238] width 14 height 14
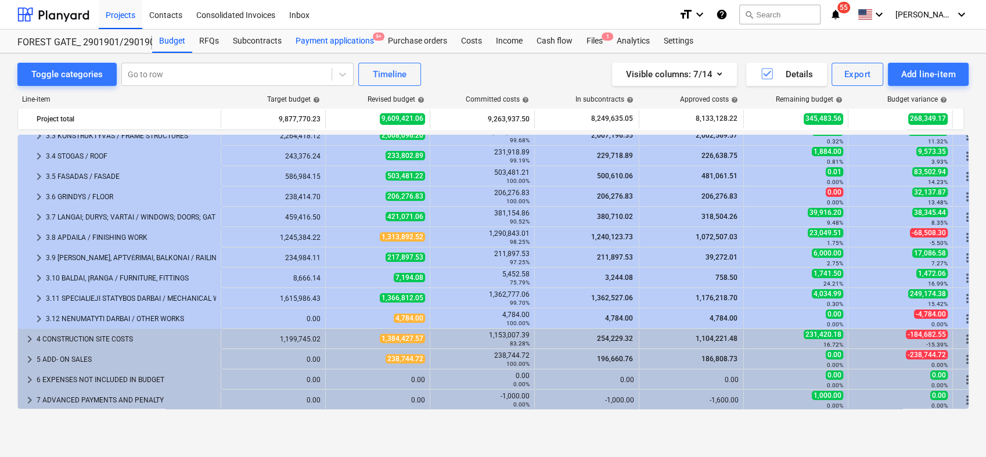
click at [339, 42] on div "Payment applications 9+" at bounding box center [335, 41] width 92 height 23
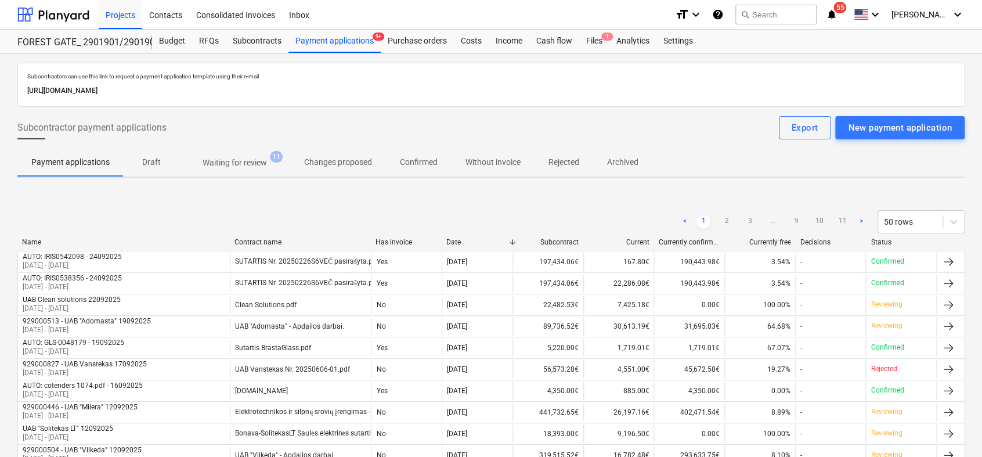
click at [251, 161] on p "Waiting for review" at bounding box center [235, 163] width 64 height 12
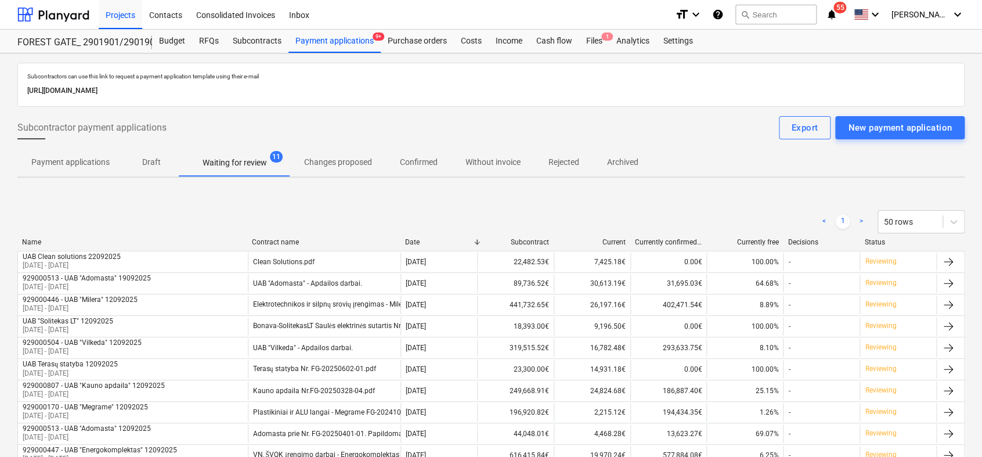
scroll to position [95, 0]
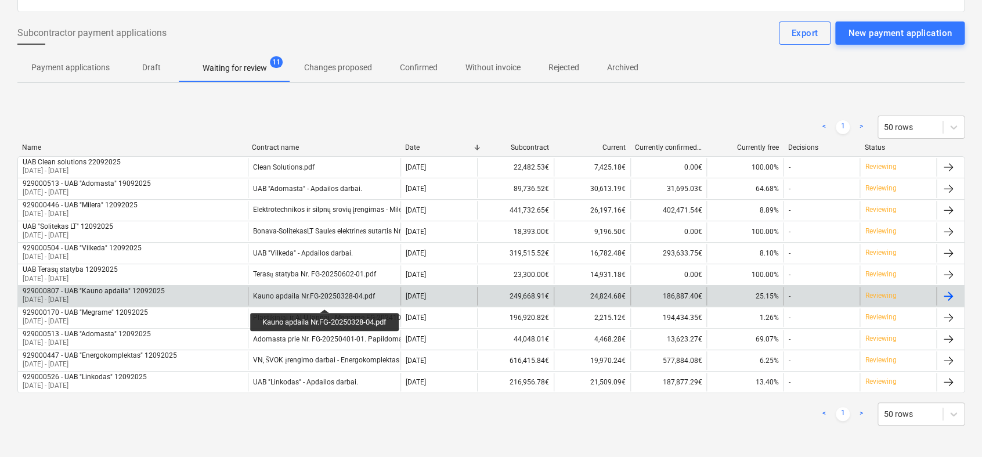
click at [326, 298] on div "Kauno apdaila Nr.FG-20250328-04.pdf" at bounding box center [314, 296] width 122 height 8
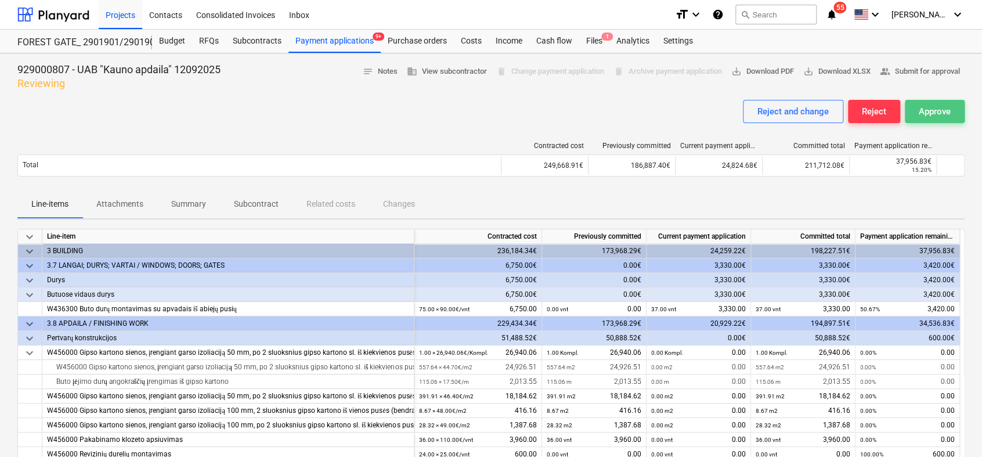
click at [937, 107] on div "Approve" at bounding box center [935, 111] width 32 height 15
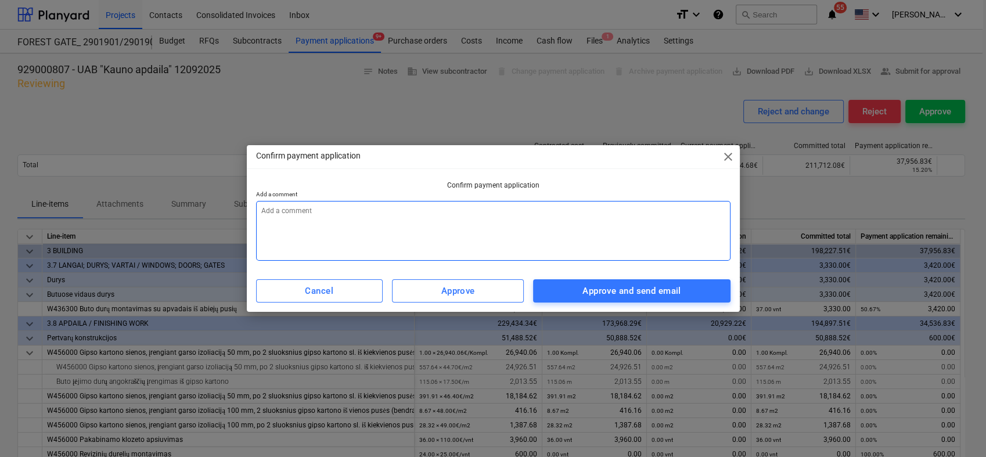
click at [445, 211] on textarea at bounding box center [493, 231] width 474 height 60
type textarea "x"
type textarea "0"
type textarea "x"
type textarea "09"
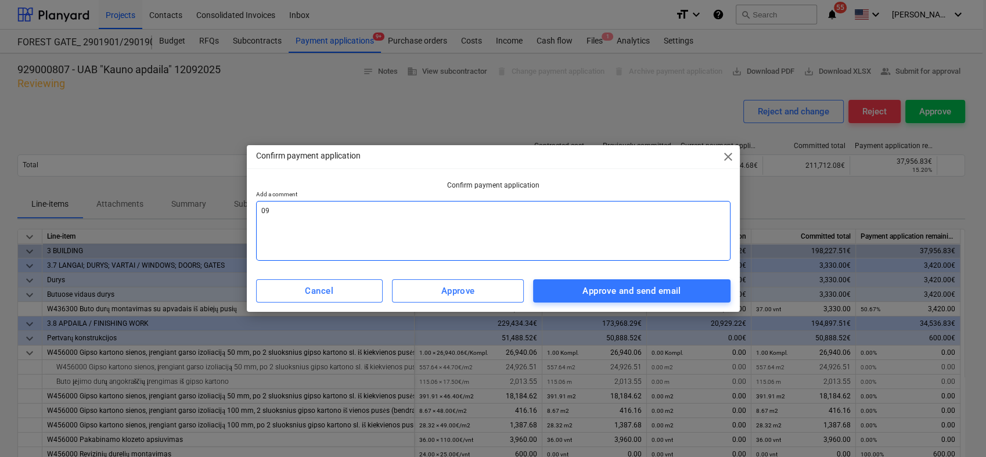
type textarea "x"
type textarea "09"
type textarea "x"
type textarea "09 m"
type textarea "x"
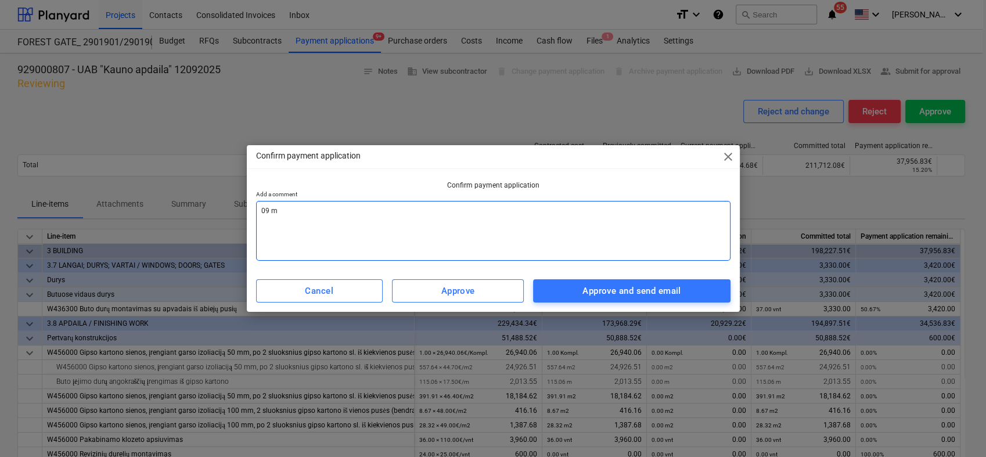
type textarea "09 mė"
type textarea "x"
type textarea "09 mėn"
type textarea "x"
type textarea "09 mėn"
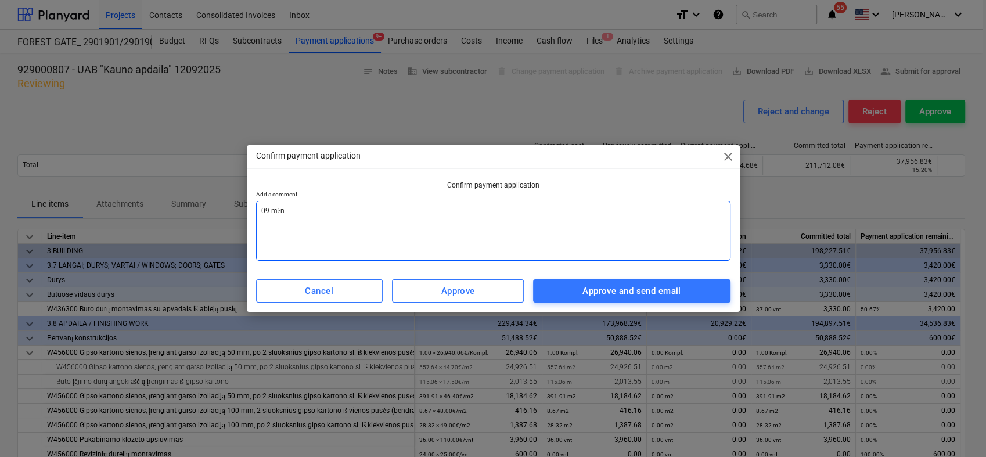
type textarea "x"
type textarea "09 mėn a"
type textarea "x"
type textarea "09 mėn ak"
type textarea "x"
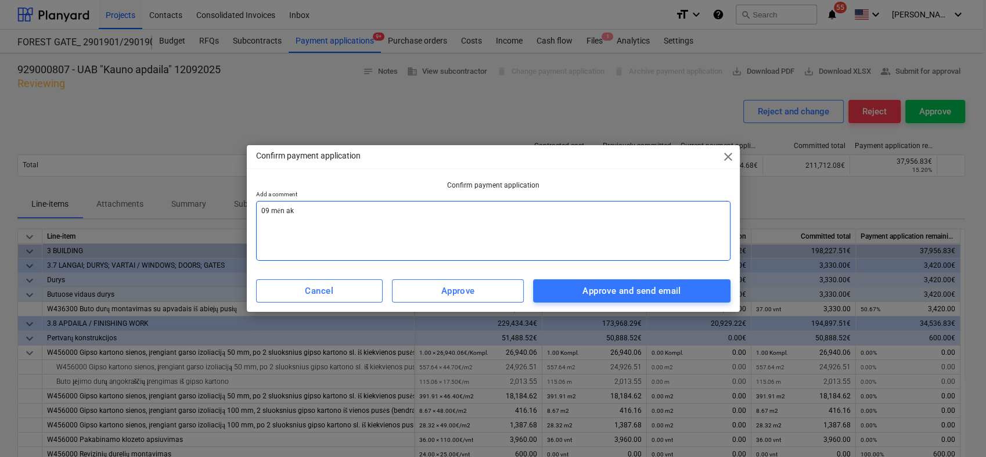
type textarea "09 mėn akt"
type textarea "x"
type textarea "09 mėn akta"
type textarea "x"
type textarea "09 mėn aktas"
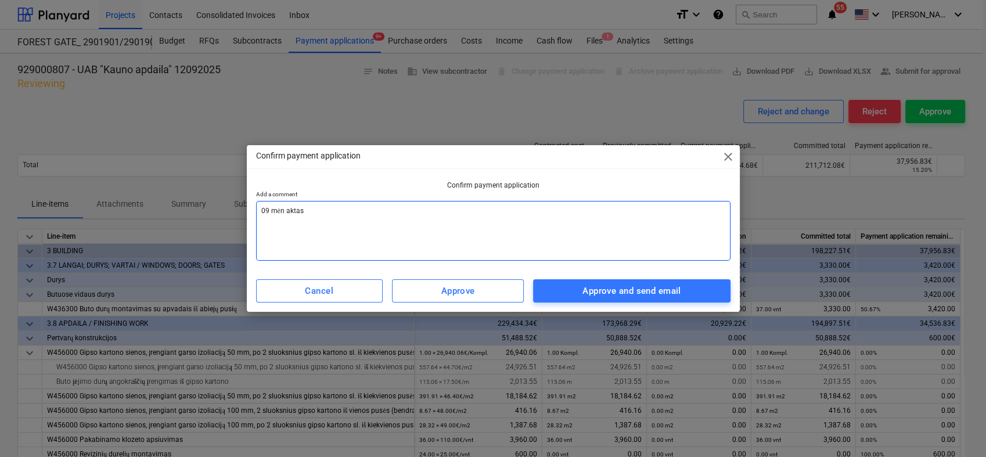
type textarea "x"
type textarea "09 mėn aktas"
type textarea "x"
type textarea "09 mėn aktas s"
type textarea "x"
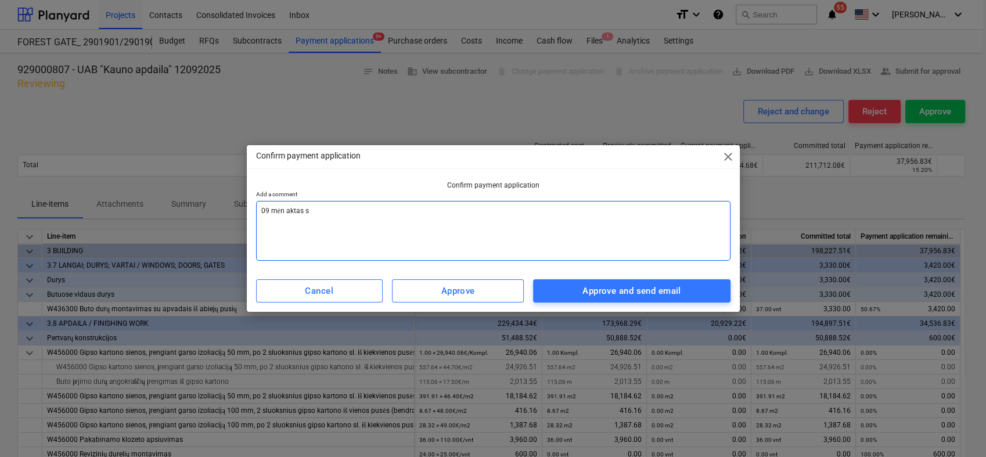
type textarea "09 mėn aktas su"
type textarea "x"
type textarea "09 mėn aktas sud"
type textarea "x"
type textarea "09 mėn aktas sudr"
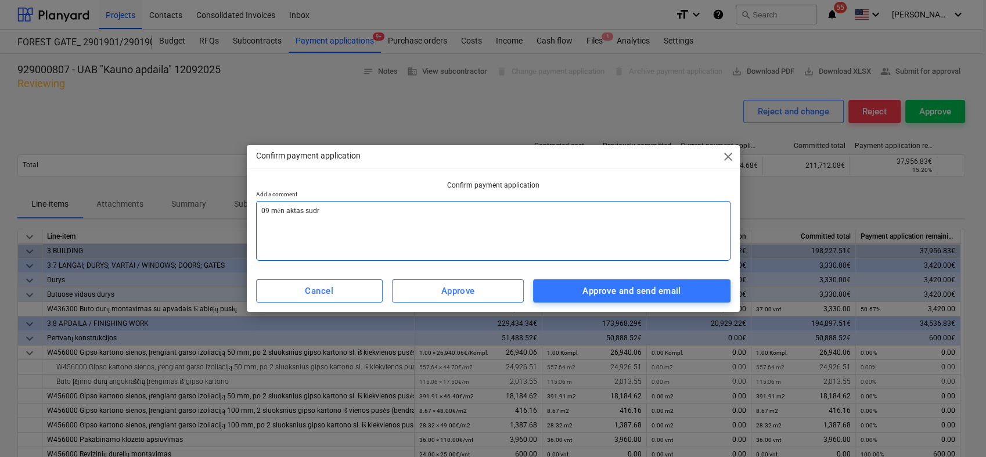
type textarea "x"
type textarea "09 mėn aktas sudri"
type textarea "x"
type textarea "09 mėn aktas [MEDICAL_DATA]"
type textarea "x"
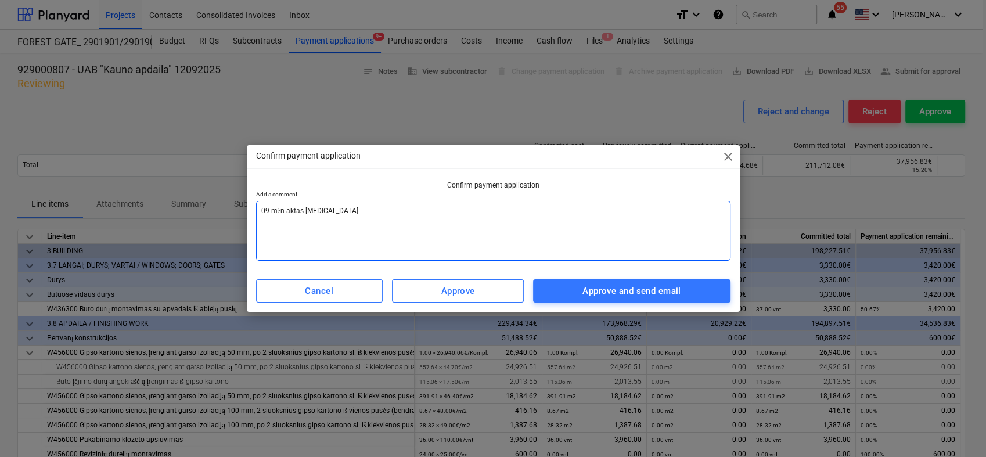
type textarea "09 mėn aktas sudrint"
type textarea "x"
type textarea "09 mėn aktas sudrinta"
type textarea "x"
type textarea "09 mėn aktas sudrintas"
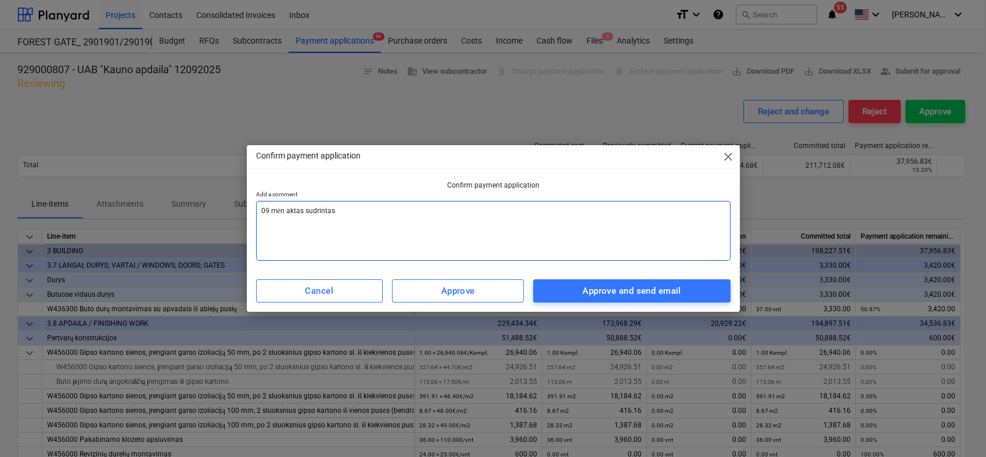
type textarea "x"
type textarea "09 mėn aktas sudrinta"
type textarea "x"
type textarea "09 mėn aktas sudrint"
type textarea "x"
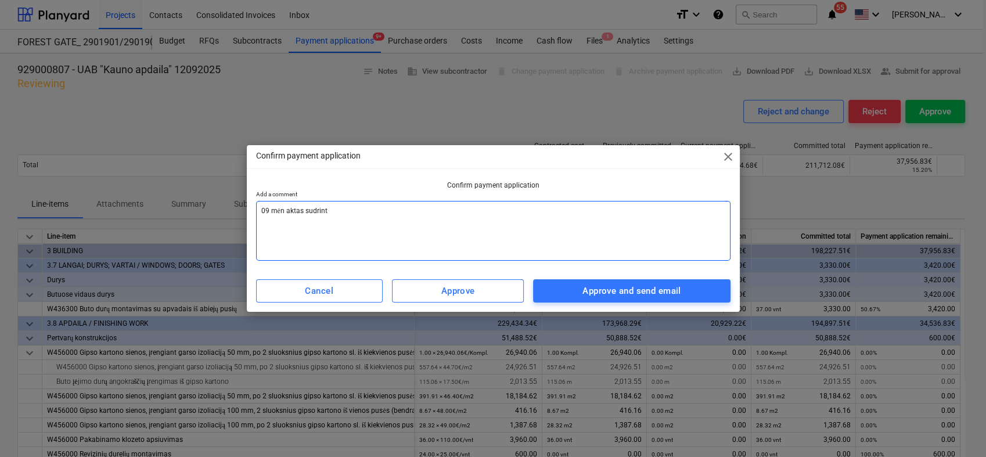
type textarea "09 mėn aktas [MEDICAL_DATA]"
type textarea "x"
type textarea "09 mėn aktas sudri"
type textarea "x"
type textarea "09 mėn aktas sudr"
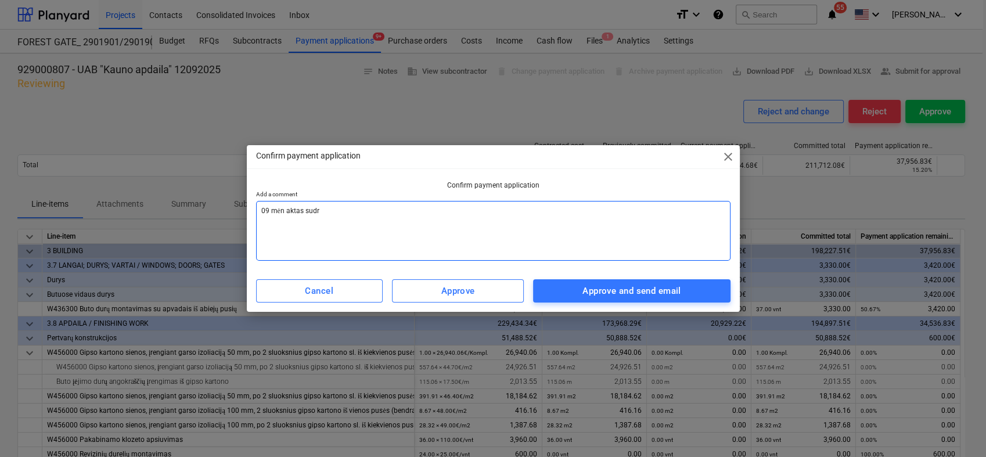
type textarea "x"
type textarea "09 mėn aktas sud"
type textarea "x"
type textarea "09 mėn aktas sude"
type textarea "x"
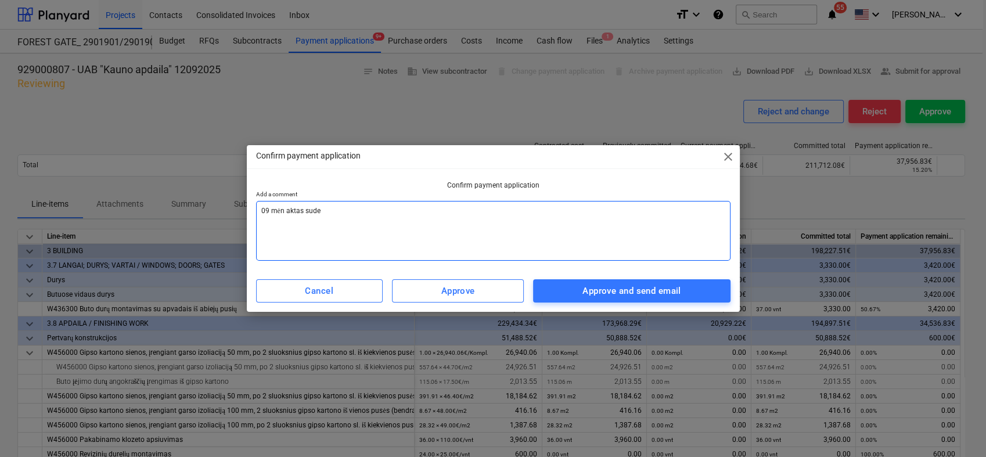
type textarea "09 mėn aktas suder"
type textarea "x"
type textarea "09 mėn aktas suderi"
type textarea "x"
type textarea "09 mėn aktas suderin"
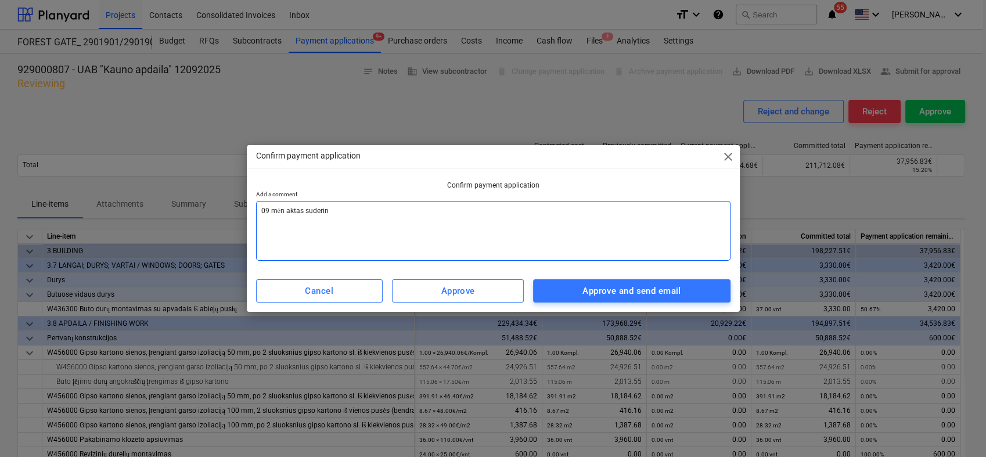
type textarea "x"
type textarea "09 mėn aktas suderint"
type textarea "x"
type textarea "09 mėn aktas suderinta"
type textarea "x"
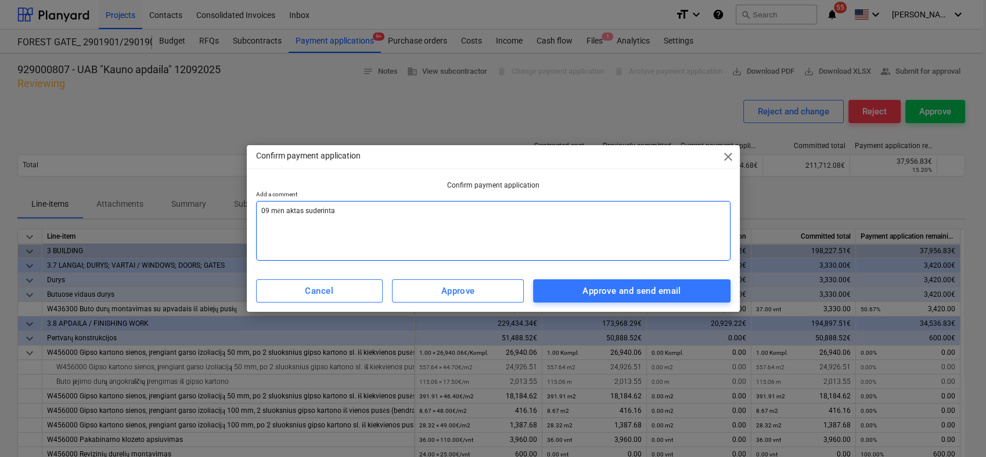
type textarea "09 mėn aktas suderintas"
type textarea "x"
type textarea "09 mėn aktas suderintas"
type textarea "x"
type textarea "09 mėn aktas suderintas p"
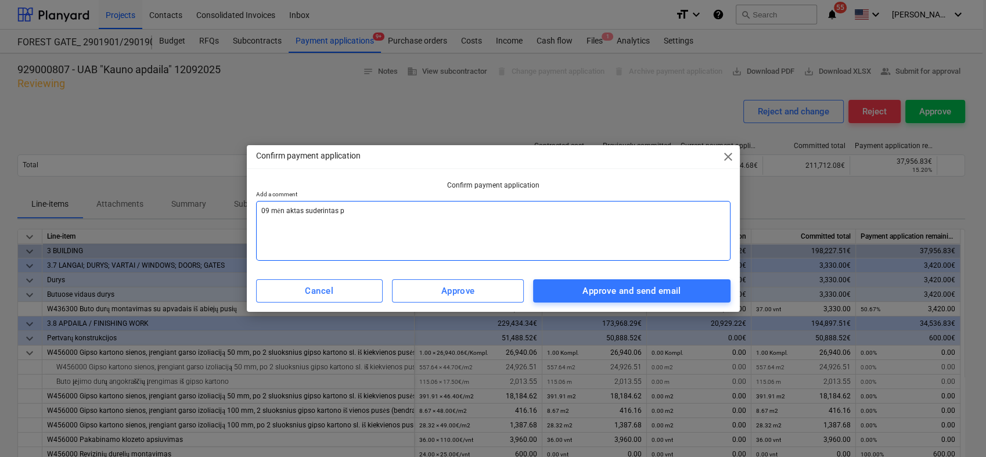
type textarea "x"
type textarea "09 mėn aktas suderintas pa"
type textarea "x"
type textarea "09 mėn aktas suderintas pat"
type textarea "x"
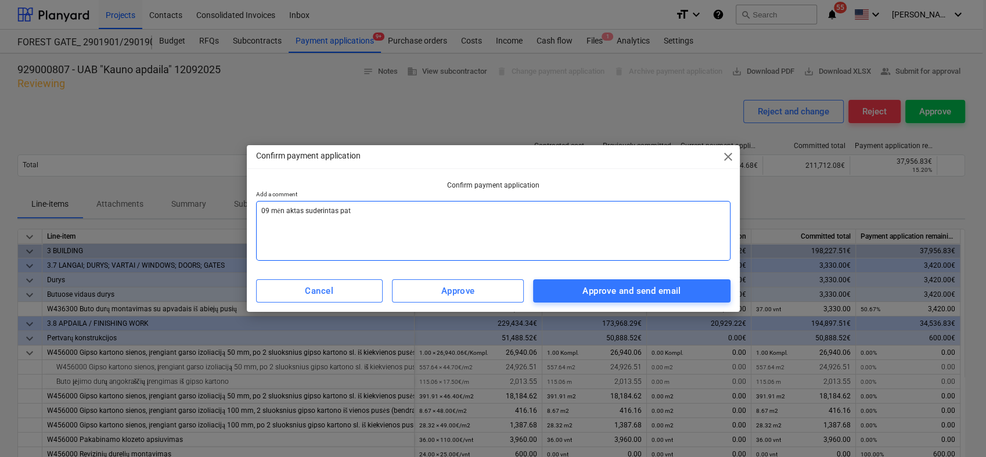
type textarea "09 mėn aktas suderintas pate"
type textarea "x"
type textarea "09 mėn aktas suderintas patek"
type textarea "x"
type textarea "09 mėn aktas suderintas pateki"
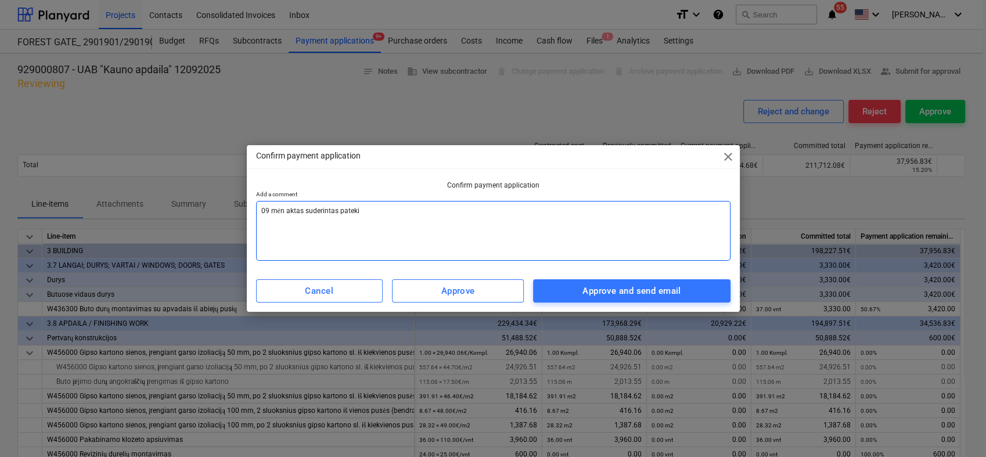
type textarea "x"
type textarea "09 mėn aktas suderintas patek"
type textarea "x"
type textarea "09 mėn aktas suderintas pate"
type textarea "x"
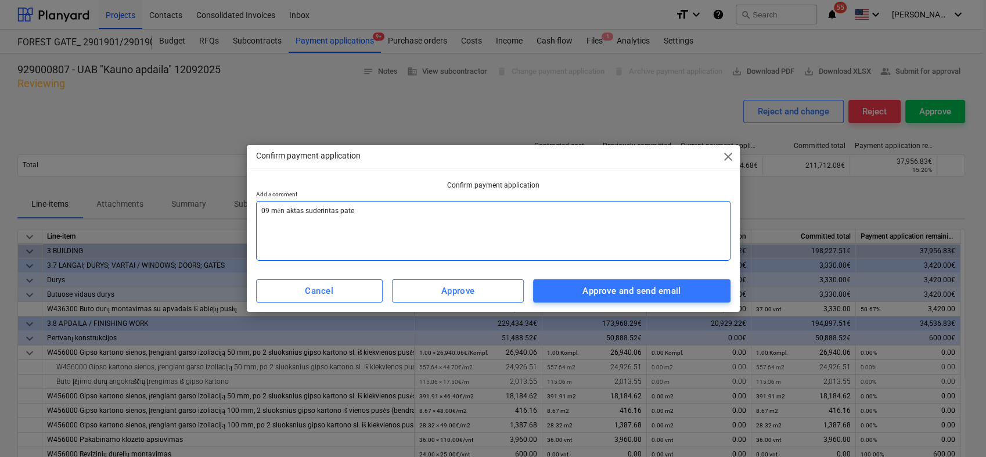
type textarea "09 mėn aktas suderintas patei"
type textarea "x"
type textarea "09 mėn aktas suderintas pateik"
type textarea "x"
type textarea "09 mėn aktas suderintas pateiki"
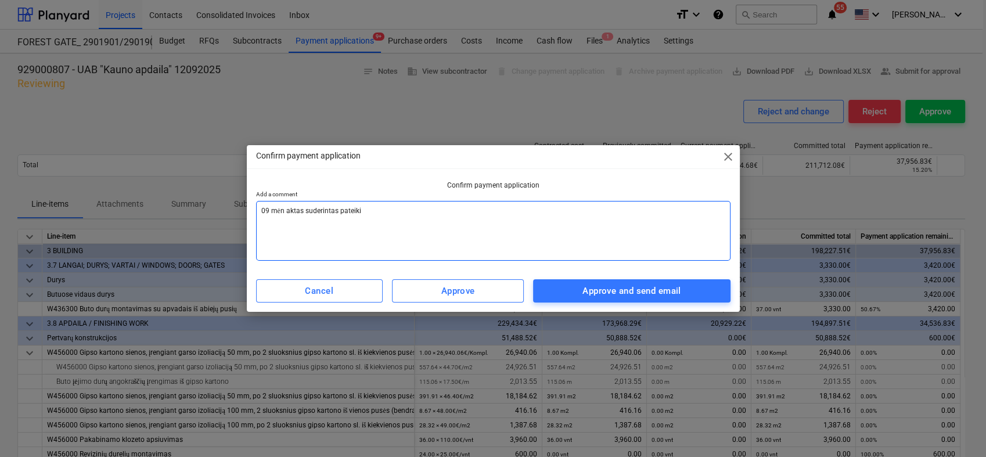
type textarea "x"
type textarea "09 mėn aktas suderintas pateikit"
type textarea "x"
type textarea "09 mėn aktas suderintas pateikite"
type textarea "x"
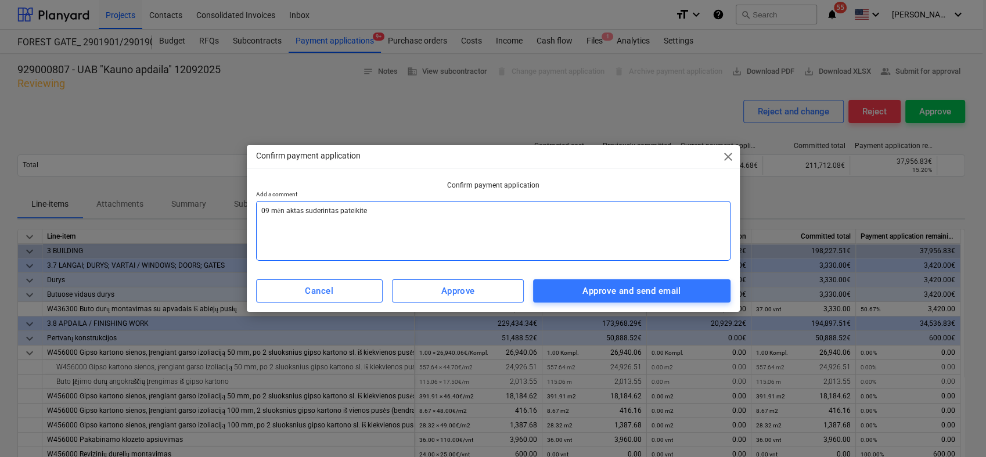
type textarea "09 mėn aktas suderintas pateikite"
type textarea "x"
type textarea "09 mėn aktas suderintas pateikite s"
type textarea "x"
type textarea "09 mėn aktas suderintas pateikite sąs"
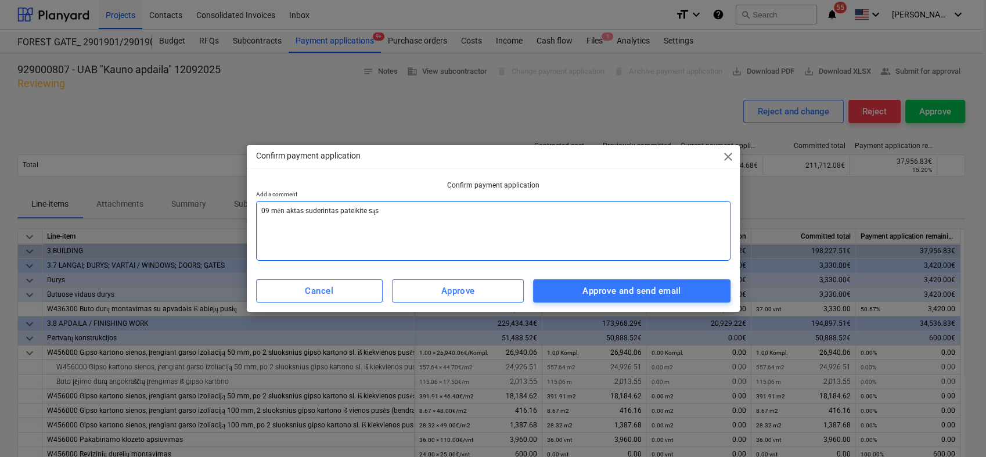
type textarea "x"
type textarea "09 mėn aktas suderintas pateikite sąsk"
type textarea "x"
type textarea "09 mėn aktas suderintas pateikite sąska"
type textarea "x"
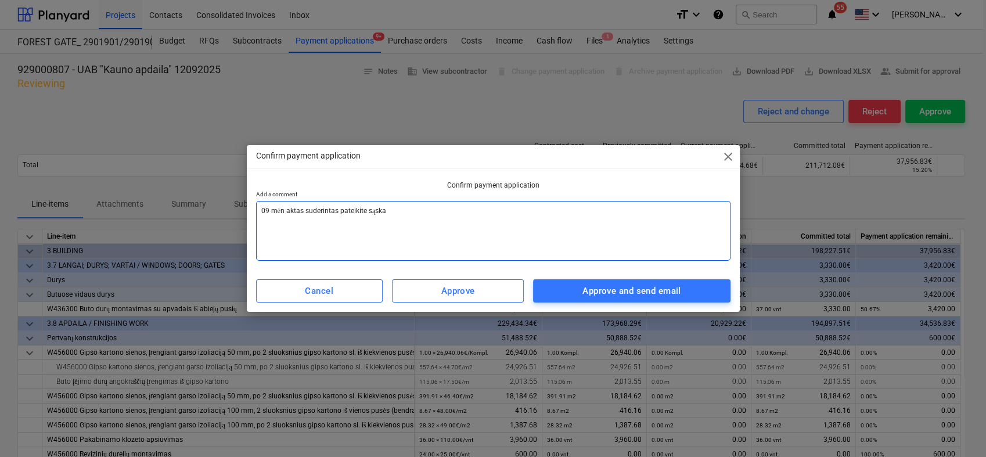
type textarea "09 mėn aktas suderintas pateikite sąskai"
type textarea "x"
type textarea "09 mėn aktas suderintas pateikite sąskait"
type textarea "x"
type textarea "09 mėn aktas suderintas pateikite sąskaitą"
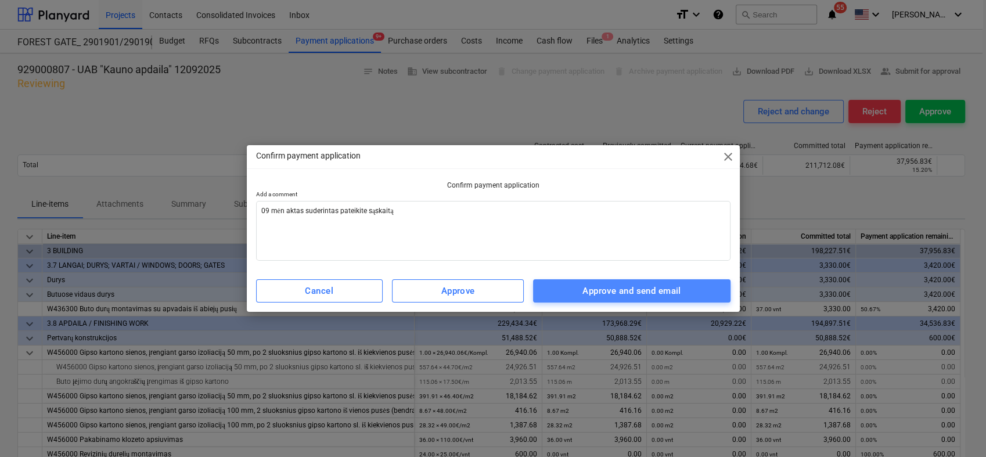
drag, startPoint x: 668, startPoint y: 298, endPoint x: 668, endPoint y: 291, distance: 7.0
click at [668, 291] on button "Approve and send email" at bounding box center [631, 290] width 197 height 23
click at [668, 291] on div "Approve and send email" at bounding box center [631, 290] width 98 height 15
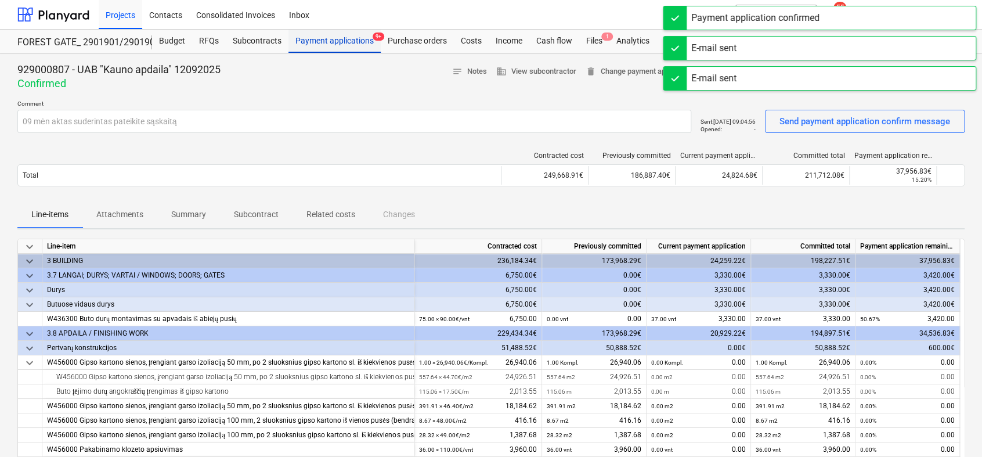
click at [353, 42] on div "Payment applications 9+" at bounding box center [335, 41] width 92 height 23
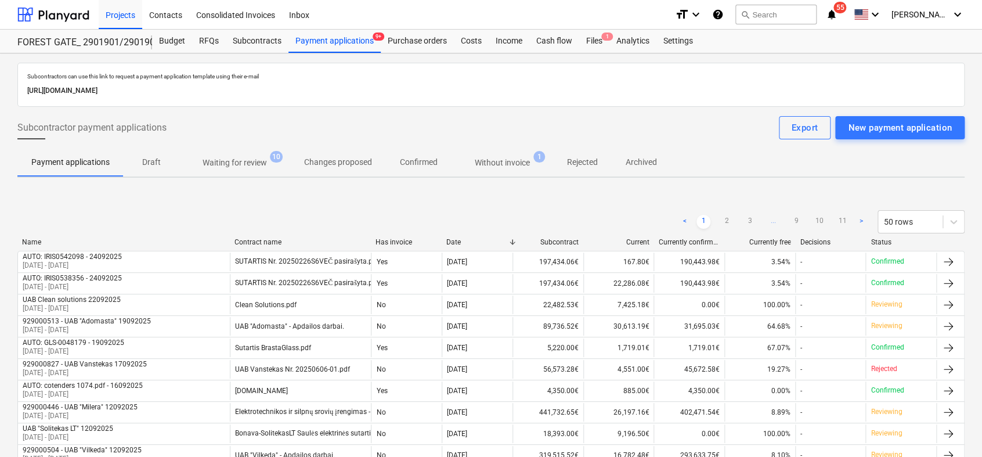
click at [236, 162] on p "Waiting for review" at bounding box center [235, 163] width 64 height 12
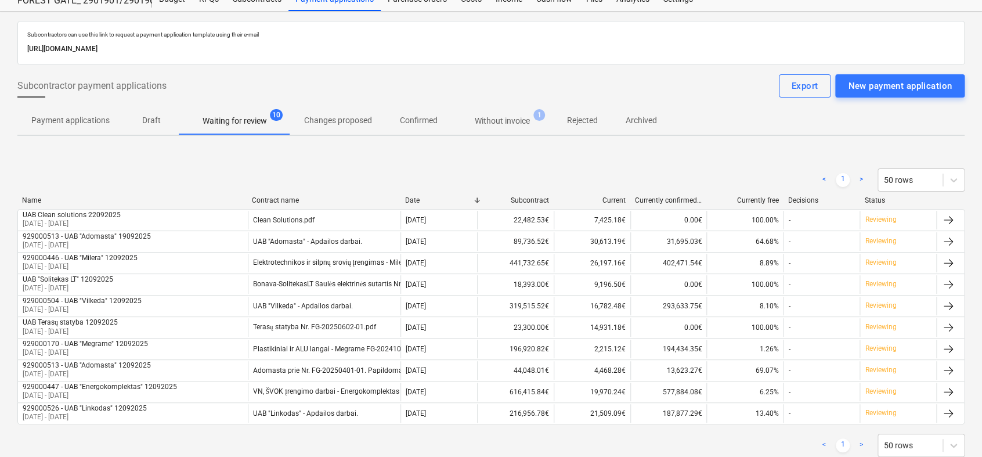
scroll to position [73, 0]
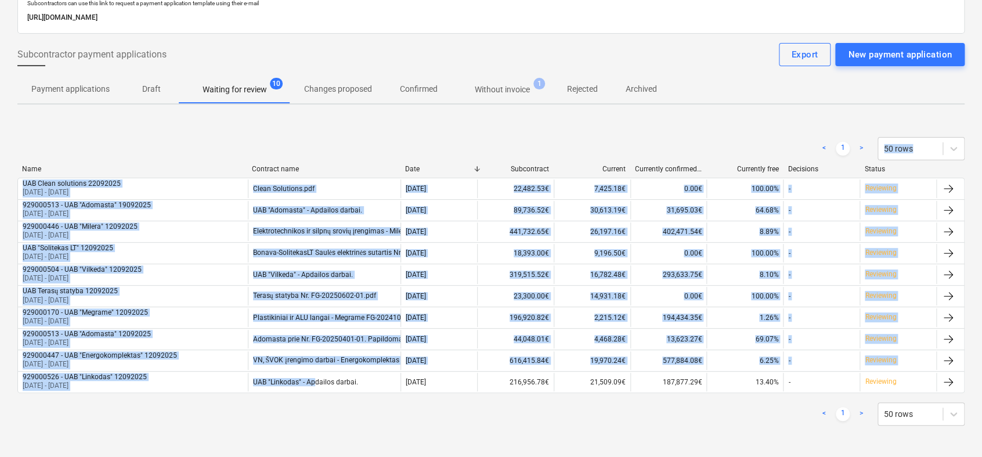
drag, startPoint x: 608, startPoint y: 138, endPoint x: 314, endPoint y: 395, distance: 391.3
click at [314, 395] on div "< 1 > 50 rows Name Contract name Date Subcontract Current Currently confirmed t…" at bounding box center [491, 281] width 948 height 316
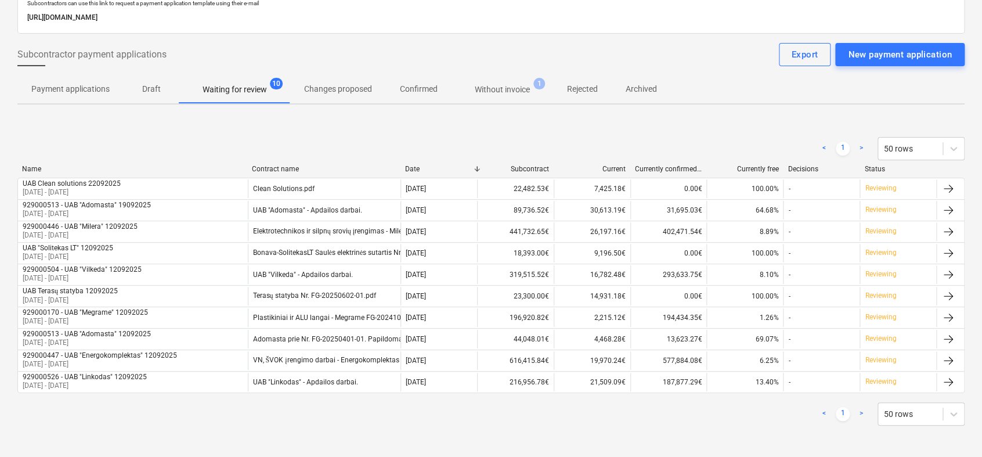
drag, startPoint x: 314, startPoint y: 395, endPoint x: 335, endPoint y: 417, distance: 30.4
click at [335, 417] on div "< 1 > 50 rows" at bounding box center [491, 413] width 948 height 23
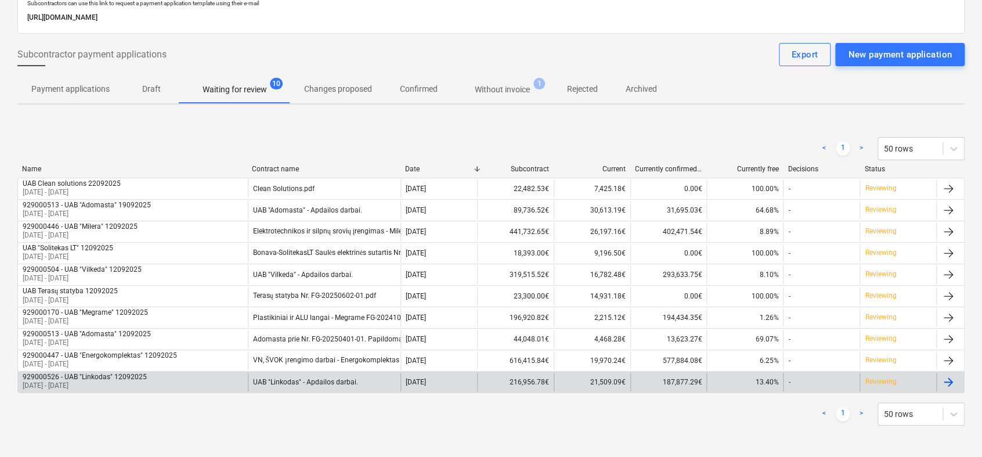
click at [955, 380] on div at bounding box center [949, 382] width 14 height 14
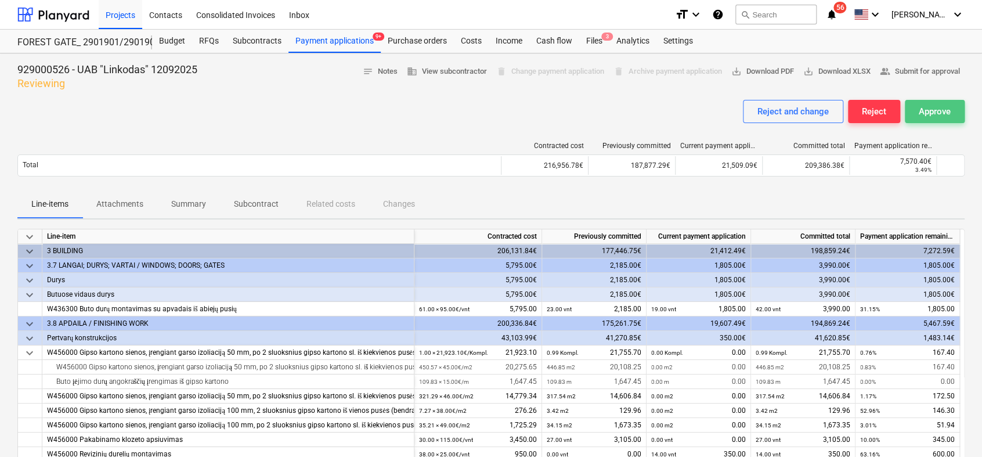
click at [941, 116] on div "Approve" at bounding box center [935, 111] width 32 height 15
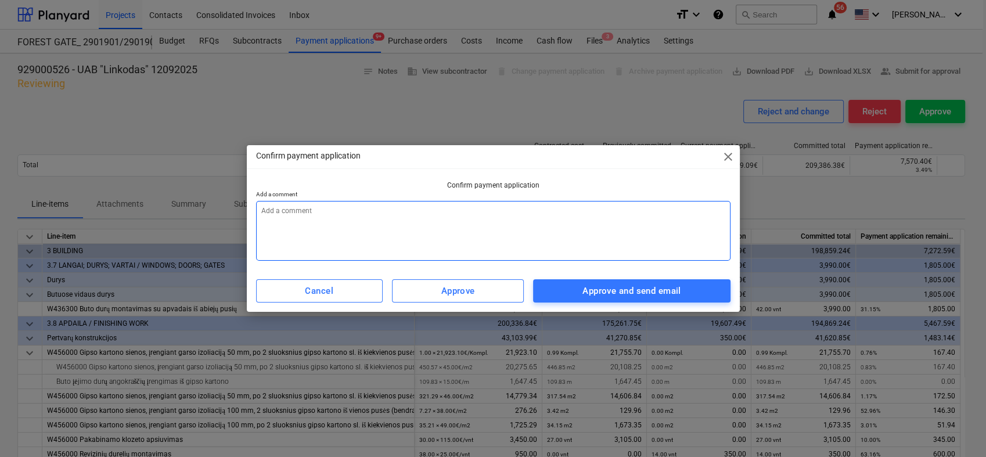
click at [520, 211] on textarea at bounding box center [493, 231] width 474 height 60
type textarea "x"
type textarea "0"
type textarea "x"
type textarea "09"
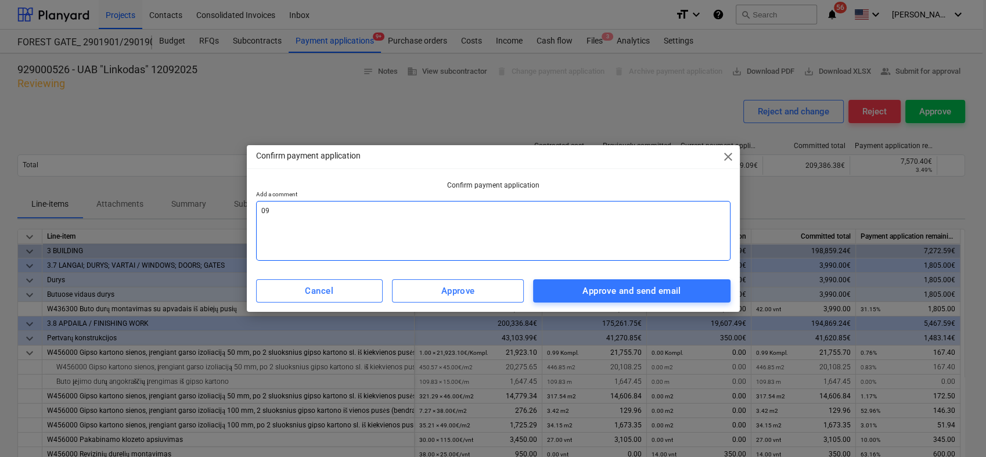
type textarea "x"
type textarea "09"
type textarea "x"
type textarea "09 m"
type textarea "x"
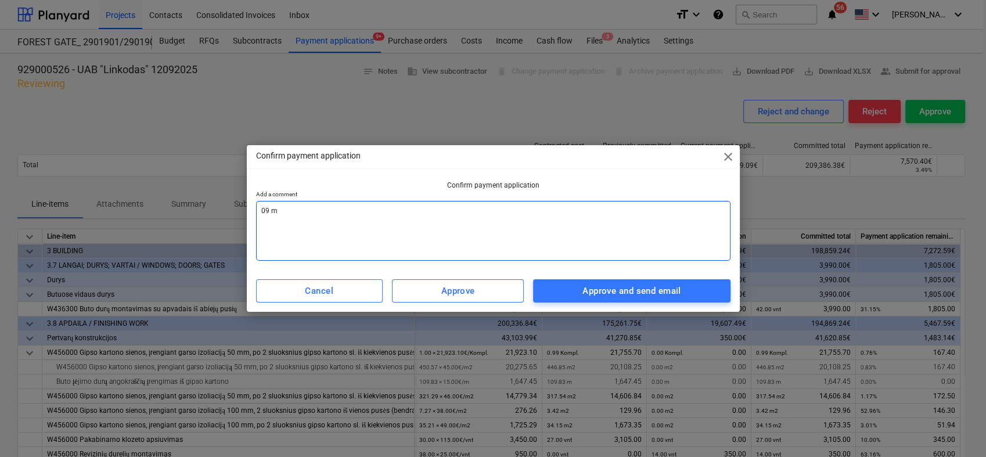
type textarea "09 mė"
type textarea "x"
type textarea "09 mėn"
type textarea "x"
type textarea "09 mėn"
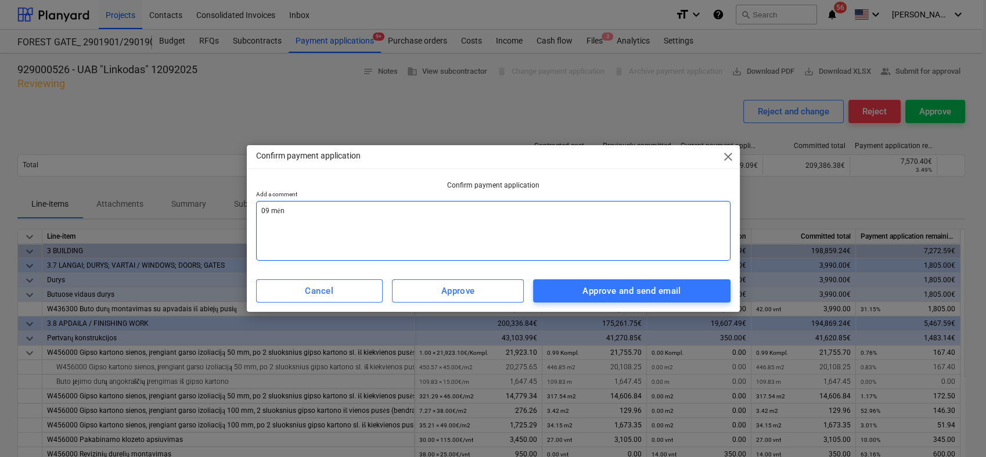
type textarea "x"
type textarea "09 mėn a"
type textarea "x"
type textarea "09 mėn ak"
type textarea "x"
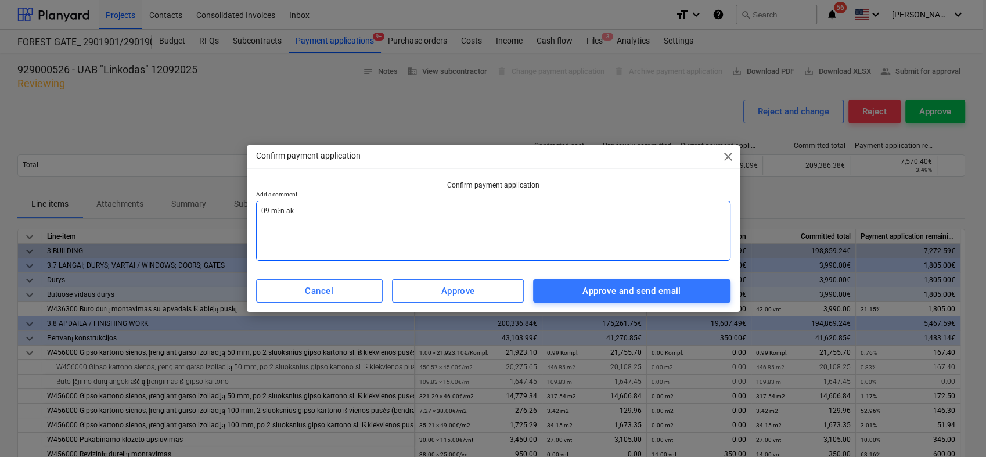
type textarea "09 mėn akt"
type textarea "x"
type textarea "09 mėn akta"
type textarea "x"
type textarea "09 mėn aktas"
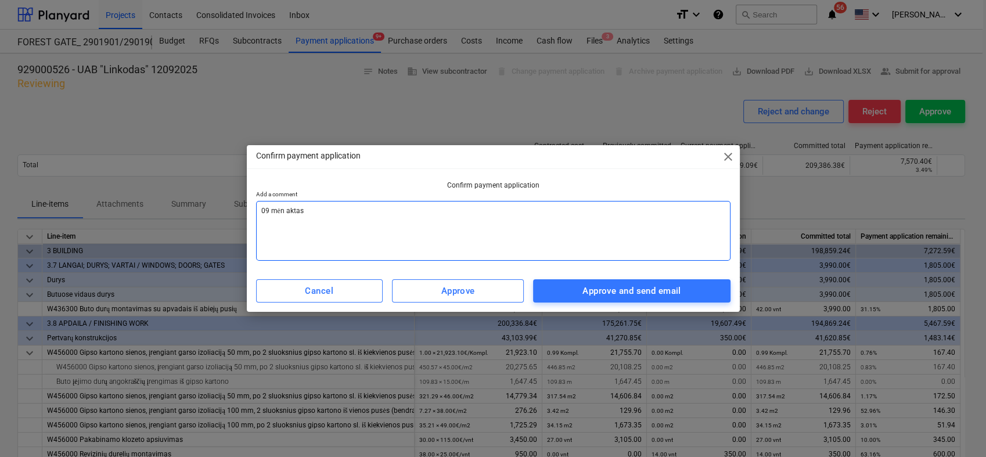
type textarea "x"
type textarea "09 mėn aktas"
type textarea "x"
type textarea "09 mėn aktas s"
type textarea "x"
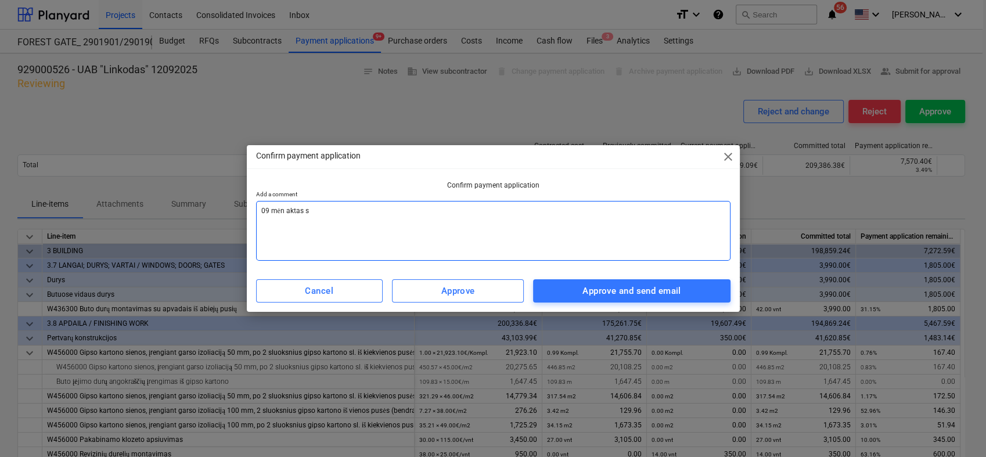
type textarea "09 mėn aktas su"
type textarea "x"
type textarea "09 mėn aktas sud"
type textarea "x"
type textarea "09 mėn aktas sude"
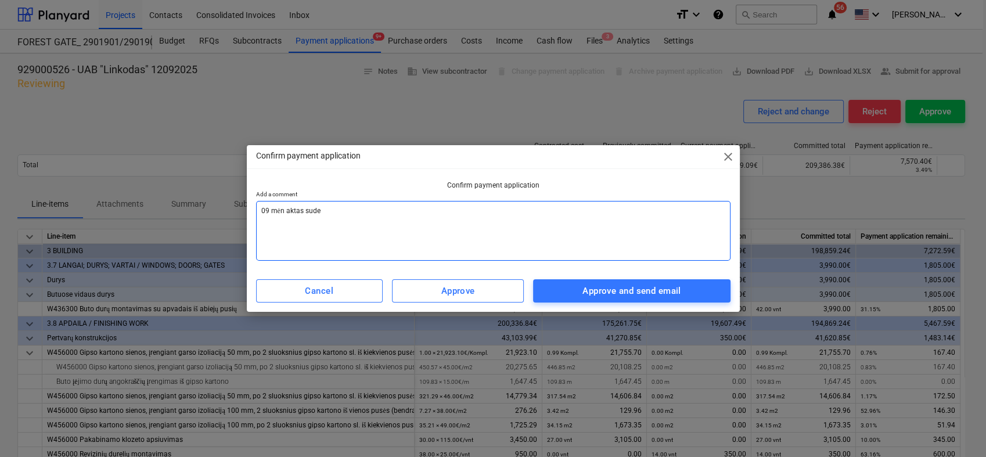
type textarea "x"
type textarea "09 mėn aktas suder"
type textarea "x"
type textarea "09 mėn aktas suderi"
type textarea "x"
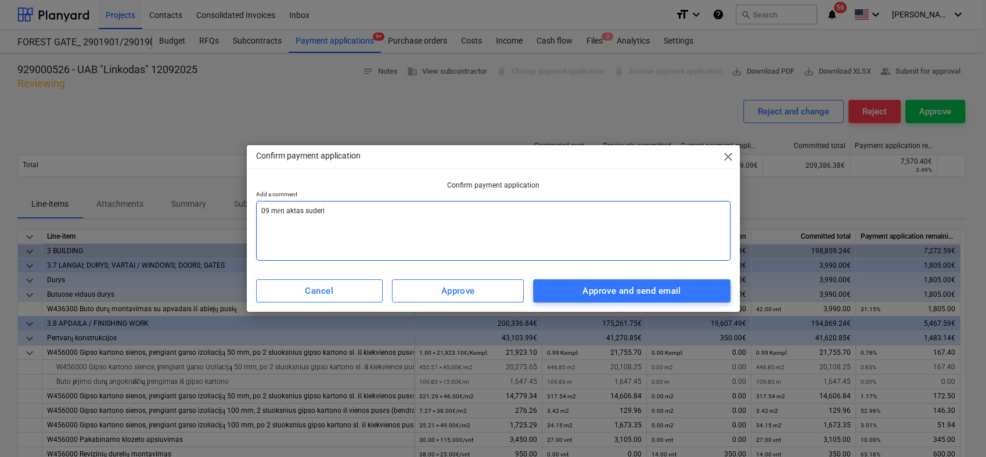
type textarea "09 mėn aktas suderin"
type textarea "x"
type textarea "09 mėn aktas suderint"
type textarea "x"
type textarea "09 mėn aktas suderinta"
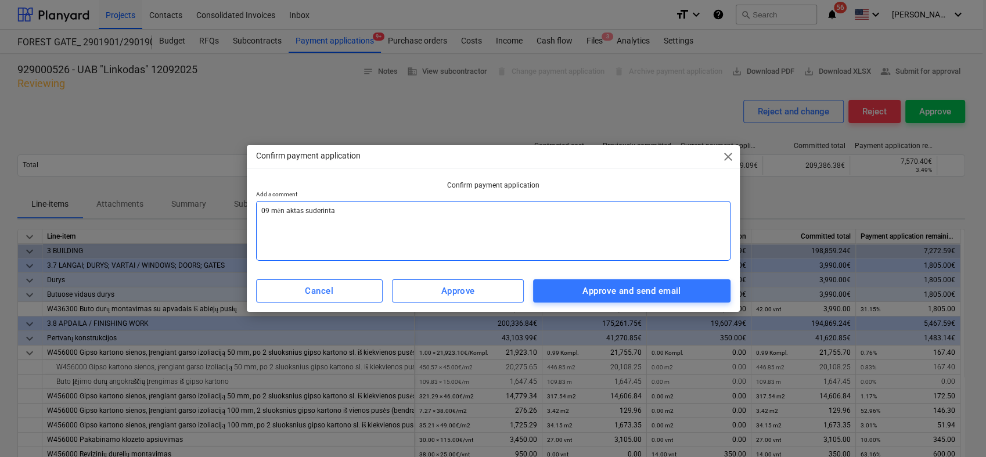
type textarea "x"
type textarea "09 mėn aktas suderintas"
type textarea "x"
type textarea "09 mėn aktas suderintas,"
type textarea "x"
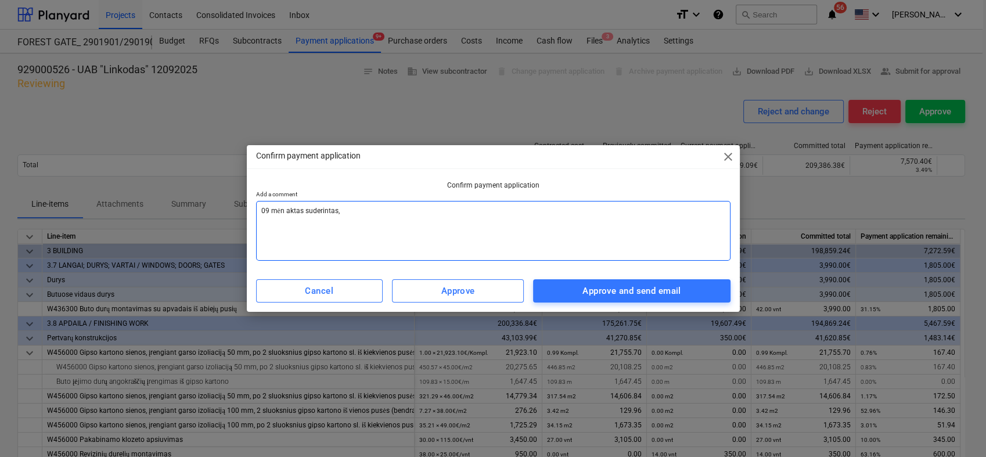
type textarea "09 mėn aktas suderintas,"
type textarea "x"
type textarea "09 mėn aktas suderintas, p"
type textarea "x"
type textarea "09 mėn aktas suderintas, [GEOGRAPHIC_DATA]"
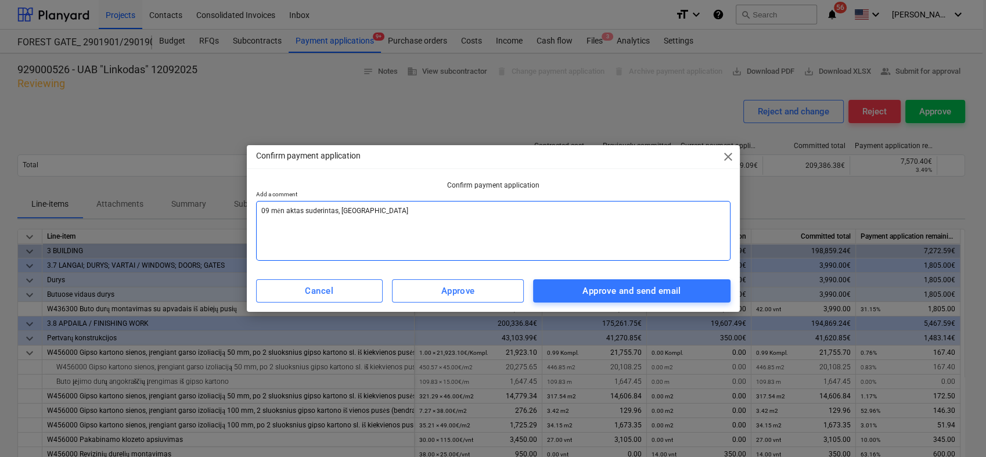
type textarea "x"
type textarea "09 mėn aktas suderintas, pat"
type textarea "x"
type textarea "09 mėn aktas suderintas, pate"
type textarea "x"
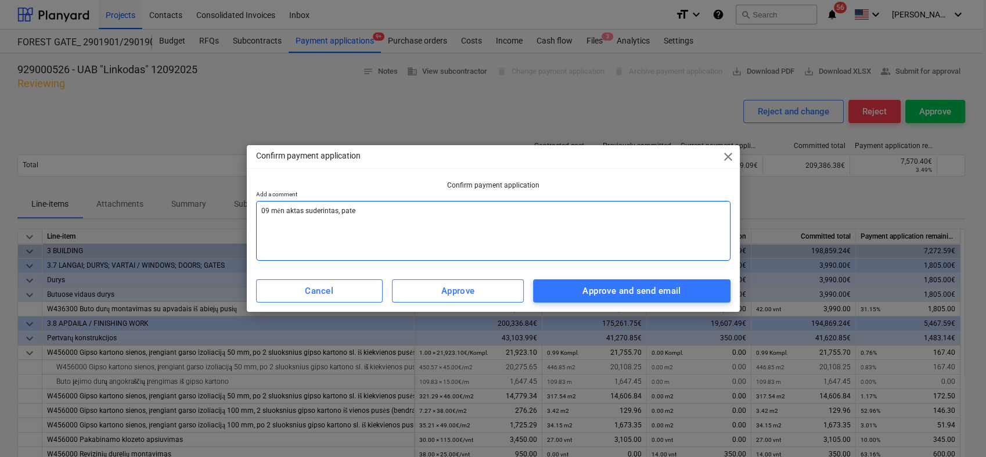
type textarea "09 mėn aktas suderintas, patei"
type textarea "x"
type textarea "09 mėn aktas suderintas, [GEOGRAPHIC_DATA]"
type textarea "x"
type textarea "09 mėn aktas suderintas, pateiki"
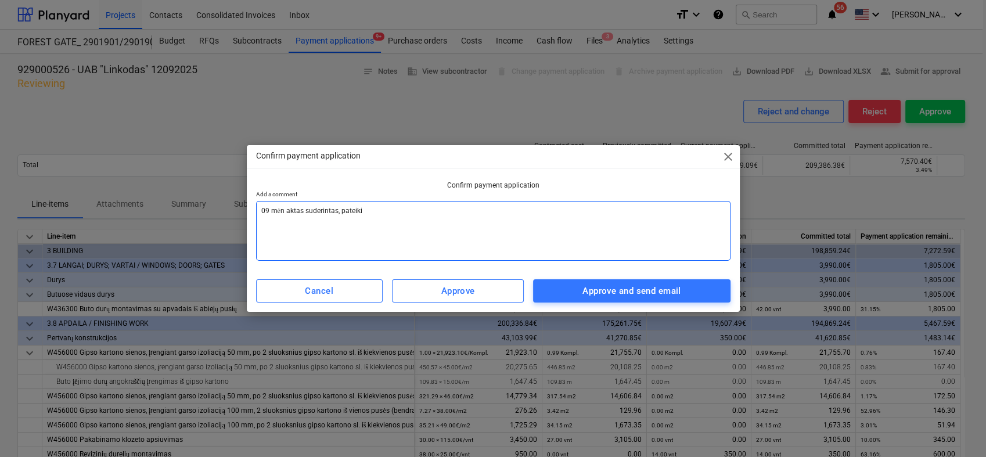
type textarea "x"
type textarea "09 mėn aktas suderintas, pateikit"
type textarea "x"
type textarea "09 mėn aktas suderintas, pateikite"
type textarea "x"
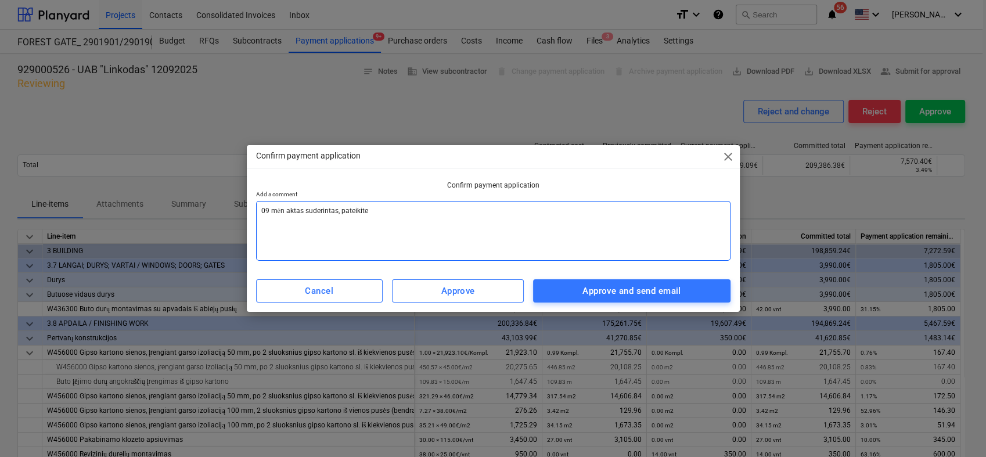
type textarea "09 mėn aktas suderintas, pateikite"
type textarea "x"
type textarea "09 mėn aktas suderintas, pateikite s"
type textarea "x"
type textarea "09 mėn aktas suderintas, pateikite są"
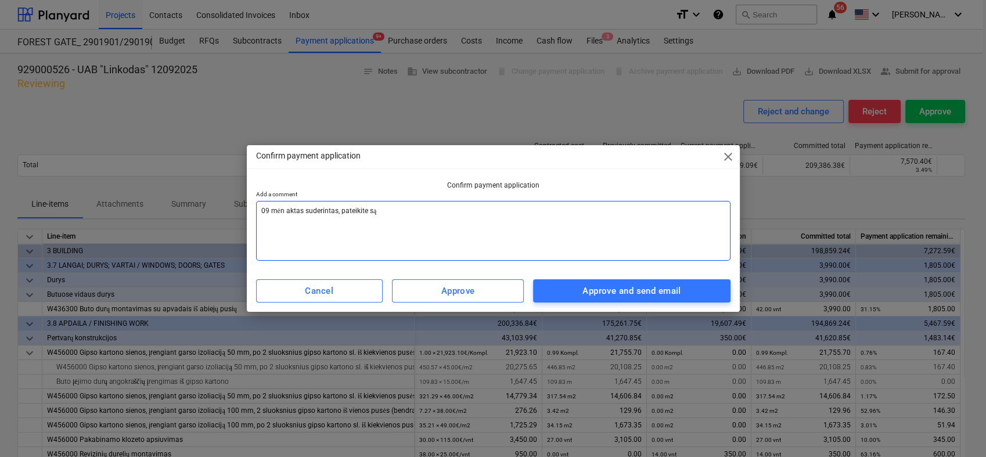
type textarea "x"
type textarea "09 mėn aktas suderintas, pateikite sąs"
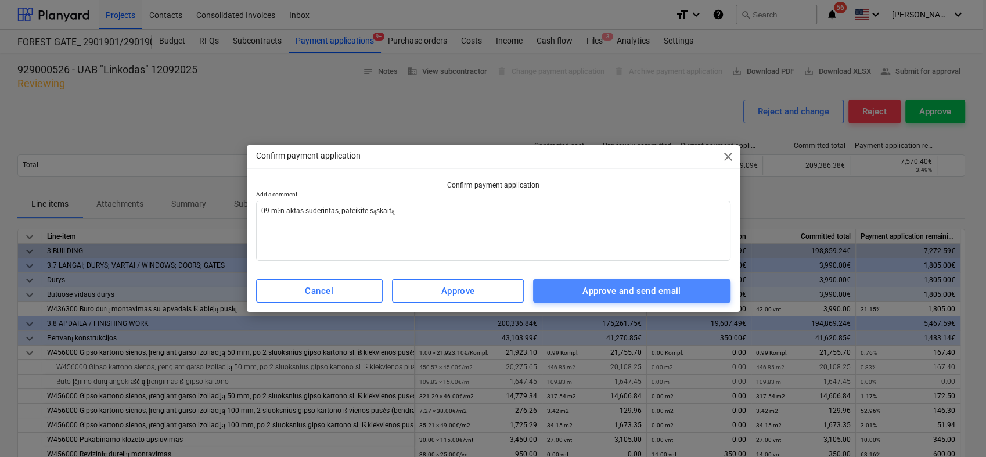
click at [592, 286] on div "Approve and send email" at bounding box center [631, 290] width 98 height 15
